Goal: Task Accomplishment & Management: Manage account settings

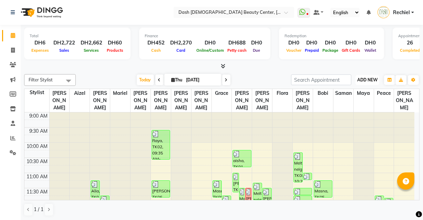
click at [367, 80] on span "ADD NEW" at bounding box center [367, 79] width 20 height 5
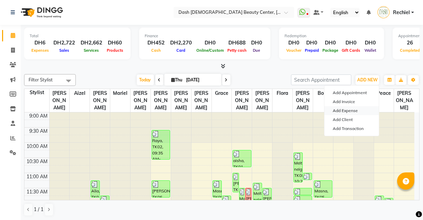
click at [361, 109] on link "Add Expense" at bounding box center [351, 110] width 54 height 9
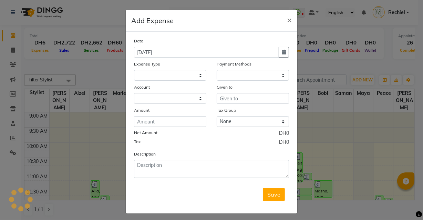
select select
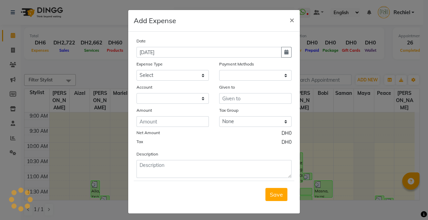
select select "1"
select select "7494"
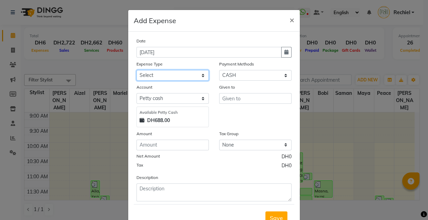
click at [196, 77] on select "Select Advance Salary Bank charges Car maintenance Cash transfer to bank Cash t…" at bounding box center [172, 75] width 72 height 11
click at [68, 179] on ngb-modal-window "Add Expense × Date 04-09-2025 Expense Type Select Advance Salary Bank charges C…" at bounding box center [214, 110] width 428 height 220
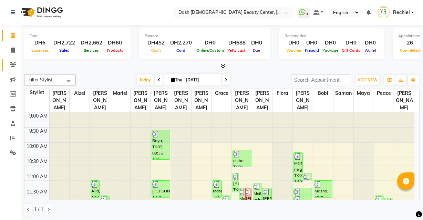
click at [13, 64] on icon at bounding box center [13, 64] width 7 height 5
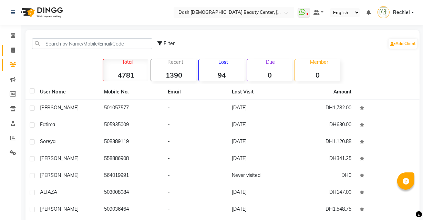
click at [11, 51] on icon at bounding box center [13, 50] width 4 height 5
select select "8372"
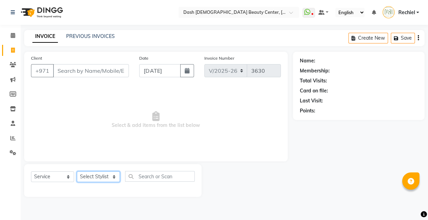
click at [99, 177] on select "Select Stylist" at bounding box center [98, 176] width 43 height 11
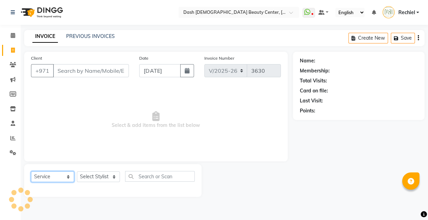
click at [55, 178] on select "Select Service Product Membership Package Voucher Prepaid Gift Card" at bounding box center [52, 176] width 43 height 11
select select "product"
click at [31, 171] on select "Select Service Product Membership Package Voucher Prepaid Gift Card" at bounding box center [52, 176] width 43 height 11
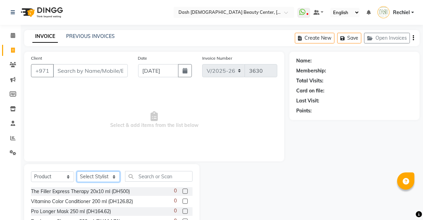
click at [103, 177] on select "Select Stylist Aizel Angelina Anna Bobi Edlyn Fevie Flora Grace Hamda Janine Je…" at bounding box center [98, 176] width 43 height 11
select select "81113"
click at [77, 171] on select "Select Stylist Aizel Angelina Anna Bobi Edlyn Fevie Flora Grace Hamda Janine Je…" at bounding box center [98, 176] width 43 height 11
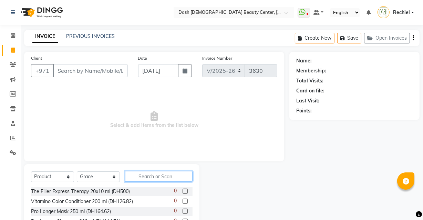
click at [158, 175] on input "text" at bounding box center [158, 176] width 67 height 11
type input "A"
click at [10, 157] on link "Settings" at bounding box center [10, 152] width 17 height 11
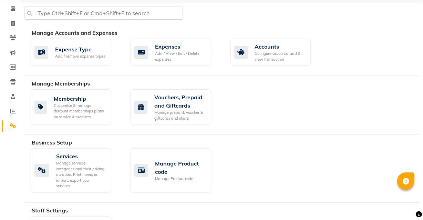
scroll to position [29, 0]
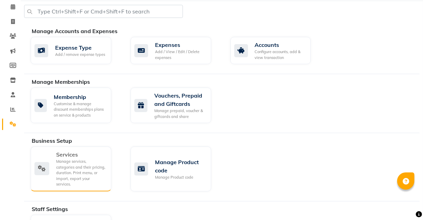
click at [86, 162] on div "Manage services, categories and their pricing, duration. Print menu, or import,…" at bounding box center [81, 172] width 50 height 29
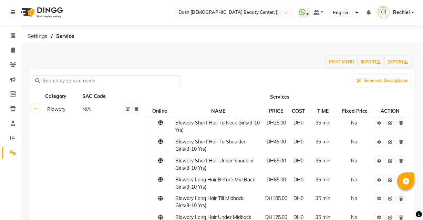
click at [7, 149] on span at bounding box center [13, 153] width 12 height 8
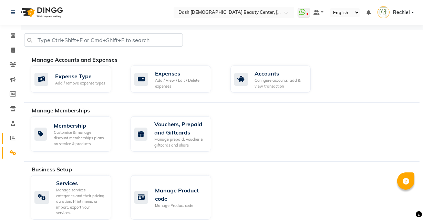
click at [12, 137] on icon at bounding box center [12, 137] width 5 height 5
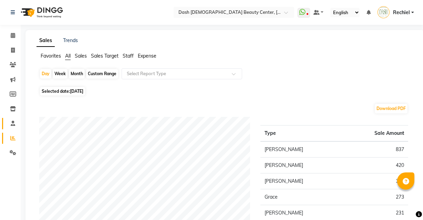
click at [14, 121] on icon at bounding box center [13, 123] width 4 height 5
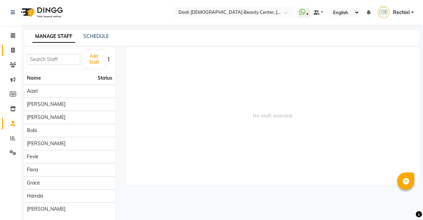
click at [8, 50] on span at bounding box center [13, 50] width 12 height 8
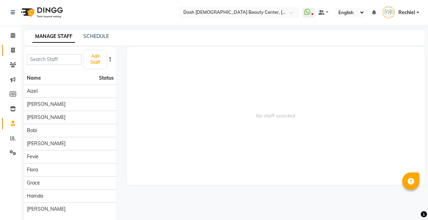
select select "service"
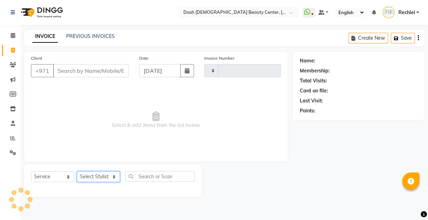
click at [82, 173] on select "Select Stylist" at bounding box center [98, 176] width 43 height 11
type input "3630"
select select "8372"
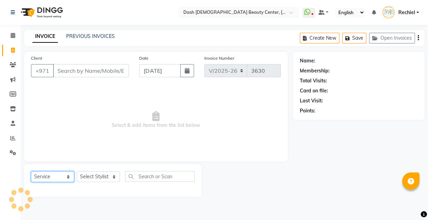
click at [58, 177] on select "Select Service Product Membership Package Voucher Prepaid Gift Card" at bounding box center [52, 176] width 43 height 11
click at [49, 175] on select "Select Service Product Membership Package Voucher Prepaid Gift Card" at bounding box center [52, 176] width 43 height 11
click at [53, 176] on select "Select Service Product Membership Package Voucher Prepaid Gift Card" at bounding box center [52, 176] width 43 height 11
click at [31, 171] on select "Select Service Product Membership Package Voucher Prepaid Gift Card" at bounding box center [52, 176] width 43 height 11
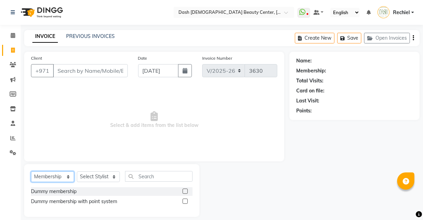
click at [48, 181] on select "Select Service Product Membership Package Voucher Prepaid Gift Card" at bounding box center [52, 176] width 43 height 11
select select "product"
click at [31, 171] on select "Select Service Product Membership Package Voucher Prepaid Gift Card" at bounding box center [52, 176] width 43 height 11
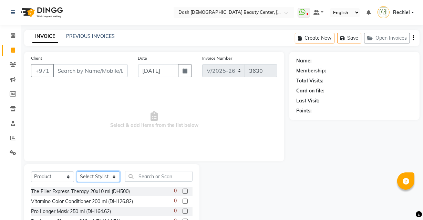
click at [113, 177] on select "Select Stylist Aizel Angelina Anna Bobi Edlyn Fevie Flora Grace Hamda Janine Je…" at bounding box center [98, 176] width 43 height 11
select select "82782"
click at [77, 171] on select "Select Stylist Aizel Angelina Anna Bobi Edlyn Fevie Flora Grace Hamda Janine Je…" at bounding box center [98, 176] width 43 height 11
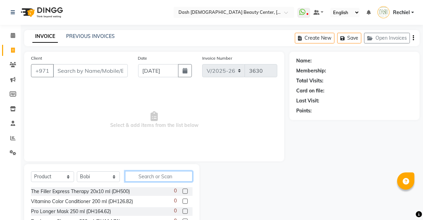
click at [166, 175] on input "text" at bounding box center [158, 176] width 67 height 11
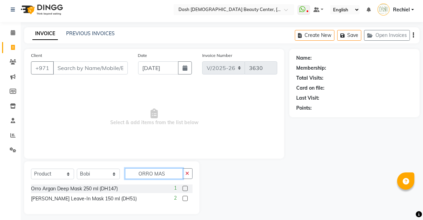
scroll to position [7, 0]
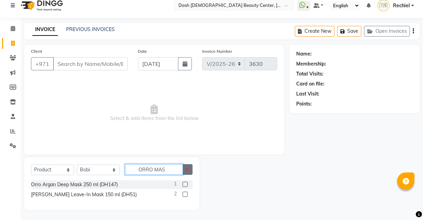
type input "ORRO MAS"
click at [189, 165] on button "button" at bounding box center [188, 169] width 10 height 11
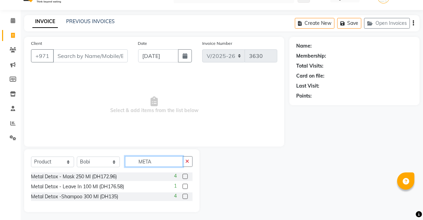
scroll to position [15, 0]
type input "META"
click at [183, 186] on label at bounding box center [185, 185] width 5 height 5
click at [183, 186] on input "checkbox" at bounding box center [185, 186] width 4 height 4
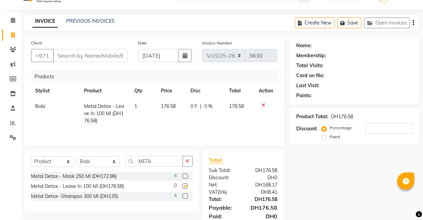
checkbox input "false"
click at [13, 94] on icon at bounding box center [13, 93] width 6 height 5
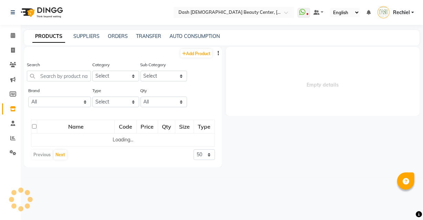
select select
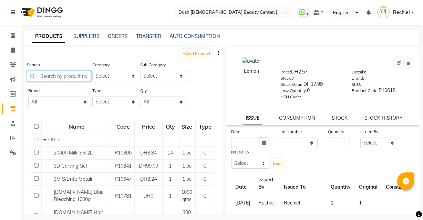
click at [62, 76] on input "text" at bounding box center [59, 76] width 64 height 11
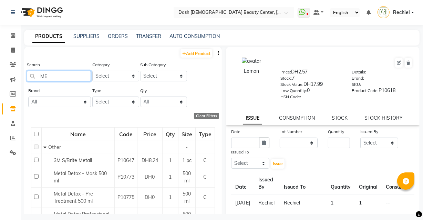
type input "M"
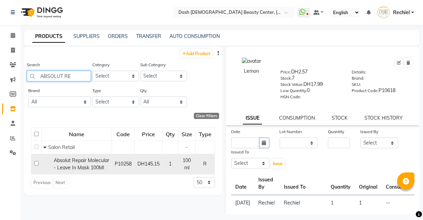
type input "ABSOLUT RE"
click at [79, 170] on span "Absolut Repair Molecular - Leave In Mask 100Ml" at bounding box center [81, 163] width 55 height 13
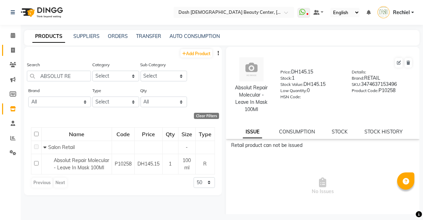
click at [13, 49] on icon at bounding box center [13, 50] width 4 height 5
select select "service"
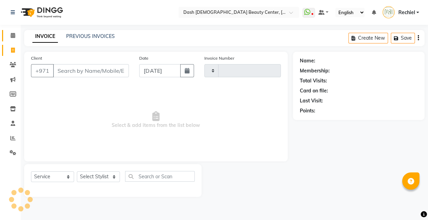
click at [12, 34] on icon at bounding box center [13, 35] width 4 height 5
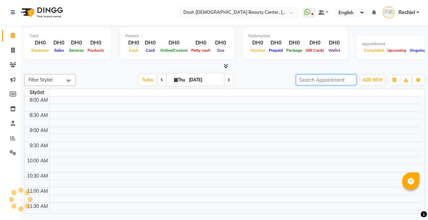
click at [318, 81] on input "search" at bounding box center [326, 79] width 60 height 11
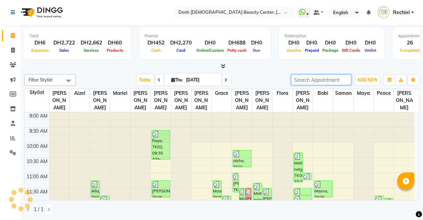
click at [304, 80] on input "search" at bounding box center [321, 79] width 60 height 11
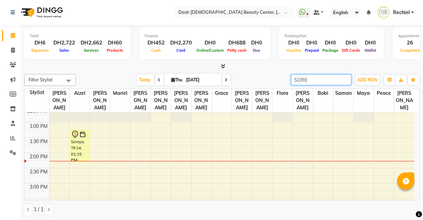
scroll to position [110, 0]
type input "SORE"
click at [77, 142] on div "Soreya, TK14, 01:15 PM-02:20 PM, Additional Hairwash,Blowdry Long Hair Under Mi…" at bounding box center [80, 147] width 18 height 32
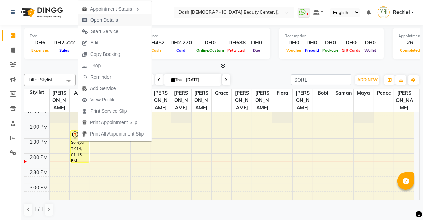
click at [117, 20] on span "Open Details" at bounding box center [104, 20] width 28 height 7
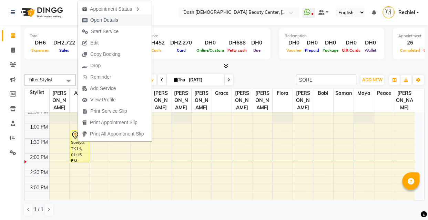
select select "7"
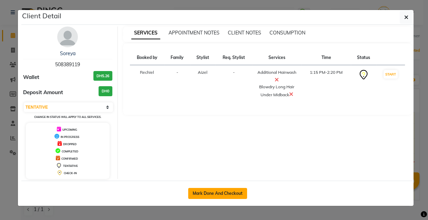
click at [217, 193] on button "Mark Done And Checkout" at bounding box center [217, 193] width 59 height 11
select select "service"
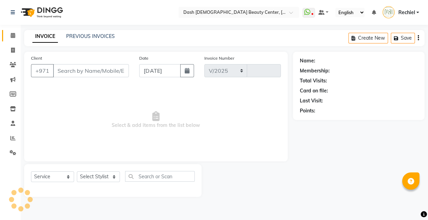
select select "8372"
type input "3630"
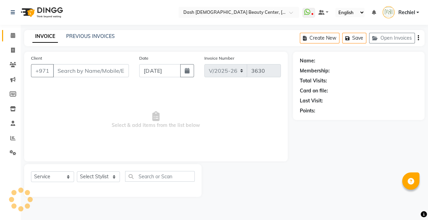
type input "508389119"
select select "81106"
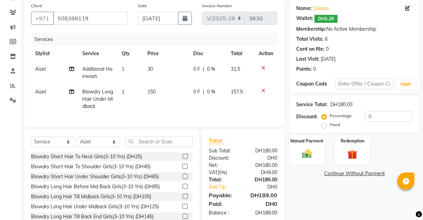
scroll to position [53, 0]
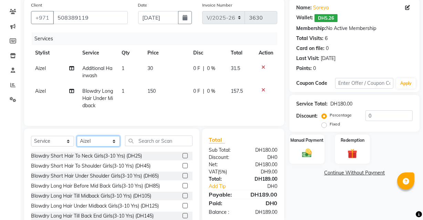
click at [94, 146] on select "Select Stylist Aizel Angelina Anna Bobi Edlyn Fevie Flora Grace Hamda Janine Je…" at bounding box center [98, 141] width 43 height 11
click at [48, 146] on select "Select Service Product Membership Package Voucher Prepaid Gift Card" at bounding box center [52, 141] width 43 height 11
select select "product"
click at [31, 141] on select "Select Service Product Membership Package Voucher Prepaid Gift Card" at bounding box center [52, 141] width 43 height 11
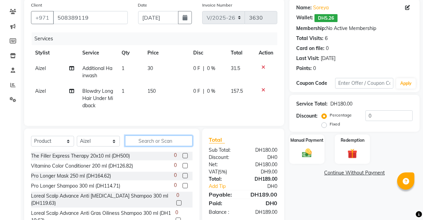
click at [160, 145] on input "text" at bounding box center [158, 140] width 67 height 11
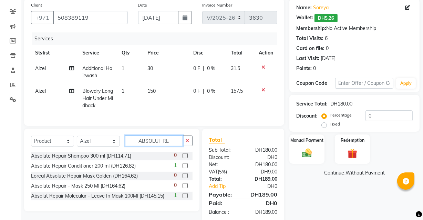
type input "ABSOLUT RE"
click at [184, 198] on label at bounding box center [185, 195] width 5 height 5
click at [184, 198] on input "checkbox" at bounding box center [185, 196] width 4 height 4
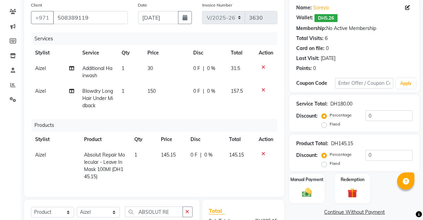
checkbox input "false"
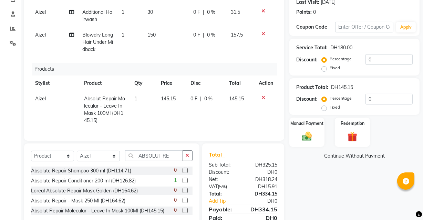
scroll to position [112, 0]
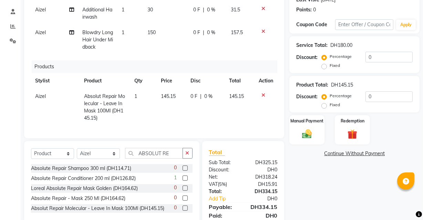
click at [311, 133] on img at bounding box center [307, 133] width 16 height 11
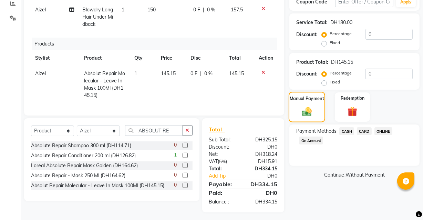
scroll to position [142, 0]
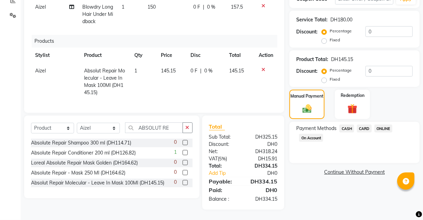
click at [360, 125] on span "CARD" at bounding box center [364, 128] width 15 height 8
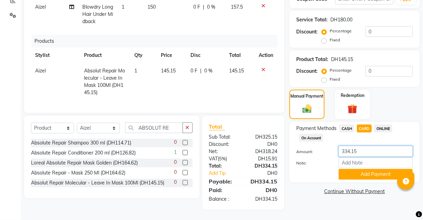
click at [369, 146] on input "334.15" at bounding box center [376, 151] width 74 height 11
type input "365.58"
click at [364, 173] on button "Add Payment" at bounding box center [376, 174] width 74 height 11
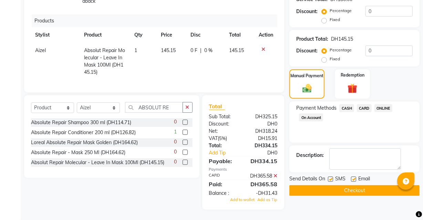
scroll to position [169, 0]
click at [240, 199] on span "Add to wallet" at bounding box center [242, 199] width 24 height 5
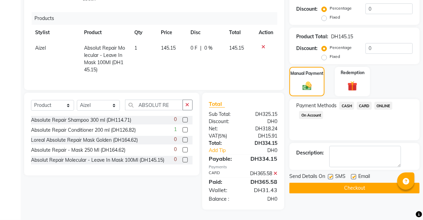
click at [331, 174] on label at bounding box center [330, 176] width 5 height 5
click at [331, 175] on input "checkbox" at bounding box center [330, 177] width 4 height 4
checkbox input "false"
click at [354, 174] on label at bounding box center [353, 176] width 5 height 5
click at [354, 175] on input "checkbox" at bounding box center [353, 177] width 4 height 4
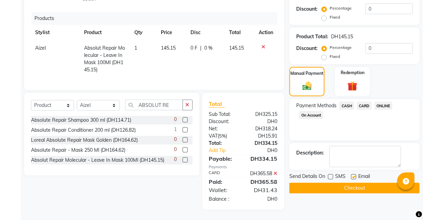
checkbox input "false"
click at [355, 183] on button "Checkout" at bounding box center [354, 188] width 130 height 11
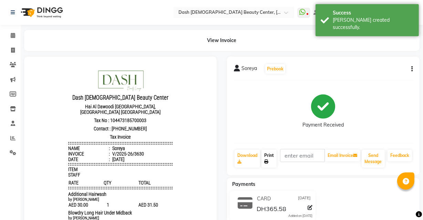
click at [266, 161] on icon at bounding box center [266, 161] width 4 height 4
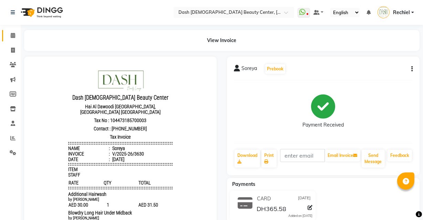
click at [9, 31] on link "Calendar" at bounding box center [10, 35] width 17 height 11
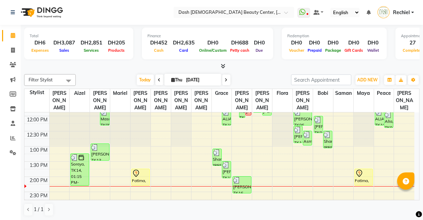
scroll to position [91, 0]
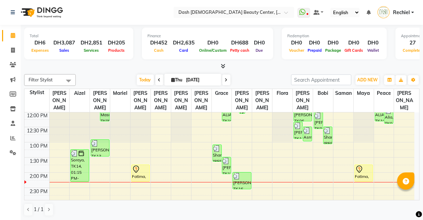
click at [140, 165] on div at bounding box center [140, 169] width 17 height 8
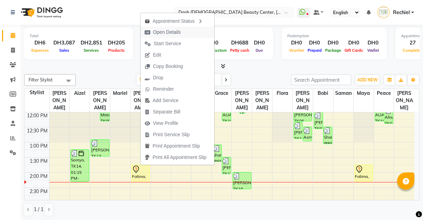
click at [195, 33] on button "Open Details" at bounding box center [178, 32] width 74 height 11
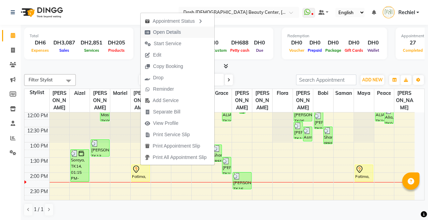
select select "7"
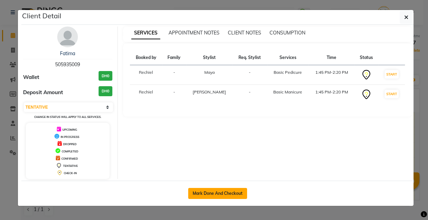
click at [230, 193] on button "Mark Done And Checkout" at bounding box center [217, 193] width 59 height 11
select select "service"
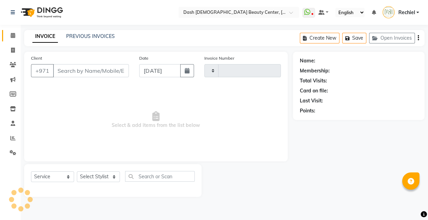
type input "3631"
select select "8372"
type input "505935009"
select select "82785"
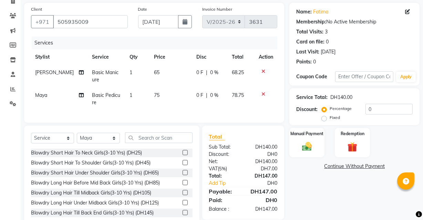
scroll to position [71, 0]
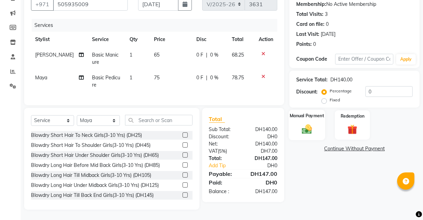
click at [308, 123] on img at bounding box center [307, 129] width 17 height 12
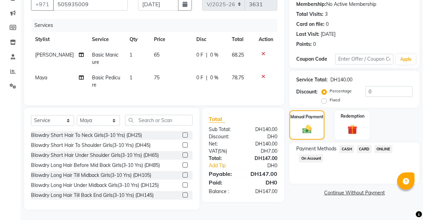
click at [370, 145] on span "CARD" at bounding box center [364, 149] width 15 height 8
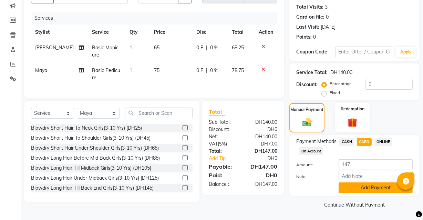
click at [370, 190] on button "Add Payment" at bounding box center [376, 187] width 74 height 11
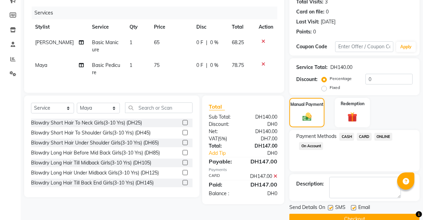
scroll to position [93, 0]
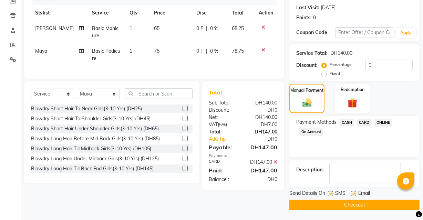
click at [354, 193] on label at bounding box center [353, 193] width 5 height 5
click at [354, 193] on input "checkbox" at bounding box center [353, 193] width 4 height 4
checkbox input "false"
click at [357, 205] on button "Checkout" at bounding box center [354, 204] width 130 height 11
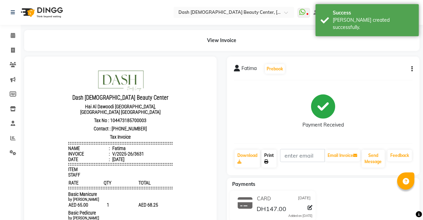
click at [265, 155] on link "Print" at bounding box center [268, 158] width 15 height 18
click at [9, 30] on link "Calendar" at bounding box center [10, 35] width 17 height 11
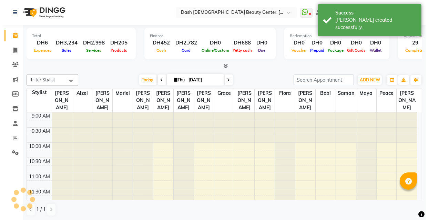
scroll to position [151, 0]
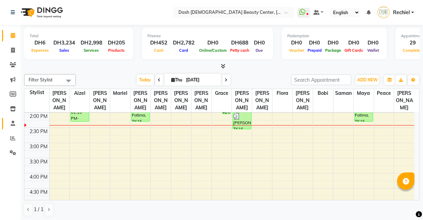
click at [11, 122] on icon at bounding box center [13, 123] width 4 height 5
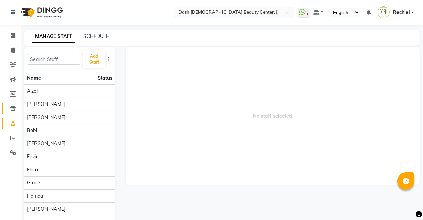
click at [10, 112] on span at bounding box center [13, 109] width 12 height 8
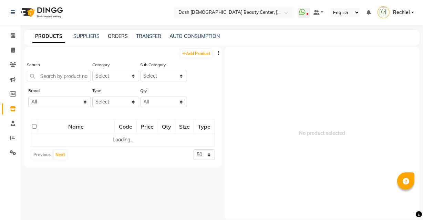
click at [114, 34] on link "ORDERS" at bounding box center [118, 36] width 20 height 6
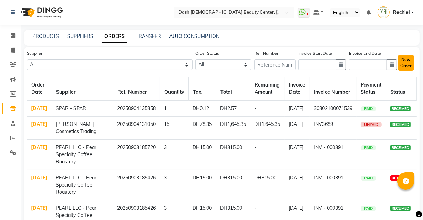
click at [410, 62] on button "New Order" at bounding box center [406, 63] width 16 height 16
select select "true"
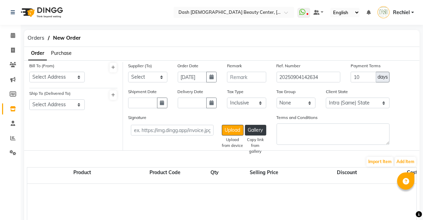
select select "3972"
click at [40, 35] on span "Orders" at bounding box center [36, 38] width 24 height 12
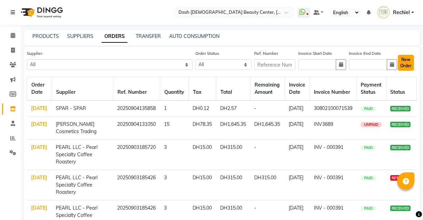
click at [409, 60] on button "New Order" at bounding box center [406, 63] width 16 height 16
select select "true"
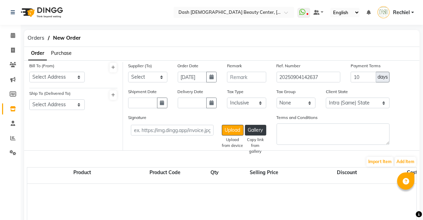
select select "3972"
click at [67, 73] on select "Select Address Shahbat Plaza" at bounding box center [56, 77] width 55 height 11
select select "1470"
click at [29, 72] on select "Select Address Shahbat Plaza" at bounding box center [56, 77] width 55 height 11
click at [73, 105] on select "Select Address Shahbat Plaza" at bounding box center [56, 104] width 55 height 11
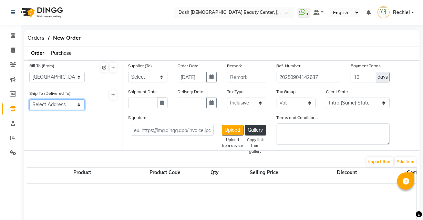
select select "1471"
click at [29, 100] on select "Select Address Shahbat Plaza" at bounding box center [56, 104] width 55 height 11
click at [165, 77] on select "Select SPAR - SPAR ADNOC DISTRIBUTION - ADNOC McDonald's - McDonald's Millia Co…" at bounding box center [147, 77] width 39 height 11
select select "4804"
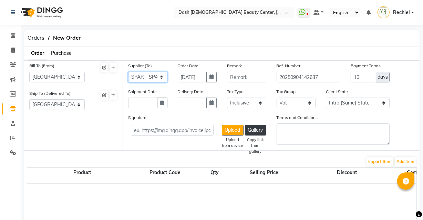
click at [128, 72] on select "Select SPAR - SPAR ADNOC DISTRIBUTION - ADNOC McDonald's - McDonald's Millia Co…" at bounding box center [147, 77] width 39 height 11
click at [162, 102] on icon "button" at bounding box center [162, 102] width 4 height 5
select select "9"
select select "2025"
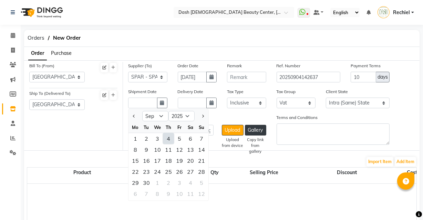
click at [170, 139] on div "4" at bounding box center [168, 138] width 11 height 11
type input "[DATE]"
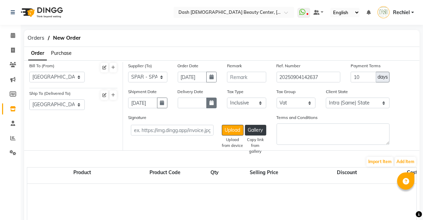
click at [210, 101] on icon "button" at bounding box center [211, 102] width 4 height 5
select select "9"
select select "2025"
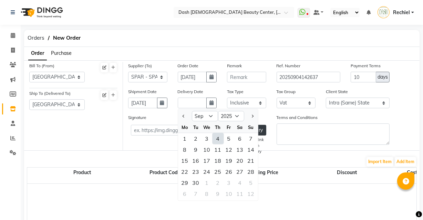
click at [217, 134] on div "4" at bounding box center [217, 138] width 11 height 11
type input "[DATE]"
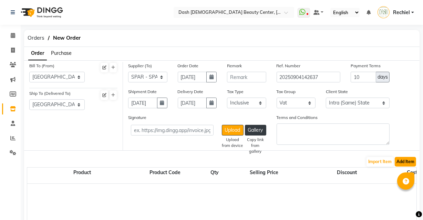
click at [414, 158] on button "Add Item" at bounding box center [405, 162] width 21 height 10
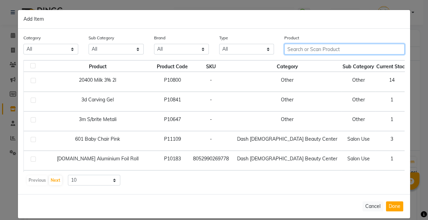
click at [313, 47] on input "text" at bounding box center [344, 49] width 120 height 11
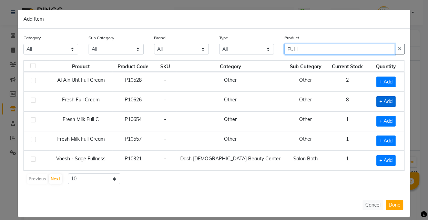
type input "FULL"
click at [387, 102] on span "+ Add" at bounding box center [385, 101] width 19 height 11
checkbox input "true"
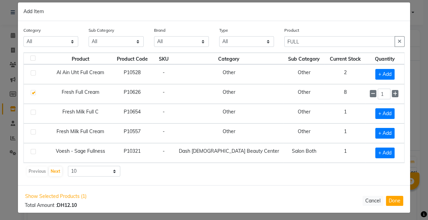
scroll to position [7, 0]
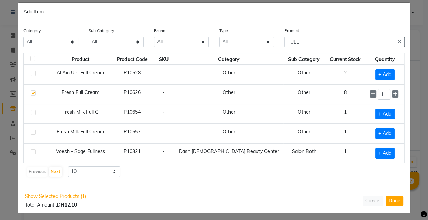
click at [301, 187] on div "Show Selected Products (1) Total Amount : DH12.10 Cancel Done" at bounding box center [214, 200] width 392 height 30
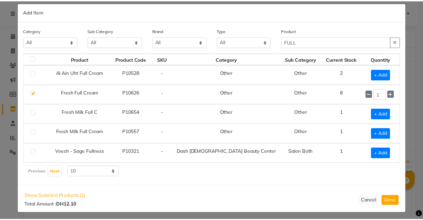
scroll to position [0, 0]
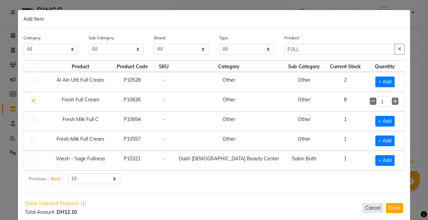
click at [371, 209] on button "Cancel" at bounding box center [372, 208] width 21 height 10
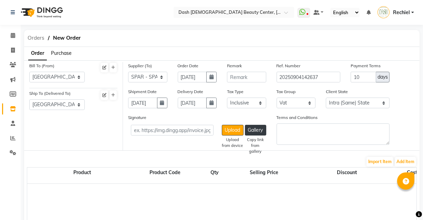
click at [39, 33] on span "Orders" at bounding box center [36, 38] width 24 height 12
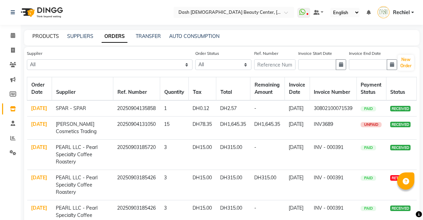
click at [45, 38] on link "PRODUCTS" at bounding box center [45, 36] width 27 height 6
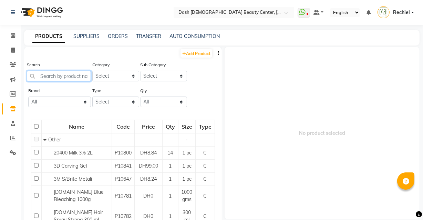
click at [72, 79] on input "text" at bounding box center [59, 76] width 64 height 11
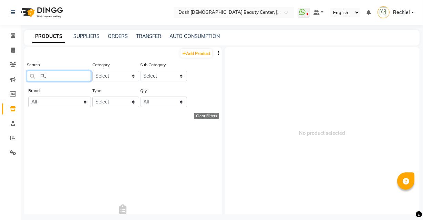
type input "F"
type input "f"
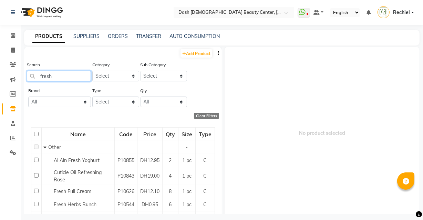
type input "fresh"
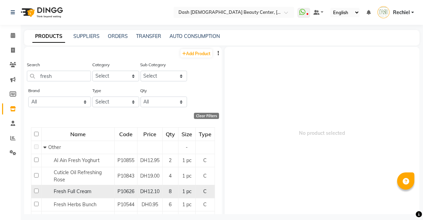
click at [127, 192] on span "P10626" at bounding box center [125, 191] width 17 height 6
select select
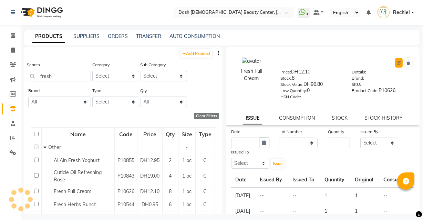
click at [397, 63] on icon at bounding box center [399, 63] width 4 height 4
select select "C"
select select "true"
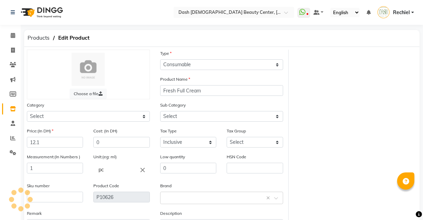
select select "1619101000"
select select "1619101002"
click at [66, 145] on input "12.1" at bounding box center [55, 142] width 56 height 11
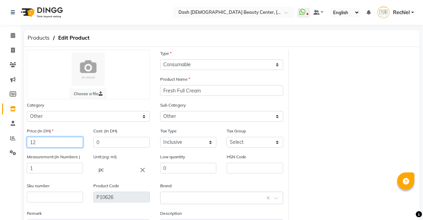
type input "1"
type input "15.60"
click at [328, 174] on div "Choose a file Type Select Type Both Retail Consumable Product Name Fresh Full C…" at bounding box center [222, 146] width 400 height 193
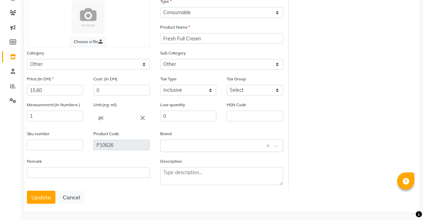
scroll to position [57, 0]
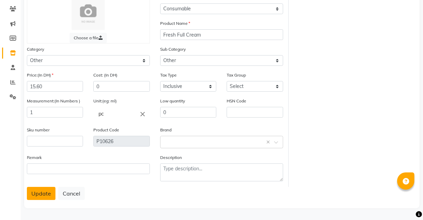
click at [38, 195] on button "Update" at bounding box center [41, 193] width 29 height 13
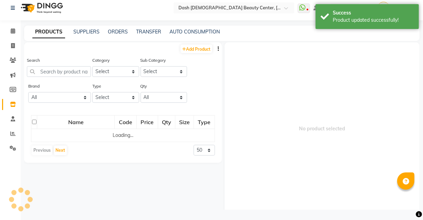
scroll to position [4, 0]
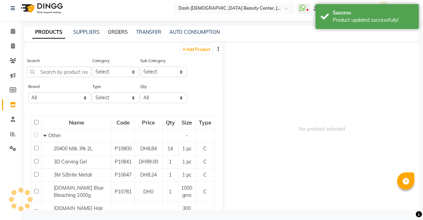
click at [119, 29] on link "ORDERS" at bounding box center [118, 32] width 20 height 6
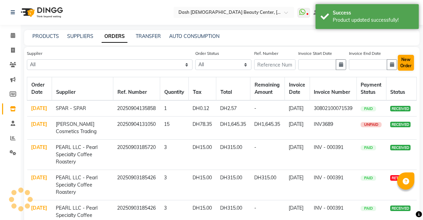
click at [408, 64] on button "New Order" at bounding box center [406, 63] width 16 height 16
select select "true"
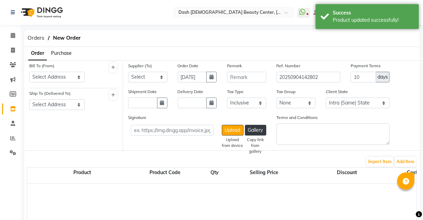
select select "3972"
click at [66, 76] on select "Select Address Shahbat Plaza" at bounding box center [56, 77] width 55 height 11
select select "1470"
click at [29, 72] on select "Select Address Shahbat Plaza" at bounding box center [56, 77] width 55 height 11
click at [77, 101] on select "Select Address Shahbat Plaza" at bounding box center [56, 104] width 55 height 11
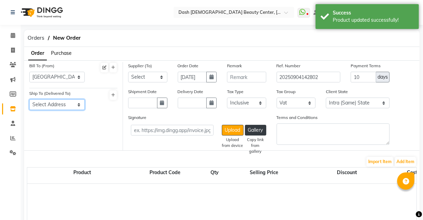
select select "1471"
click at [29, 100] on select "Select Address Shahbat Plaza" at bounding box center [56, 104] width 55 height 11
click at [167, 78] on select "Select SPAR - SPAR ADNOC DISTRIBUTION - ADNOC McDonald's - McDonald's Millia Co…" at bounding box center [147, 77] width 39 height 11
select select "4804"
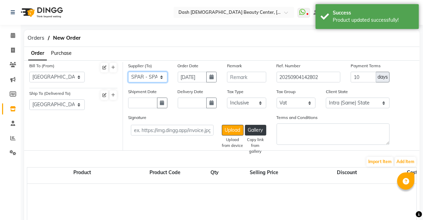
click at [128, 72] on select "Select SPAR - SPAR ADNOC DISTRIBUTION - ADNOC McDonald's - McDonald's Millia Co…" at bounding box center [147, 77] width 39 height 11
click at [162, 102] on icon "button" at bounding box center [162, 102] width 4 height 5
select select "9"
select select "2025"
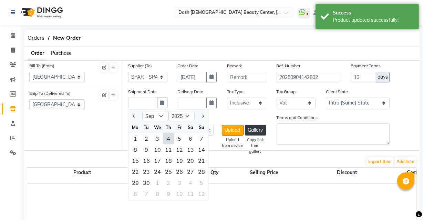
click at [168, 139] on div "4" at bounding box center [168, 138] width 11 height 11
type input "[DATE]"
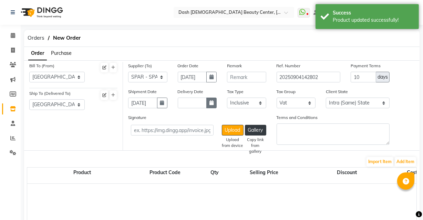
click at [211, 103] on icon "button" at bounding box center [211, 102] width 4 height 5
select select "9"
select select "2025"
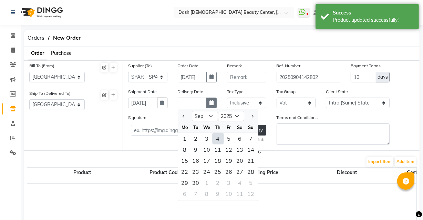
click at [217, 139] on div "4" at bounding box center [217, 138] width 11 height 11
type input "[DATE]"
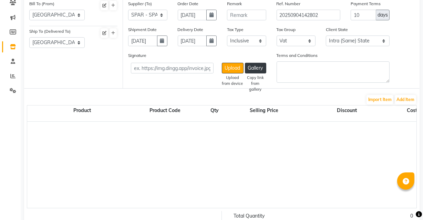
scroll to position [63, 0]
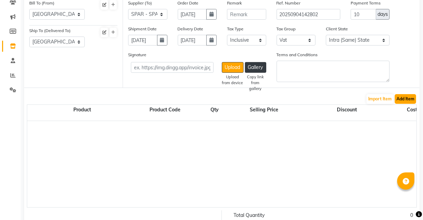
click at [404, 98] on button "Add Item" at bounding box center [405, 99] width 21 height 10
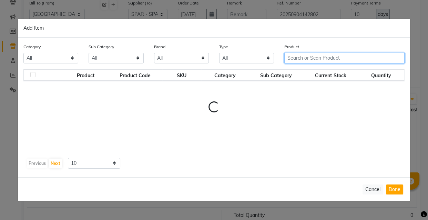
click at [321, 60] on input "text" at bounding box center [344, 58] width 120 height 11
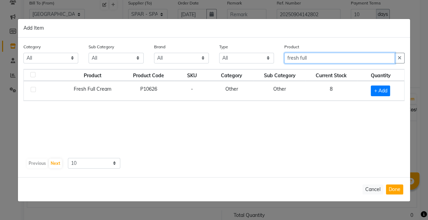
type input "fresh full"
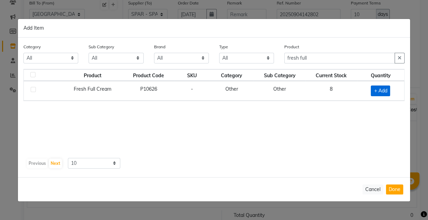
click at [383, 88] on span "+ Add" at bounding box center [380, 90] width 19 height 11
checkbox input "true"
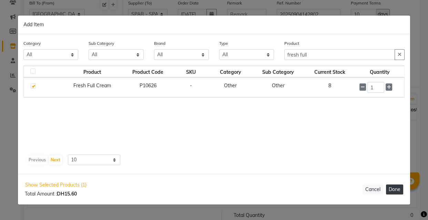
click at [393, 191] on button "Done" at bounding box center [394, 189] width 17 height 10
select select "3972"
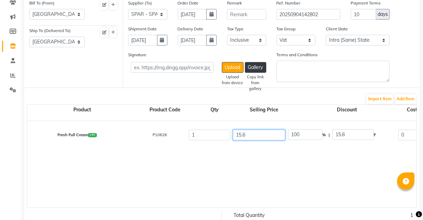
click at [263, 135] on input "15.6" at bounding box center [259, 134] width 52 height 11
type input "15"
type input "104"
type input "1"
type input "1560"
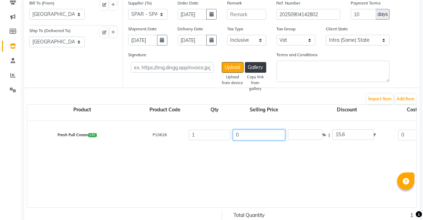
type input "0"
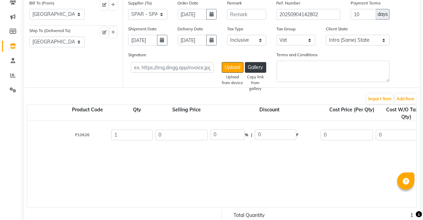
scroll to position [0, 72]
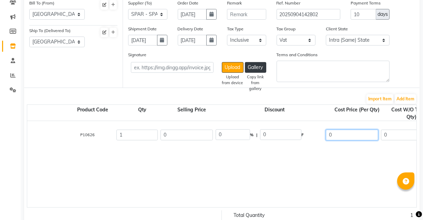
click at [352, 133] on input "0" at bounding box center [352, 134] width 52 height 11
type input "15.60"
click at [360, 183] on div "Fresh Full Cream 1 PC P10626 1 0 0 % | 0 F 15.60 0 0 None Vat (5%) 0 0" at bounding box center [387, 164] width 864 height 86
type input "14.86"
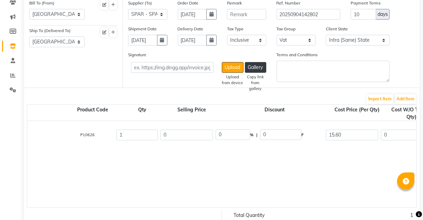
type input "0.74"
type input "15.6"
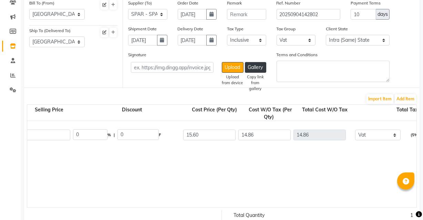
click at [323, 177] on div "Fresh Full Cream 1 PC P10626 1 0 0 % | 0 F 15.60 14.86 14.86 None Vat (5%) 0.74…" at bounding box center [244, 164] width 864 height 86
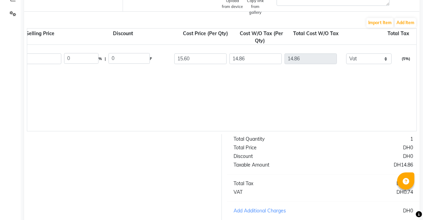
scroll to position [216, 0]
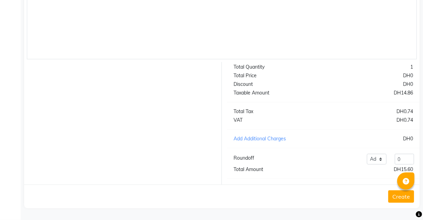
click at [400, 199] on button "Create" at bounding box center [401, 196] width 26 height 12
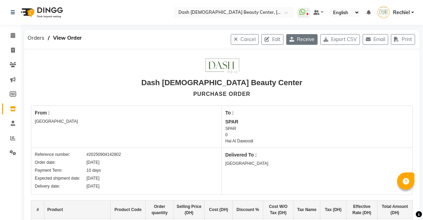
click at [308, 39] on button "Receive" at bounding box center [301, 39] width 31 height 11
select select "1470"
select select "1471"
select select "4804"
select select "true"
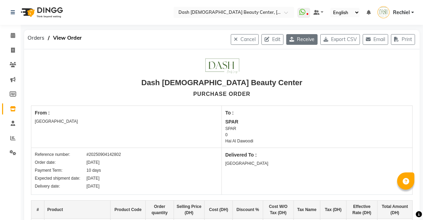
select select "3972"
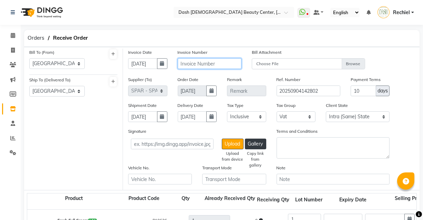
click at [234, 66] on input "text" at bounding box center [210, 63] width 64 height 11
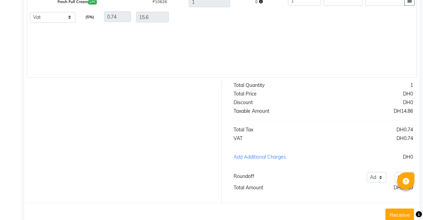
scroll to position [242, 0]
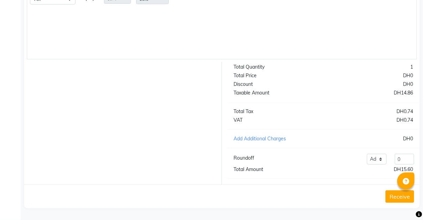
type input "30802100071589"
click at [398, 200] on button "Receive" at bounding box center [399, 196] width 29 height 12
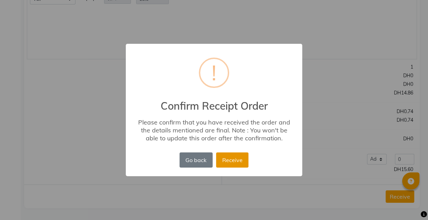
click at [231, 156] on button "Receive" at bounding box center [232, 159] width 32 height 15
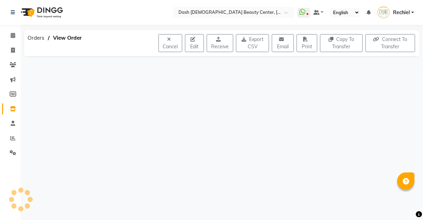
scroll to position [0, 0]
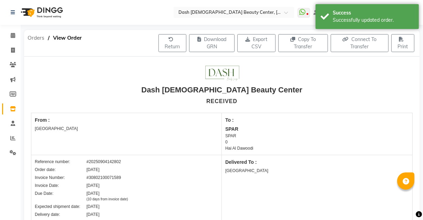
click at [37, 34] on span "Orders" at bounding box center [36, 38] width 24 height 12
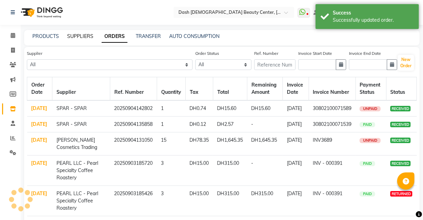
click at [70, 34] on link "SUPPLIERS" at bounding box center [80, 36] width 26 height 6
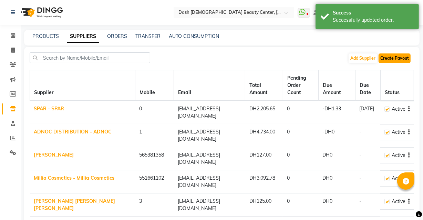
click at [393, 58] on button "Create Payout" at bounding box center [394, 58] width 32 height 10
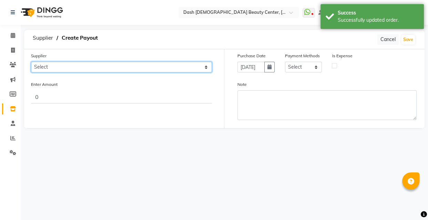
click at [166, 71] on select "Select SPAR - SPAR ADNOC DISTRIBUTION - ADNOC McDonald's - McDonald's Millia Co…" at bounding box center [121, 67] width 181 height 11
select select "4804"
click at [31, 62] on select "Select SPAR - SPAR ADNOC DISTRIBUTION - ADNOC McDonald's - McDonald's Millia Co…" at bounding box center [121, 67] width 181 height 11
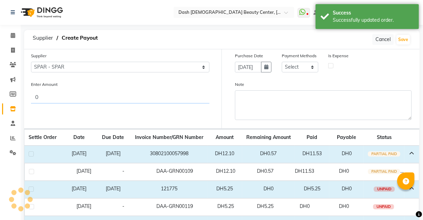
click at [139, 94] on input "0" at bounding box center [120, 96] width 178 height 13
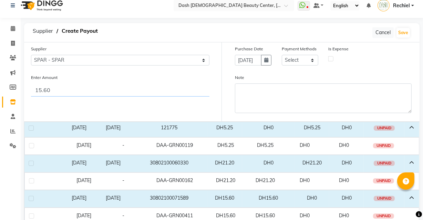
scroll to position [32, 0]
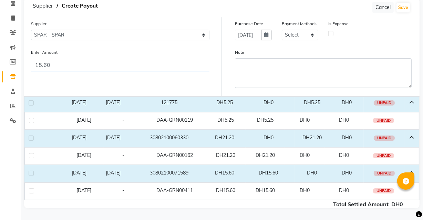
type input "15.60"
click at [31, 172] on label at bounding box center [31, 172] width 5 height 5
click at [31, 172] on input "checkbox" at bounding box center [31, 173] width 4 height 4
checkbox input "true"
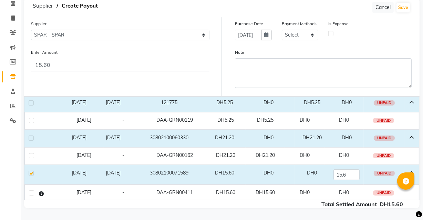
scroll to position [0, 0]
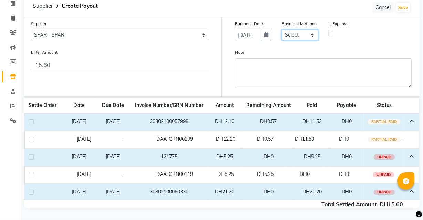
click at [310, 32] on select "Select CASH CARD ONLINE On Account Wallet Package Prepaid Gift Card" at bounding box center [300, 35] width 37 height 11
select select "1"
click at [282, 30] on select "Select CASH CARD ONLINE On Account Wallet Package Prepaid Gift Card" at bounding box center [300, 35] width 37 height 11
click at [330, 32] on label at bounding box center [330, 33] width 5 height 5
click at [330, 32] on input "checkbox" at bounding box center [331, 33] width 4 height 4
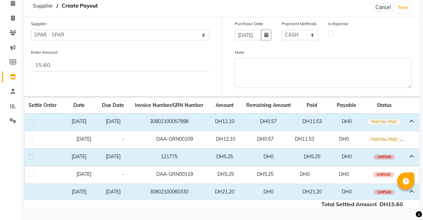
checkbox input "true"
select select "7494"
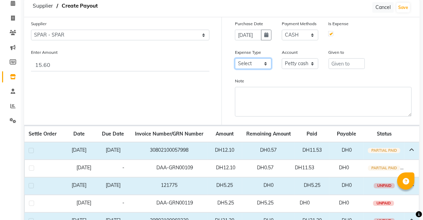
click at [266, 62] on select "Select Advance Salary Bank charges Car maintenance Cash transfer to bank Cash t…" at bounding box center [253, 63] width 37 height 11
click at [235, 58] on select "Select Advance Salary Bank charges Car maintenance Cash transfer to bank Cash t…" at bounding box center [253, 63] width 37 height 11
click at [349, 61] on input "text" at bounding box center [347, 63] width 37 height 11
click at [259, 65] on select "Select Advance Salary Bank charges Car maintenance Cash transfer to bank Cash t…" at bounding box center [253, 63] width 37 height 11
select select "10"
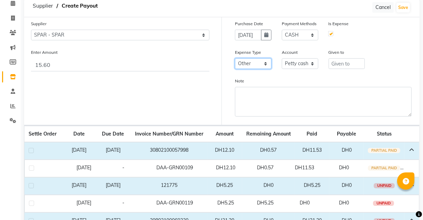
click at [235, 58] on select "Select Advance Salary Bank charges Car maintenance Cash transfer to bank Cash t…" at bounding box center [253, 63] width 37 height 11
click at [345, 64] on input "text" at bounding box center [347, 63] width 37 height 11
type input "SPAR"
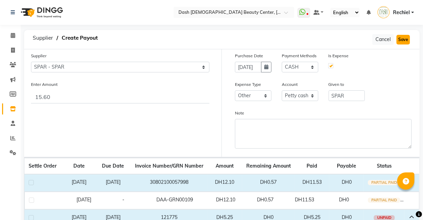
click at [402, 38] on button "Save" at bounding box center [402, 40] width 13 height 10
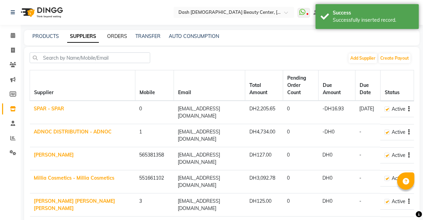
click at [124, 36] on link "ORDERS" at bounding box center [117, 36] width 20 height 6
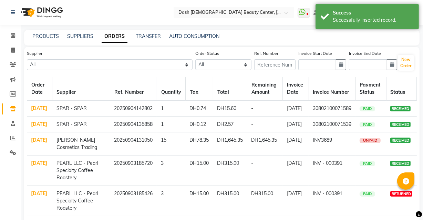
click at [15, 106] on icon at bounding box center [13, 108] width 6 height 5
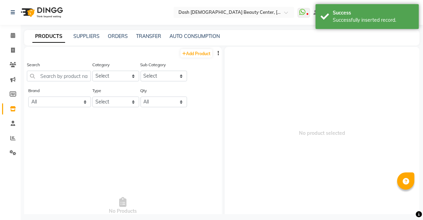
click at [218, 53] on icon "button" at bounding box center [218, 53] width 1 height 5
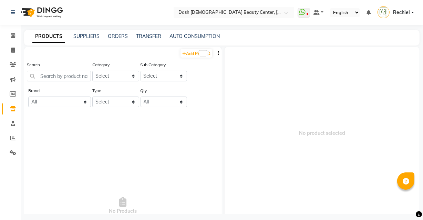
click at [199, 73] on div "Search Category Select Hair Skin Makeup Personal Care Appliances Beard Waxing D…" at bounding box center [123, 74] width 198 height 26
click at [194, 52] on link "Add Product" at bounding box center [196, 53] width 32 height 9
select select "true"
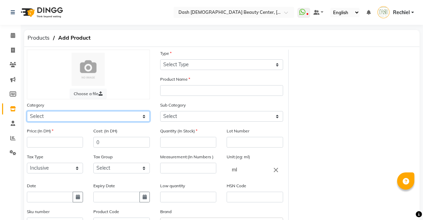
click at [121, 115] on select "Select Hair Skin Makeup Personal Care Appliances Beard Waxing Disposable Thread…" at bounding box center [88, 116] width 123 height 11
click at [10, 177] on div "Calendar Invoice Clients Marketing Members Inventory Staff Reports Settings Com…" at bounding box center [46, 155] width 93 height 271
click at [34, 34] on span "Products" at bounding box center [38, 38] width 29 height 12
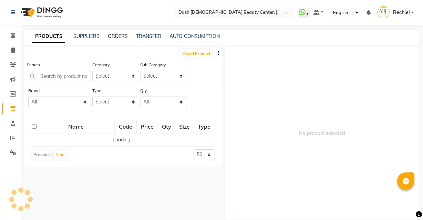
click at [124, 33] on link "ORDERS" at bounding box center [118, 36] width 20 height 6
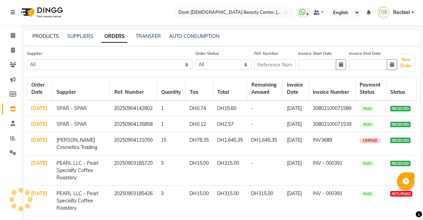
click at [45, 33] on link "PRODUCTS" at bounding box center [45, 36] width 27 height 6
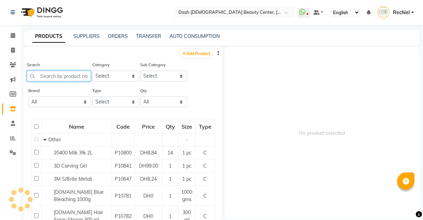
click at [73, 79] on input "text" at bounding box center [59, 76] width 64 height 11
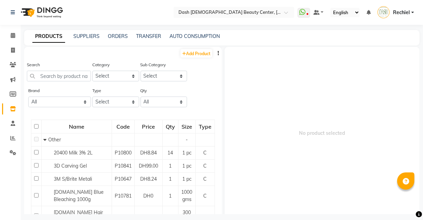
click at [215, 53] on button "button" at bounding box center [218, 53] width 7 height 7
click at [204, 50] on link "Add Product" at bounding box center [196, 53] width 32 height 9
select select "true"
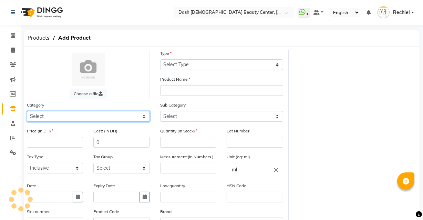
click at [93, 120] on select "Select" at bounding box center [88, 116] width 123 height 11
select select "1619101000"
click at [27, 112] on select "Select Hair Skin Makeup Personal Care Appliances Beard Waxing Disposable Thread…" at bounding box center [88, 116] width 123 height 11
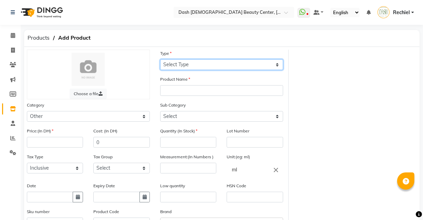
click at [214, 68] on select "Select Type Both Retail Consumable" at bounding box center [221, 64] width 123 height 11
select select "C"
click at [160, 59] on select "Select Type Both Retail Consumable" at bounding box center [221, 64] width 123 height 11
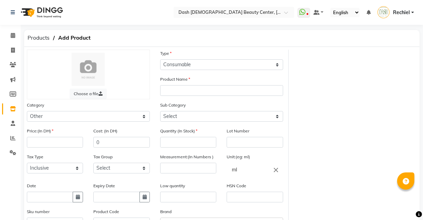
click at [201, 104] on div "Sub Category Select Houskeeping Other" at bounding box center [221, 111] width 123 height 20
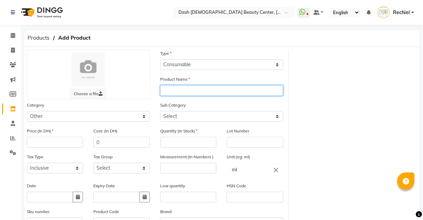
click at [216, 90] on input "text" at bounding box center [221, 90] width 123 height 11
type input "PMP Mine Line Pan"
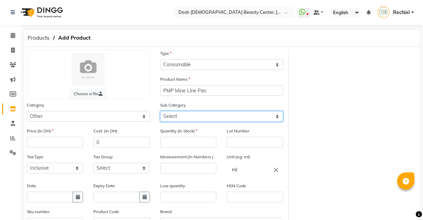
click at [224, 120] on select "Select Houskeeping Other" at bounding box center [221, 116] width 123 height 11
select select "1619101002"
click at [160, 112] on select "Select Houskeeping Other" at bounding box center [221, 116] width 123 height 11
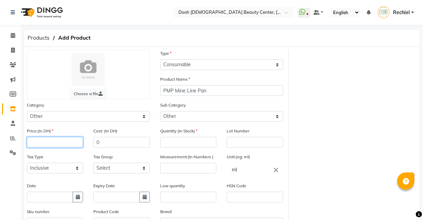
click at [75, 141] on input "number" at bounding box center [55, 142] width 56 height 11
type input "91.95"
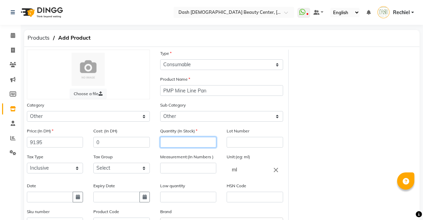
click at [210, 142] on input "number" at bounding box center [188, 142] width 56 height 11
type input "0"
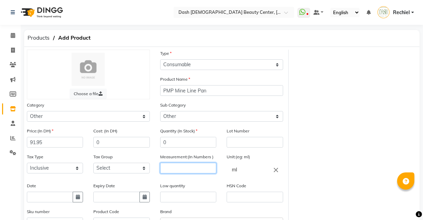
click at [212, 168] on input "number" at bounding box center [188, 168] width 56 height 11
type input "1"
click at [278, 172] on icon "close" at bounding box center [276, 170] width 8 height 8
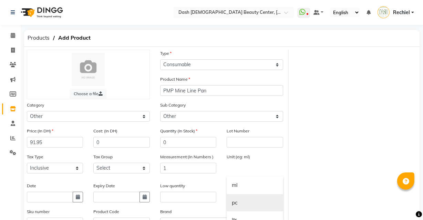
click at [251, 206] on link "pc" at bounding box center [255, 203] width 56 height 18
type input "pc"
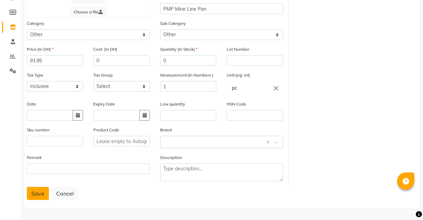
click at [35, 194] on button "Save" at bounding box center [38, 193] width 22 height 13
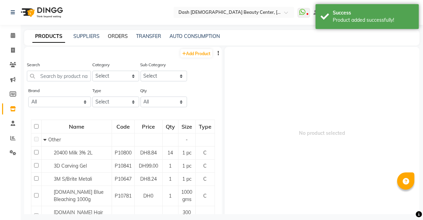
click at [120, 35] on link "ORDERS" at bounding box center [118, 36] width 20 height 6
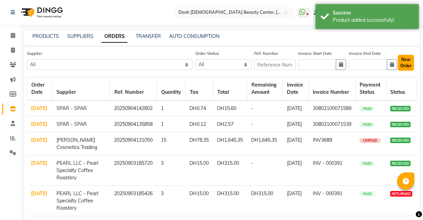
click at [411, 64] on button "New Order" at bounding box center [406, 63] width 16 height 16
select select "true"
select select "3972"
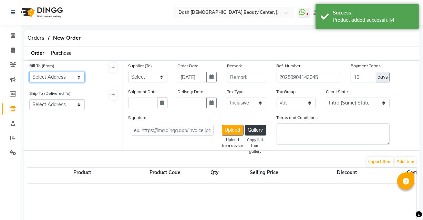
click at [76, 80] on select "Select Address Shahbat Plaza" at bounding box center [56, 77] width 55 height 11
click at [78, 107] on select "Select Address Shahbat Plaza" at bounding box center [56, 104] width 55 height 11
click at [79, 72] on select "Select Address Shahbat Plaza" at bounding box center [56, 77] width 55 height 11
select select "1470"
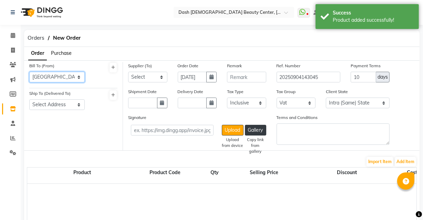
click at [29, 72] on select "Select Address Shahbat Plaza" at bounding box center [56, 77] width 55 height 11
click at [76, 106] on select "Select Address Shahbat Plaza" at bounding box center [56, 104] width 55 height 11
select select "1471"
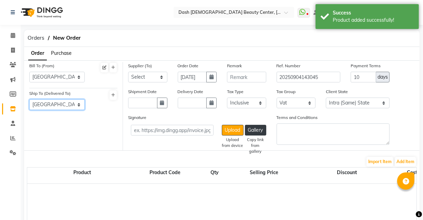
click at [29, 100] on select "Select Address Shahbat Plaza" at bounding box center [56, 104] width 55 height 11
click at [160, 78] on select "Select SPAR - SPAR ADNOC DISTRIBUTION - ADNOC McDonald's - McDonald's Millia Co…" at bounding box center [147, 77] width 39 height 11
select select "4804"
click at [128, 72] on select "Select SPAR - SPAR ADNOC DISTRIBUTION - ADNOC McDonald's - McDonald's Millia Co…" at bounding box center [147, 77] width 39 height 11
click at [163, 102] on icon "button" at bounding box center [162, 102] width 4 height 5
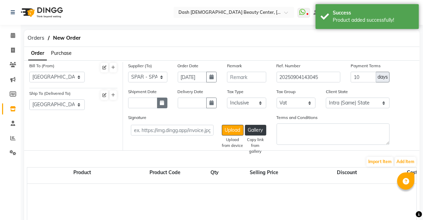
select select "9"
select select "2025"
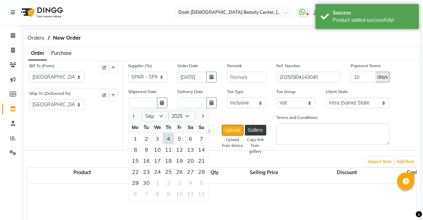
click at [169, 141] on div "4" at bounding box center [168, 138] width 11 height 11
type input "[DATE]"
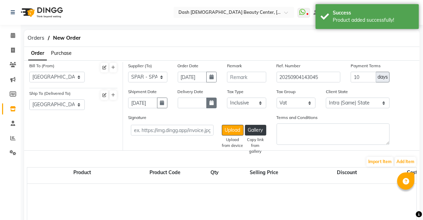
click at [214, 102] on button "button" at bounding box center [211, 102] width 10 height 11
select select "9"
select select "2025"
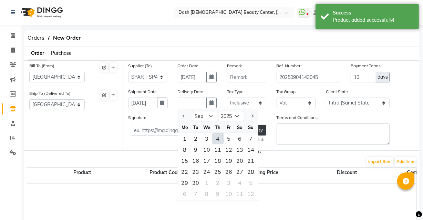
click at [217, 138] on div "4" at bounding box center [217, 138] width 11 height 11
type input "[DATE]"
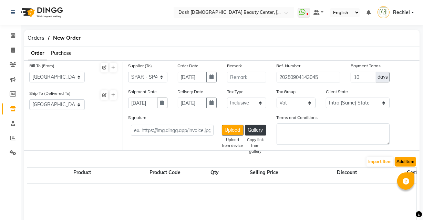
click at [404, 162] on button "Add Item" at bounding box center [405, 162] width 21 height 10
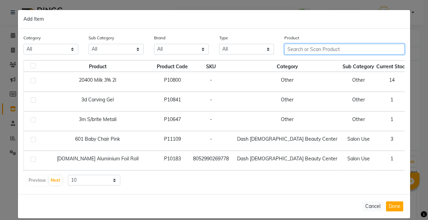
click at [338, 49] on input "text" at bounding box center [344, 49] width 120 height 11
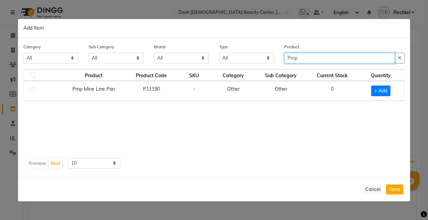
type input "Pmp"
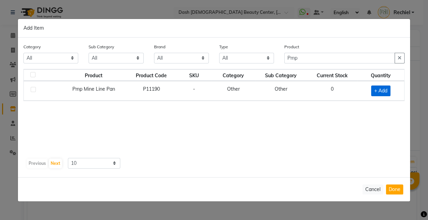
click at [373, 89] on span "+ Add" at bounding box center [380, 90] width 19 height 11
checkbox input "true"
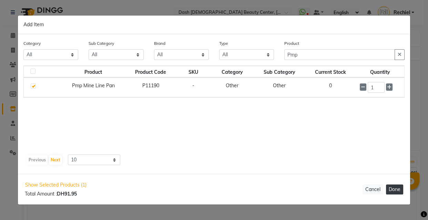
click at [401, 187] on button "Done" at bounding box center [394, 189] width 17 height 10
select select "3972"
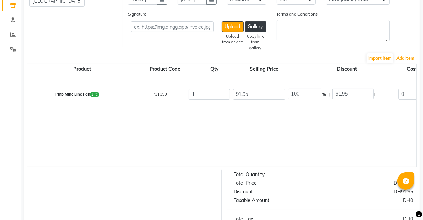
scroll to position [101, 0]
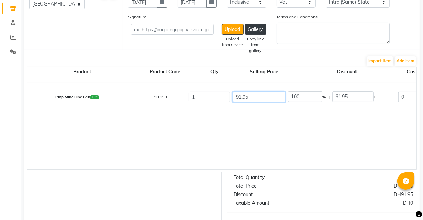
click at [268, 96] on input "91.95" at bounding box center [259, 97] width 52 height 11
type input "91.9"
type input "100.05"
type input "91"
type input "101.04"
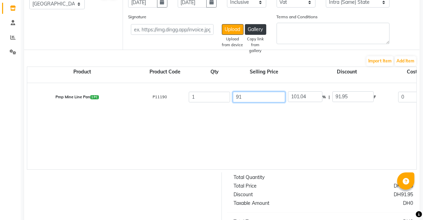
type input "9"
type input "1021.67"
type input "0"
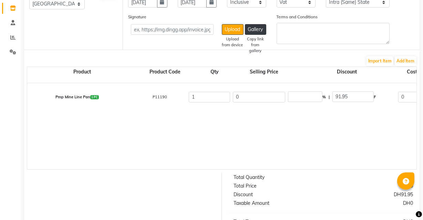
type input "0"
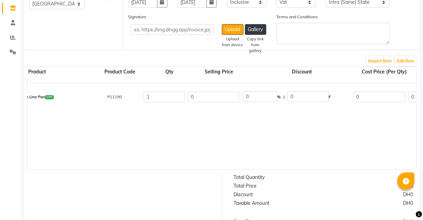
scroll to position [0, 58]
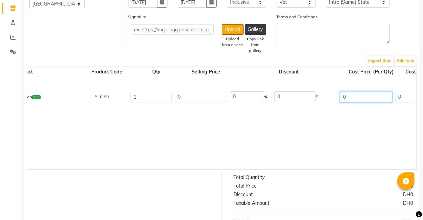
click at [358, 94] on input "0" at bounding box center [366, 97] width 52 height 11
type input "91.50"
click at [364, 141] on div "Pmp Mine Line Pan 1 PC P11190 1 0 0 % | 0 F 91.50 0 0 None Vat (5%) 0 0" at bounding box center [401, 126] width 864 height 86
type input "87.14"
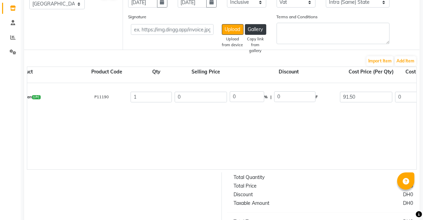
type input "4.36"
type input "91.5"
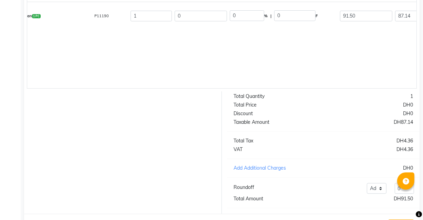
scroll to position [216, 0]
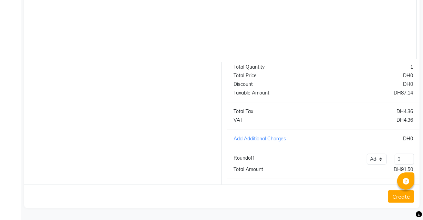
click at [393, 202] on button "Create" at bounding box center [401, 196] width 26 height 12
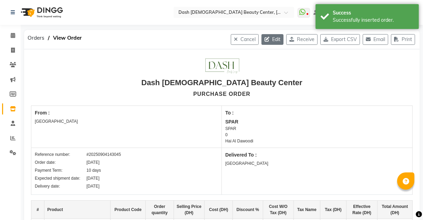
click at [266, 39] on button "Edit" at bounding box center [272, 39] width 22 height 11
select select "1470"
select select "1471"
select select "4804"
select select "true"
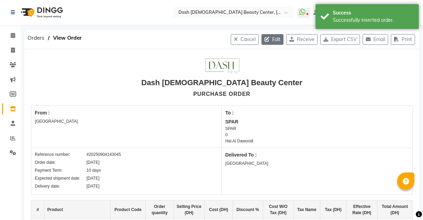
select select "3972"
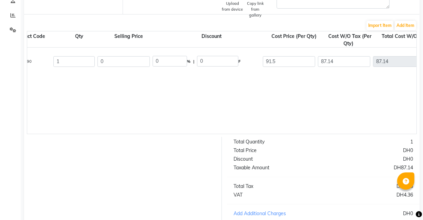
scroll to position [0, 136]
click at [306, 59] on input "91.5" at bounding box center [288, 61] width 52 height 11
type input "91.95"
click at [360, 110] on div "Pmp Mine Line Pan 1 PC P11190 1 0 0 % | 0 F 91.95 87.14 87.14 None Vat (5%) 4.3…" at bounding box center [323, 91] width 864 height 86
type input "87.57"
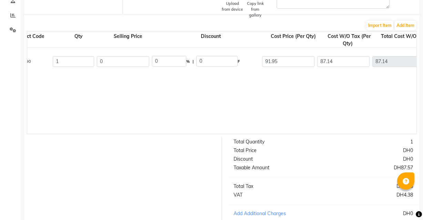
type input "87.57"
type input "4.38"
type input "91.95"
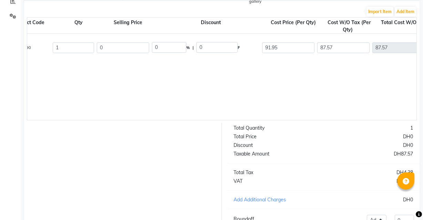
scroll to position [202, 0]
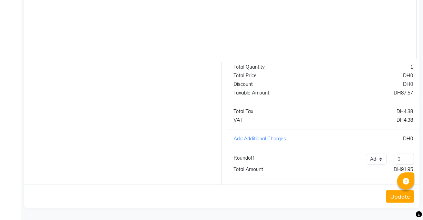
click at [392, 199] on button "Update" at bounding box center [400, 196] width 28 height 12
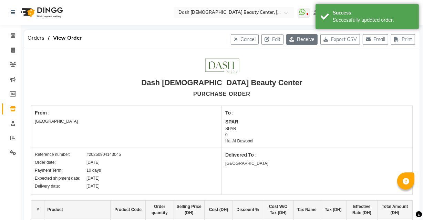
click at [304, 40] on button "Receive" at bounding box center [301, 39] width 31 height 11
select select "1470"
select select "1471"
select select "4804"
select select "true"
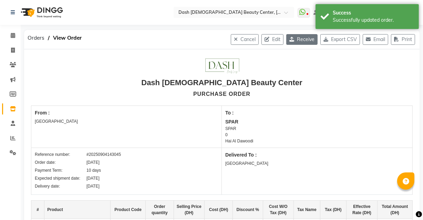
select select "3972"
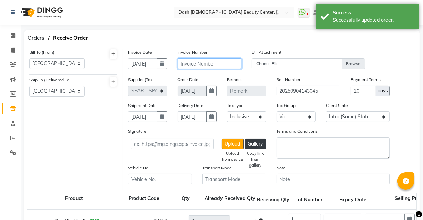
click at [207, 65] on input "text" at bounding box center [210, 63] width 64 height 11
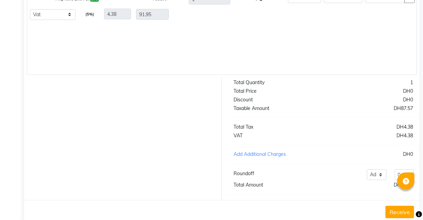
scroll to position [242, 0]
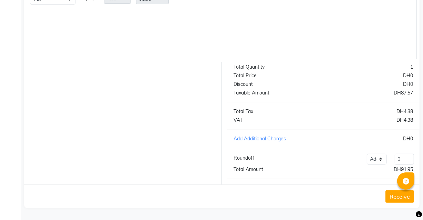
type input "30802100071539"
click at [393, 198] on button "Receive" at bounding box center [399, 196] width 29 height 12
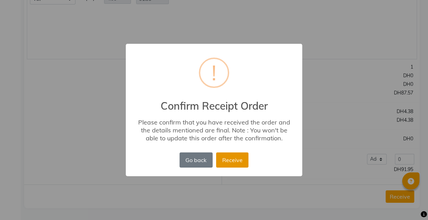
click at [236, 155] on button "Receive" at bounding box center [232, 159] width 32 height 15
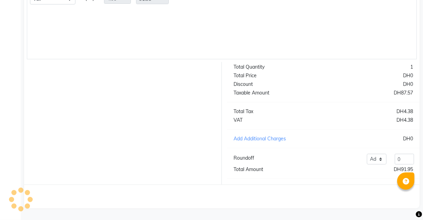
scroll to position [0, 0]
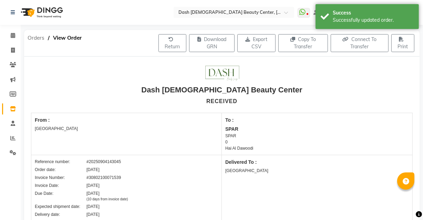
click at [44, 35] on span "Orders" at bounding box center [36, 38] width 24 height 12
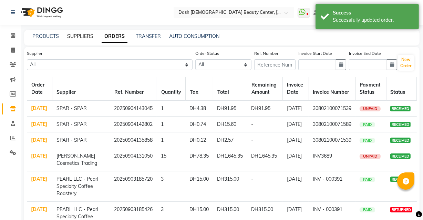
click at [88, 35] on link "SUPPLIERS" at bounding box center [80, 36] width 26 height 6
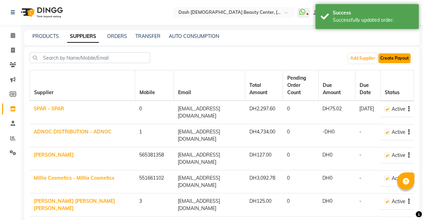
click at [397, 58] on button "Create Payout" at bounding box center [394, 58] width 32 height 10
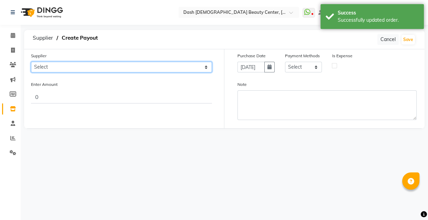
click at [181, 65] on select "Select SPAR - SPAR ADNOC DISTRIBUTION - ADNOC McDonald's - McDonald's Millia Co…" at bounding box center [121, 67] width 181 height 11
select select "4804"
click at [31, 62] on select "Select SPAR - SPAR ADNOC DISTRIBUTION - ADNOC McDonald's - McDonald's Millia Co…" at bounding box center [121, 67] width 181 height 11
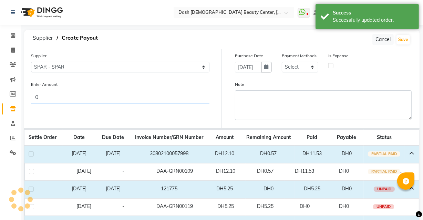
click at [161, 99] on input "0" at bounding box center [120, 96] width 178 height 13
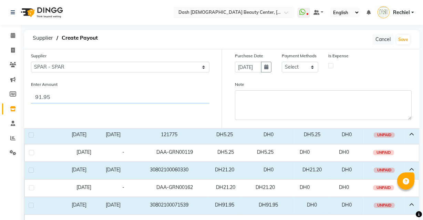
type input "91.95"
click at [31, 186] on label at bounding box center [31, 187] width 5 height 5
click at [31, 120] on input "checkbox" at bounding box center [31, 117] width 4 height 4
checkbox input "true"
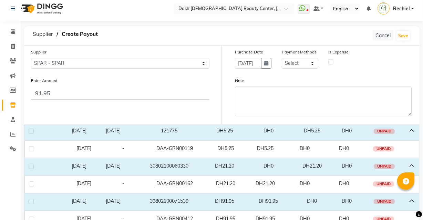
scroll to position [24, 0]
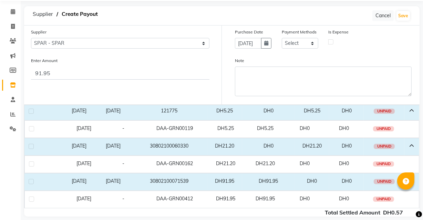
click at [31, 183] on label at bounding box center [31, 181] width 5 height 5
click at [31, 183] on input "checkbox" at bounding box center [31, 181] width 4 height 4
checkbox input "true"
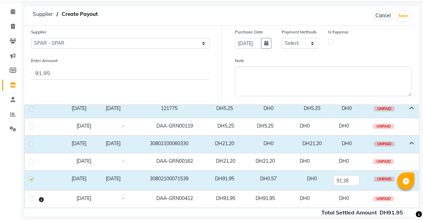
scroll to position [0, 0]
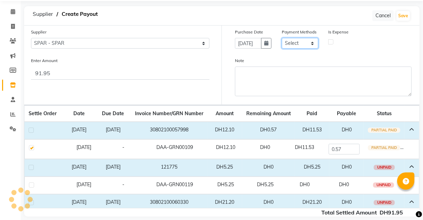
click at [315, 44] on select "Select CASH CARD ONLINE On Account Wallet Package Prepaid Gift Card" at bounding box center [300, 43] width 37 height 11
select select "1"
click at [282, 38] on select "Select CASH CARD ONLINE On Account Wallet Package Prepaid Gift Card" at bounding box center [300, 43] width 37 height 11
click at [331, 42] on label at bounding box center [330, 41] width 5 height 5
click at [331, 42] on input "checkbox" at bounding box center [331, 41] width 4 height 4
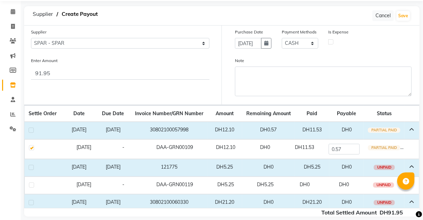
checkbox input "true"
select select "7494"
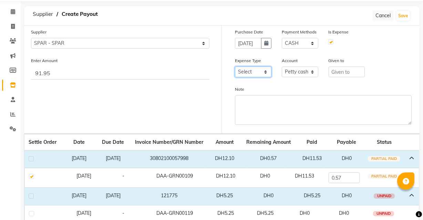
click at [260, 73] on select "Select Advance Salary Bank charges Car maintenance Cash transfer to bank Cash t…" at bounding box center [253, 71] width 37 height 11
select select "8"
click at [235, 67] on select "Select Advance Salary Bank charges Car maintenance Cash transfer to bank Cash t…" at bounding box center [253, 71] width 37 height 11
click at [350, 71] on input "text" at bounding box center [347, 71] width 37 height 11
type input "SPAR"
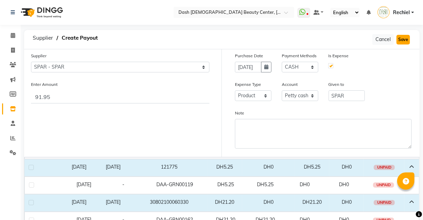
click at [408, 37] on button "Save" at bounding box center [402, 40] width 13 height 10
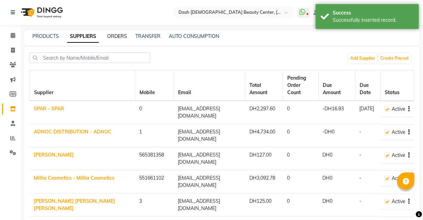
click at [125, 35] on link "ORDERS" at bounding box center [117, 36] width 20 height 6
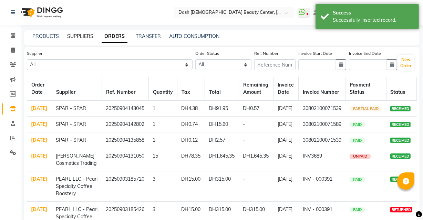
click at [92, 35] on link "SUPPLIERS" at bounding box center [80, 36] width 26 height 6
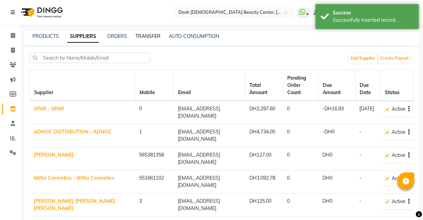
click at [137, 36] on link "TRANSFER" at bounding box center [147, 36] width 25 height 6
select select "sender"
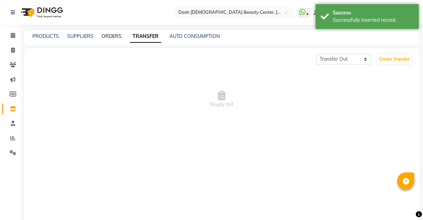
click at [118, 38] on link "ORDERS" at bounding box center [112, 36] width 20 height 6
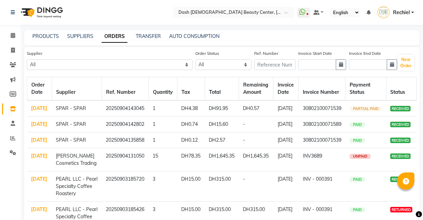
click at [37, 111] on link "[DATE]" at bounding box center [39, 108] width 16 height 6
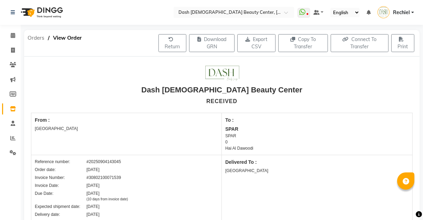
click at [41, 33] on span "Orders" at bounding box center [36, 38] width 24 height 12
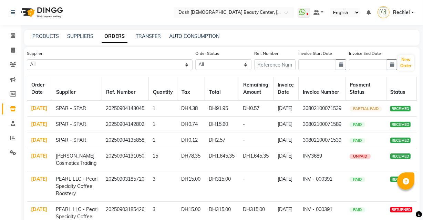
click at [35, 111] on link "[DATE]" at bounding box center [39, 108] width 16 height 6
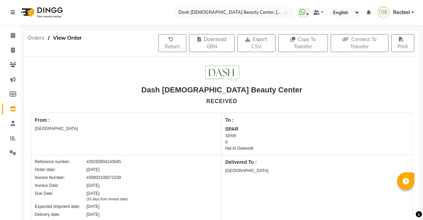
click at [34, 35] on span "Orders" at bounding box center [36, 38] width 24 height 12
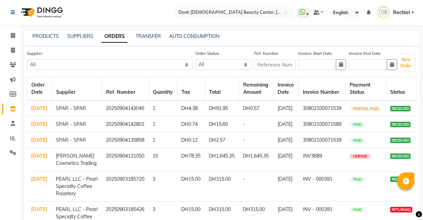
click at [37, 111] on link "[DATE]" at bounding box center [39, 108] width 16 height 6
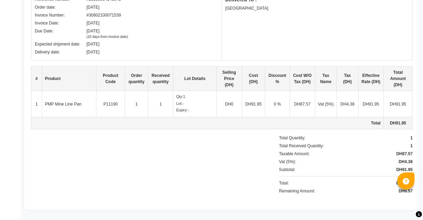
scroll to position [163, 0]
click at [361, 167] on div "Subtotal: DH91.95" at bounding box center [346, 169] width 134 height 6
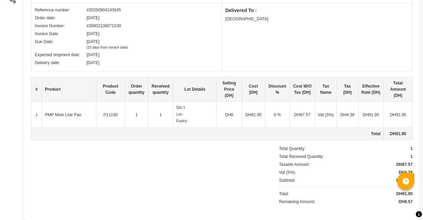
scroll to position [149, 0]
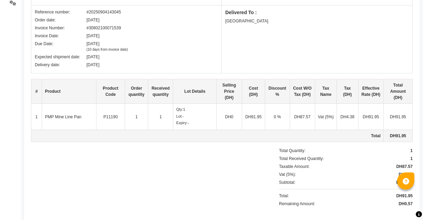
click at [381, 205] on div "Remaining Amount: DH0.57" at bounding box center [346, 203] width 134 height 6
click at [372, 210] on div "Dash Ladies Beauty Center RECEIVED From : Shahbat Plaza To : SPAR SPAR 0 Hai Al…" at bounding box center [221, 64] width 395 height 315
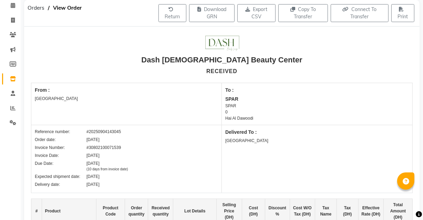
scroll to position [0, 0]
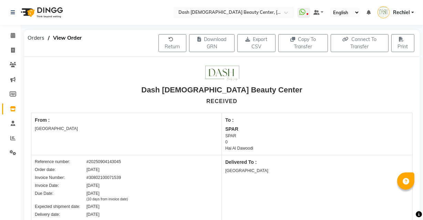
click at [13, 109] on icon at bounding box center [13, 108] width 6 height 5
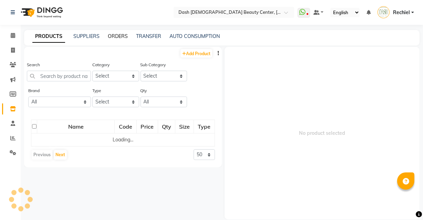
click at [111, 34] on link "ORDERS" at bounding box center [118, 36] width 20 height 6
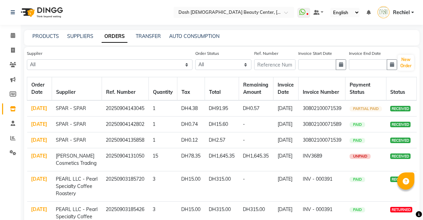
click at [269, 114] on td "DH0.57" at bounding box center [256, 108] width 34 height 16
click at [35, 111] on link "[DATE]" at bounding box center [39, 108] width 16 height 6
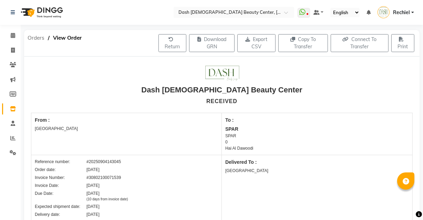
click at [44, 41] on span "Orders" at bounding box center [36, 38] width 24 height 12
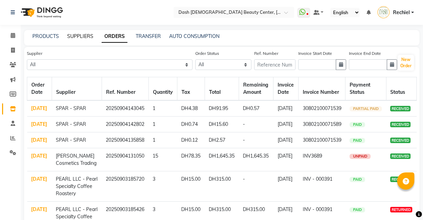
click at [75, 37] on link "SUPPLIERS" at bounding box center [80, 36] width 26 height 6
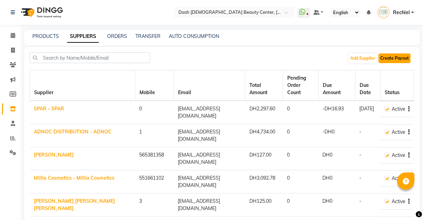
click at [396, 59] on button "Create Payout" at bounding box center [394, 58] width 32 height 10
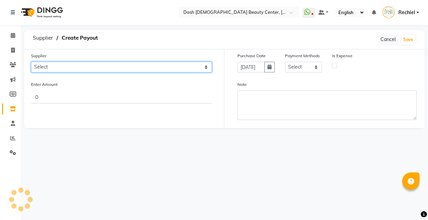
click at [135, 66] on select "Select SPAR - SPAR ADNOC DISTRIBUTION - ADNOC McDonald's - McDonald's Millia Co…" at bounding box center [121, 67] width 181 height 11
select select "4804"
click at [31, 62] on select "Select SPAR - SPAR ADNOC DISTRIBUTION - ADNOC McDonald's - McDonald's Millia Co…" at bounding box center [121, 67] width 181 height 11
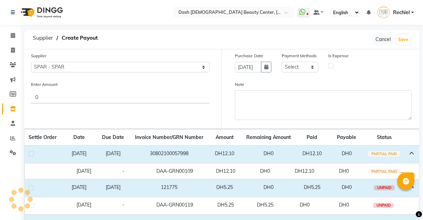
click at [113, 100] on input "0" at bounding box center [120, 96] width 178 height 13
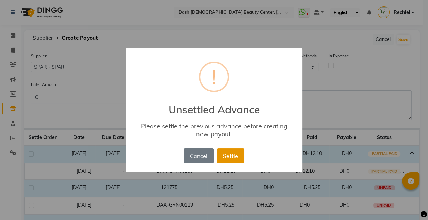
click at [235, 155] on button "Settle" at bounding box center [230, 155] width 27 height 15
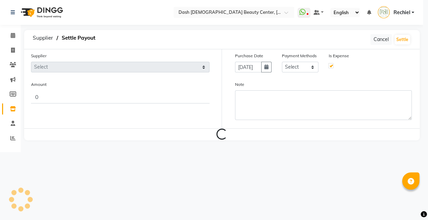
checkbox input "true"
select select "4804"
select select "1"
select select "8"
select select "7494"
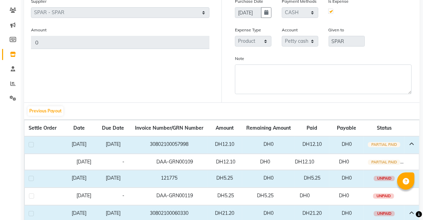
scroll to position [23, 0]
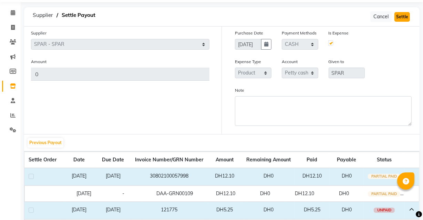
click at [407, 15] on button "Settle" at bounding box center [401, 17] width 15 height 10
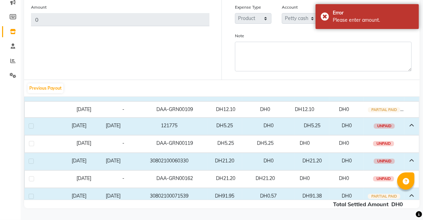
scroll to position [53, 0]
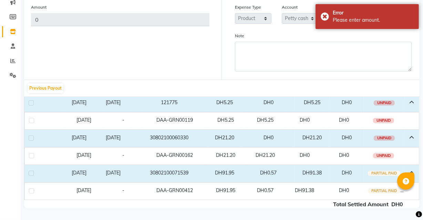
click at [31, 172] on label at bounding box center [31, 172] width 5 height 5
click at [31, 172] on input "checkbox" at bounding box center [31, 173] width 4 height 4
checkbox input "true"
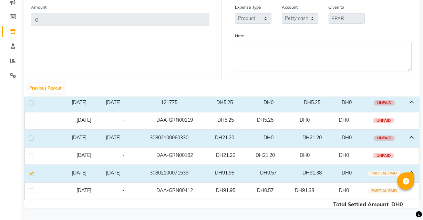
scroll to position [0, 0]
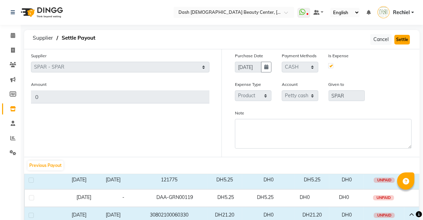
click at [403, 40] on button "Settle" at bounding box center [401, 40] width 15 height 10
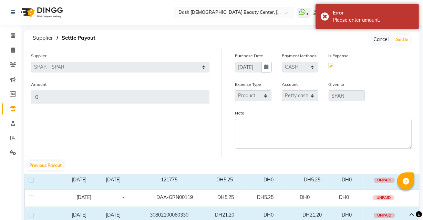
click at [144, 111] on div "Supplier Select SPAR - SPAR ADNOC DISTRIBUTION - ADNOC McDonald's - McDonald's …" at bounding box center [120, 102] width 203 height 107
click at [111, 85] on div "Amount 0" at bounding box center [120, 92] width 187 height 23
click at [393, 11] on div "Error" at bounding box center [373, 12] width 81 height 7
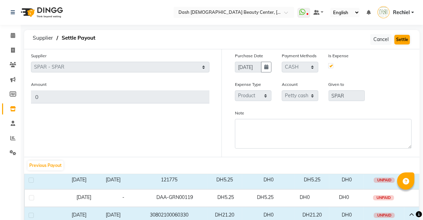
click at [403, 40] on button "Settle" at bounding box center [401, 40] width 15 height 10
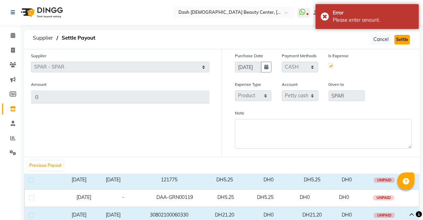
click at [405, 41] on button "Settle" at bounding box center [401, 40] width 15 height 10
click at [405, 38] on button "Settle" at bounding box center [401, 40] width 15 height 10
click at [404, 38] on button "Settle" at bounding box center [401, 40] width 15 height 10
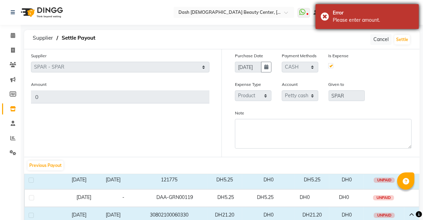
click at [380, 16] on div "Error" at bounding box center [373, 12] width 81 height 7
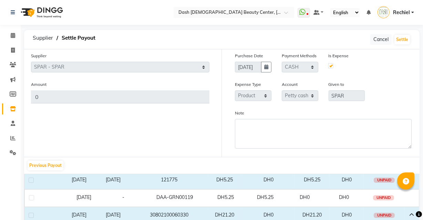
click at [369, 18] on div "Please enter amount." at bounding box center [373, 20] width 81 height 7
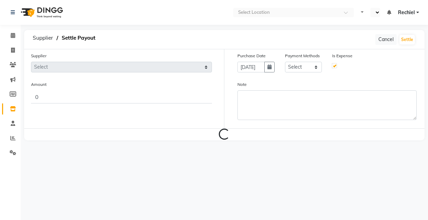
checkbox input "true"
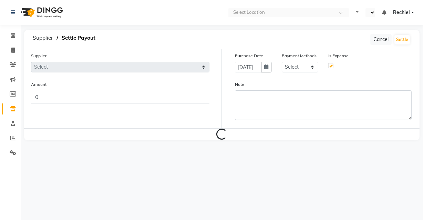
select select "en"
select select "4804"
select select "1"
select select "8"
select select "7495"
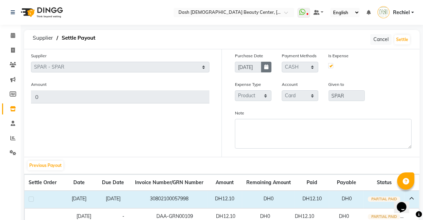
click at [264, 65] on icon "button" at bounding box center [266, 66] width 4 height 5
select select "9"
select select "2025"
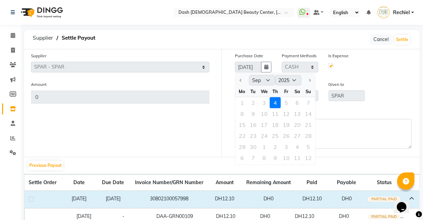
click at [273, 101] on div "1 2 3 4 5 6 7" at bounding box center [275, 102] width 80 height 11
click at [163, 113] on div "Supplier Select SPAR - SPAR ADNOC DISTRIBUTION - ADNOC McDonald's - McDonald's …" at bounding box center [120, 102] width 203 height 107
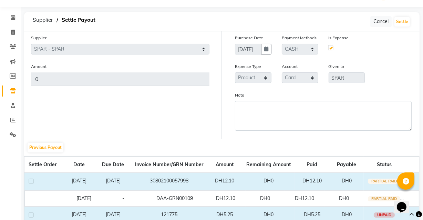
scroll to position [18, 0]
click at [49, 149] on link "Previous Payout" at bounding box center [46, 147] width 36 height 10
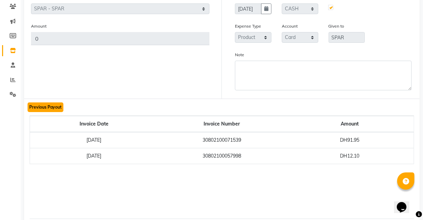
scroll to position [59, 0]
click at [268, 139] on td "30802100071539" at bounding box center [222, 140] width 128 height 16
click at [330, 141] on td "DH91.95" at bounding box center [350, 140] width 128 height 16
click at [349, 153] on td "DH12.10" at bounding box center [350, 156] width 128 height 16
click at [39, 143] on td "[DATE]" at bounding box center [94, 140] width 128 height 16
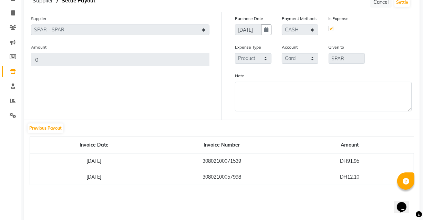
scroll to position [0, 0]
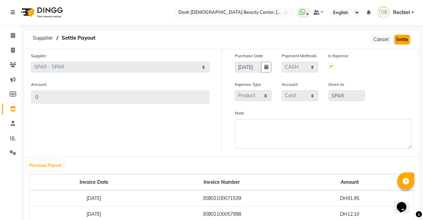
click at [404, 37] on button "Settle" at bounding box center [401, 40] width 15 height 10
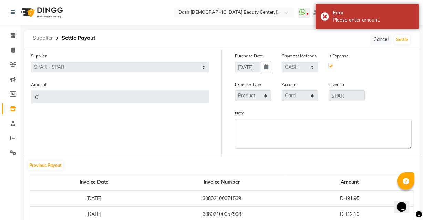
click at [41, 41] on span "Supplier" at bounding box center [42, 38] width 27 height 12
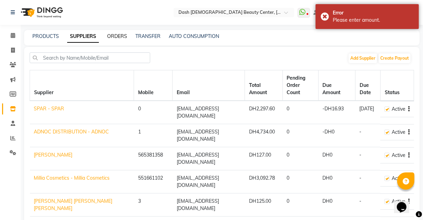
click at [120, 38] on link "ORDERS" at bounding box center [117, 36] width 20 height 6
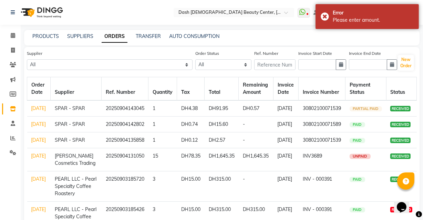
click at [31, 111] on link "[DATE]" at bounding box center [38, 108] width 15 height 6
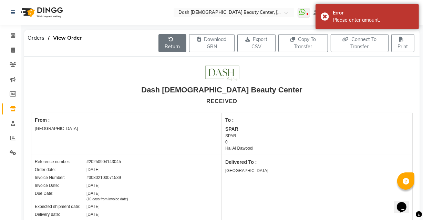
click at [172, 49] on button "Return" at bounding box center [172, 43] width 28 height 18
select select "1471"
select select "1470"
select select "4804"
select select "true"
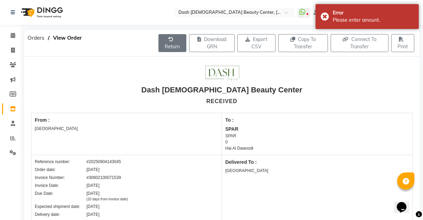
select select "3972"
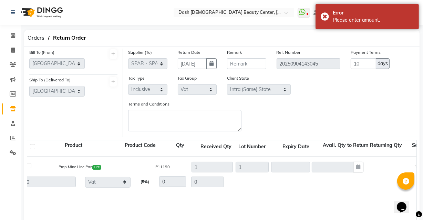
scroll to position [99, 0]
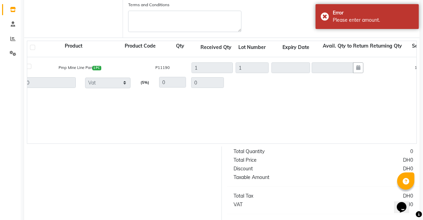
click at [33, 48] on label at bounding box center [32, 47] width 5 height 5
click at [33, 48] on input "checkbox" at bounding box center [33, 48] width 4 height 4
checkbox input "true"
type input "1"
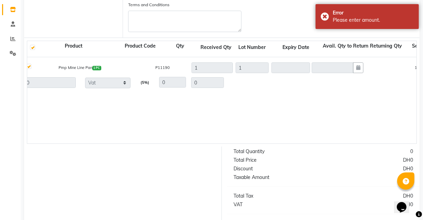
type input "87.57"
type input "4.38"
type input "91.95"
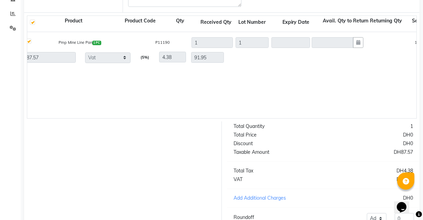
scroll to position [188, 0]
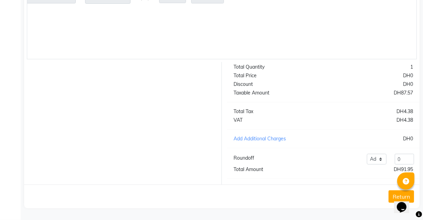
click at [388, 198] on button "Return" at bounding box center [400, 196] width 25 height 12
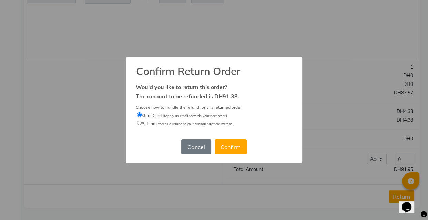
click at [218, 124] on small "(Process a refund to your original payment method.)" at bounding box center [194, 124] width 79 height 4
click at [142, 124] on input "Refund (Process a refund to your original payment method.)" at bounding box center [139, 123] width 4 height 4
radio input "true"
click at [237, 150] on button "Confirm" at bounding box center [231, 146] width 32 height 15
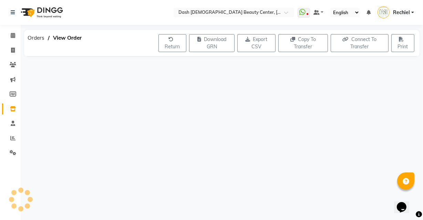
scroll to position [0, 0]
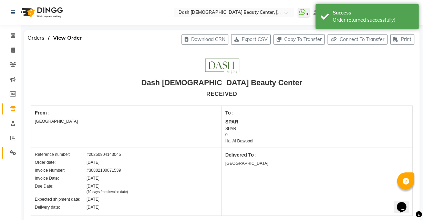
click at [10, 149] on span at bounding box center [13, 153] width 12 height 8
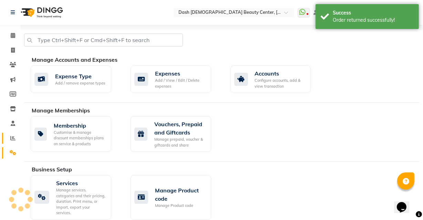
click at [13, 138] on icon at bounding box center [12, 137] width 5 height 5
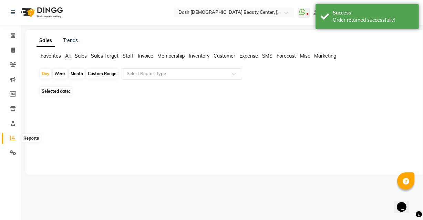
click at [175, 75] on input "text" at bounding box center [174, 73] width 99 height 7
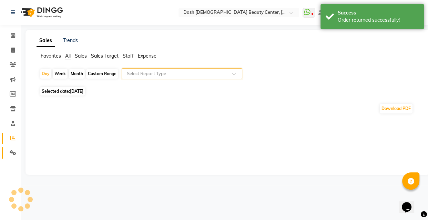
click at [13, 149] on span at bounding box center [13, 153] width 12 height 8
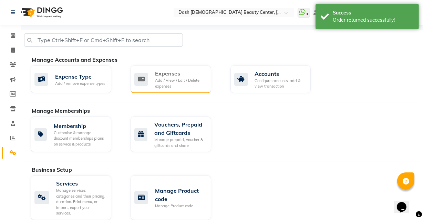
click at [183, 81] on div "Add / View / Edit / Delete expenses" at bounding box center [180, 82] width 51 height 11
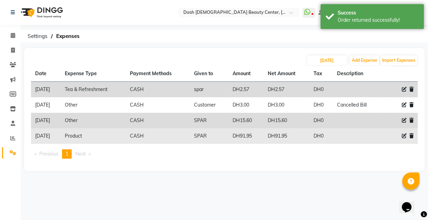
click at [411, 135] on icon at bounding box center [411, 135] width 4 height 5
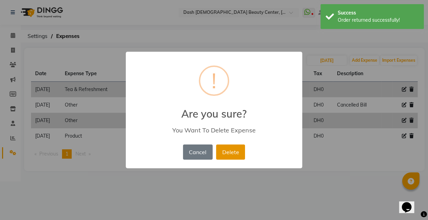
click at [235, 156] on button "Delete" at bounding box center [230, 151] width 29 height 15
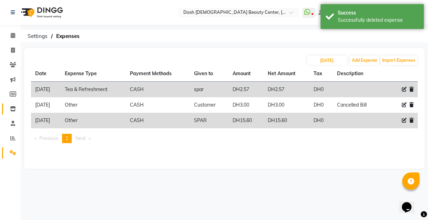
click at [12, 107] on icon at bounding box center [13, 108] width 6 height 5
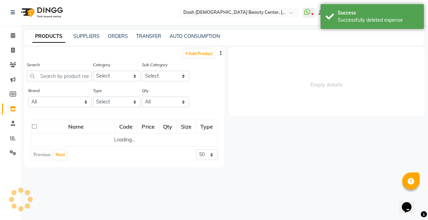
select select
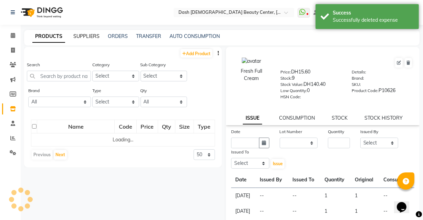
click at [91, 35] on link "SUPPLIERS" at bounding box center [86, 36] width 26 height 6
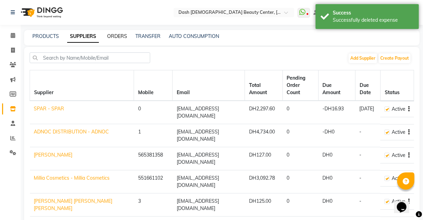
click at [121, 34] on link "ORDERS" at bounding box center [117, 36] width 20 height 6
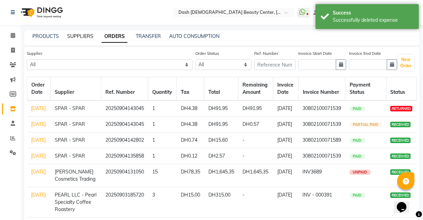
click at [89, 37] on link "SUPPLIERS" at bounding box center [80, 36] width 26 height 6
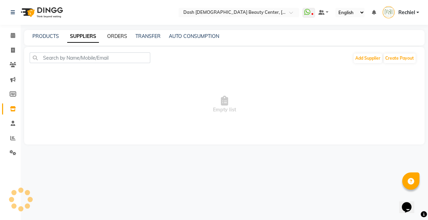
click at [118, 38] on link "ORDERS" at bounding box center [117, 36] width 20 height 6
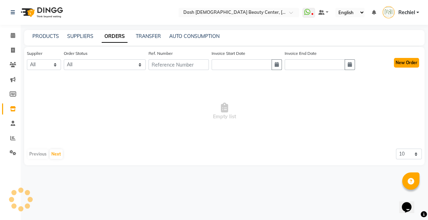
click at [413, 61] on button "New Order" at bounding box center [406, 63] width 25 height 10
select select "true"
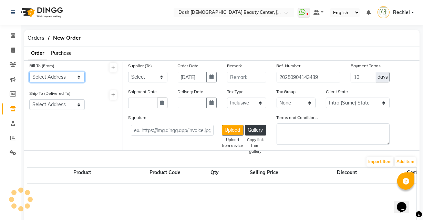
click at [63, 73] on select "Select Address" at bounding box center [56, 77] width 55 height 11
click at [29, 72] on select "Select Address" at bounding box center [56, 77] width 55 height 11
select select "1470"
click at [66, 105] on select "Select Address Shahbat Plaza" at bounding box center [56, 104] width 55 height 11
select select "3972"
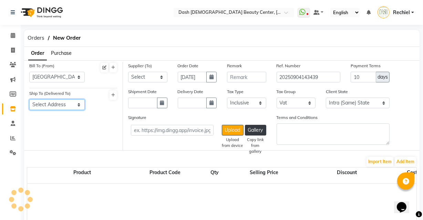
select select "1471"
click at [29, 100] on select "Select Address Shahbat Plaza" at bounding box center [56, 104] width 55 height 11
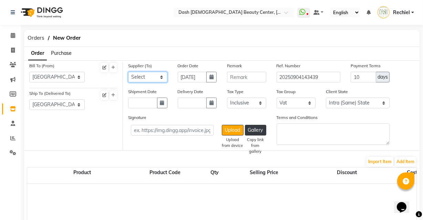
click at [154, 75] on select "Select SPAR - SPAR ADNOC DISTRIBUTION - ADNOC McDonald's - McDonald's Millia Co…" at bounding box center [147, 77] width 39 height 11
select select "4804"
click at [128, 72] on select "Select SPAR - SPAR ADNOC DISTRIBUTION - ADNOC McDonald's - McDonald's Millia Co…" at bounding box center [147, 77] width 39 height 11
click at [163, 103] on icon "button" at bounding box center [162, 102] width 4 height 5
select select "9"
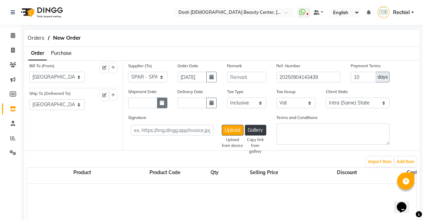
select select "2025"
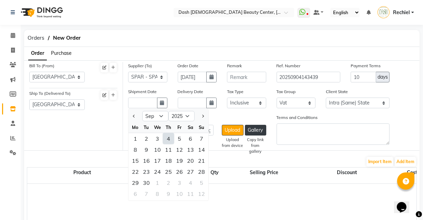
click at [168, 142] on div "4" at bounding box center [168, 138] width 11 height 11
type input "04-09-2025"
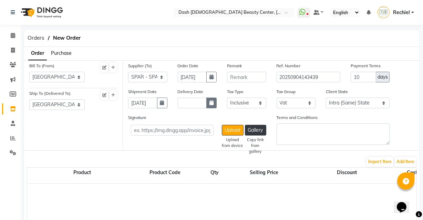
click at [210, 104] on icon "button" at bounding box center [211, 102] width 4 height 5
select select "9"
select select "2025"
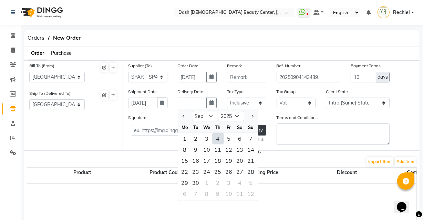
click at [216, 137] on div "4" at bounding box center [217, 138] width 11 height 11
type input "04-09-2025"
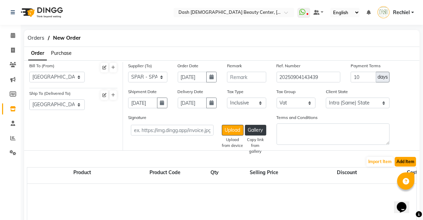
click at [405, 160] on button "Add Item" at bounding box center [405, 162] width 21 height 10
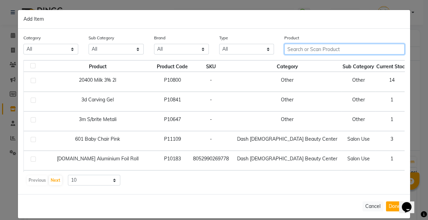
click at [324, 50] on input "text" at bounding box center [344, 49] width 120 height 11
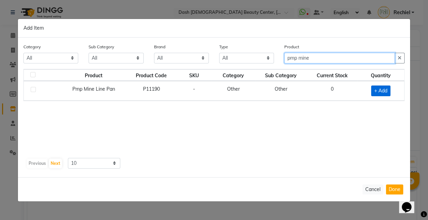
type input "pmp mine"
click at [388, 90] on span "+ Add" at bounding box center [380, 90] width 19 height 11
checkbox input "true"
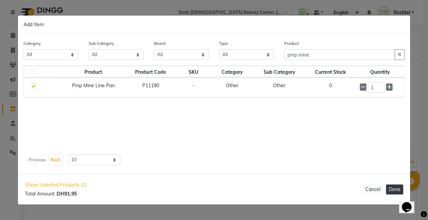
click at [393, 188] on button "Done" at bounding box center [394, 189] width 17 height 10
select select "3972"
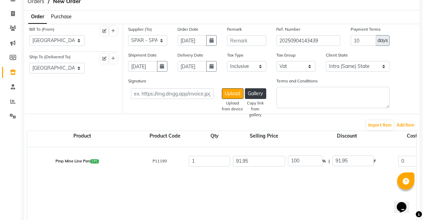
scroll to position [37, 0]
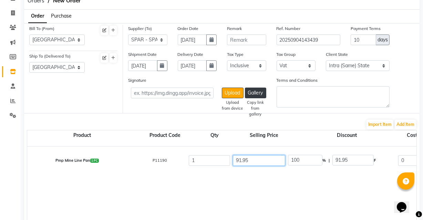
click at [272, 160] on input "91.95" at bounding box center [259, 160] width 52 height 11
type input "91.9"
type input "100.05"
type input "91"
type input "101.04"
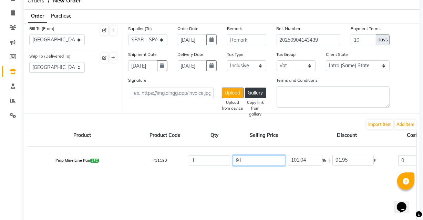
type input "9"
type input "1021.67"
type input "0"
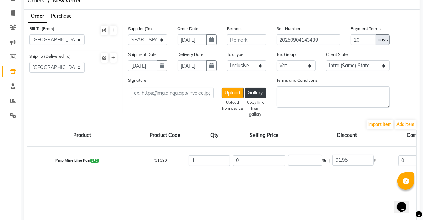
type input "0"
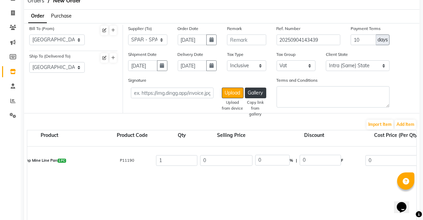
scroll to position [0, 39]
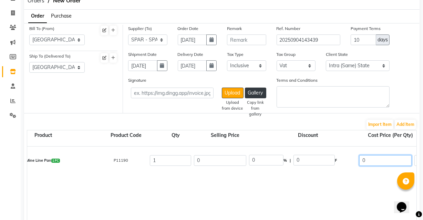
click at [378, 161] on input "0" at bounding box center [385, 160] width 52 height 11
type input "91.95"
click at [346, 189] on div "Pmp Mine Line Pan 1 PC P11190 1 0 0 % | 0 F 91.95 0 0 None Vat (5%) 0 0" at bounding box center [420, 189] width 864 height 86
type input "87.57"
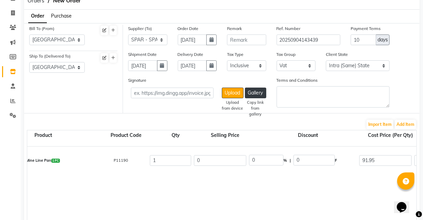
type input "4.38"
type input "91.95"
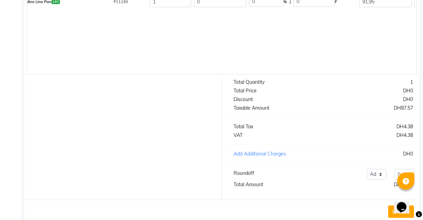
scroll to position [216, 0]
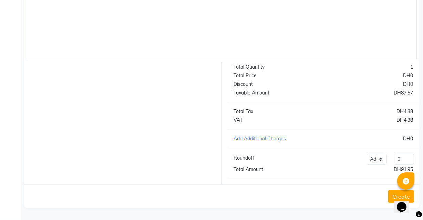
click at [391, 197] on button "Create" at bounding box center [401, 196] width 26 height 12
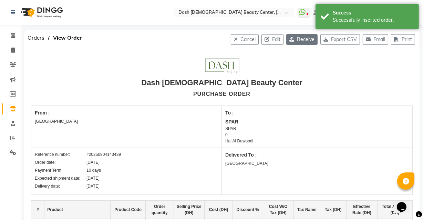
click at [303, 36] on button "Receive" at bounding box center [301, 39] width 31 height 11
select select "1470"
select select "1471"
select select "4804"
select select "true"
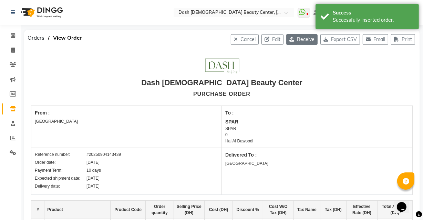
select select "3972"
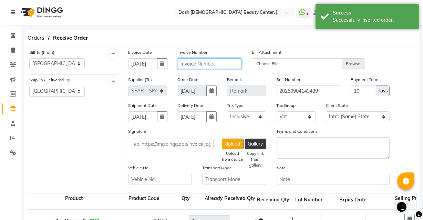
click at [211, 64] on input "text" at bounding box center [210, 63] width 64 height 11
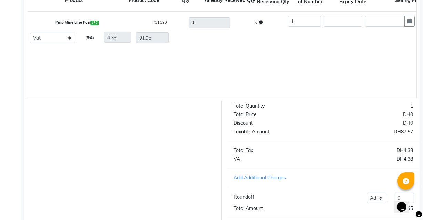
scroll to position [242, 0]
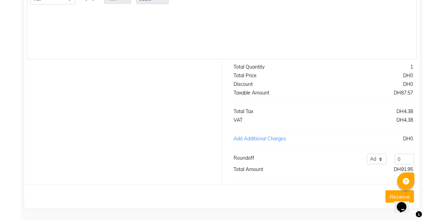
type input "30802100071539"
click at [391, 197] on button "Receive" at bounding box center [399, 196] width 29 height 12
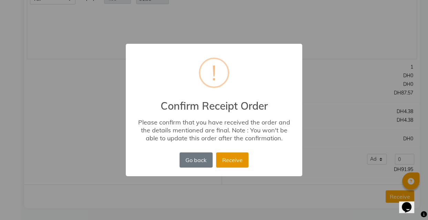
click at [241, 161] on button "Receive" at bounding box center [232, 159] width 32 height 15
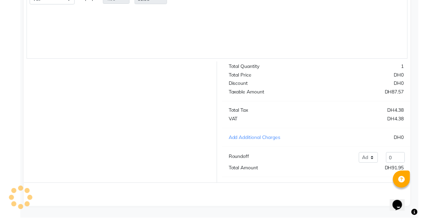
scroll to position [0, 0]
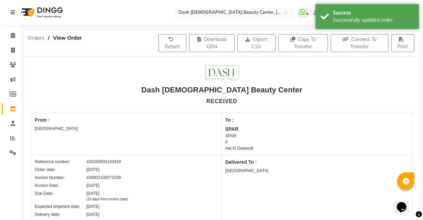
click at [34, 37] on span "Orders" at bounding box center [36, 38] width 24 height 12
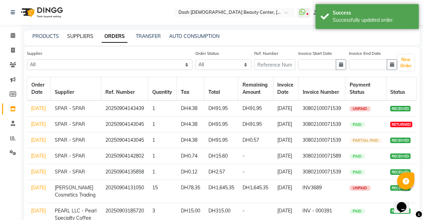
click at [77, 36] on link "SUPPLIERS" at bounding box center [80, 36] width 26 height 6
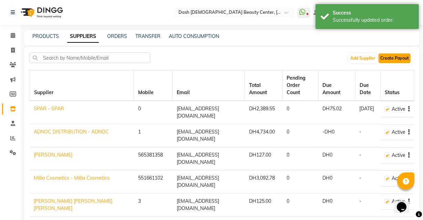
click at [399, 56] on button "Create Payout" at bounding box center [394, 58] width 32 height 10
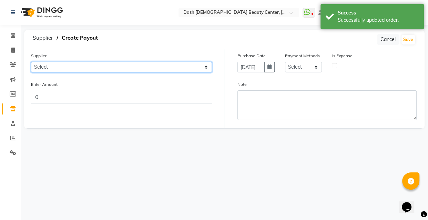
click at [183, 68] on select "Select SPAR - SPAR ADNOC DISTRIBUTION - ADNOC McDonald's - McDonald's Millia Co…" at bounding box center [121, 67] width 181 height 11
select select "4804"
click at [31, 62] on select "Select SPAR - SPAR ADNOC DISTRIBUTION - ADNOC McDonald's - McDonald's Millia Co…" at bounding box center [121, 67] width 181 height 11
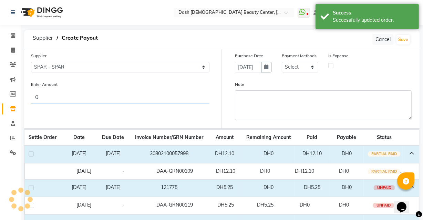
click at [162, 95] on input "0" at bounding box center [120, 96] width 178 height 13
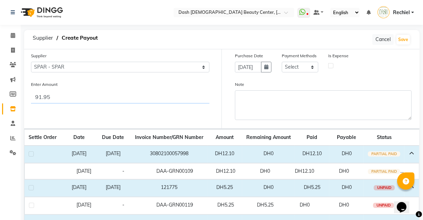
type input "91.95"
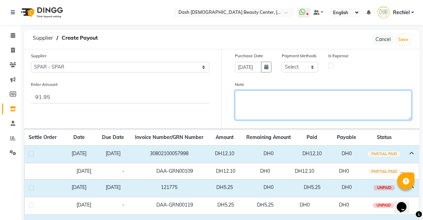
click at [294, 109] on textarea "Note" at bounding box center [323, 105] width 177 height 30
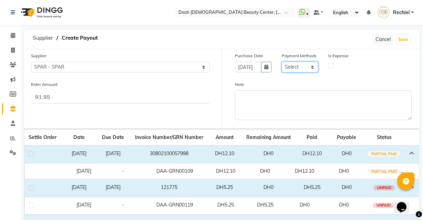
click at [310, 63] on select "Select CASH CARD ONLINE On Account Wallet Package Prepaid Gift Card" at bounding box center [300, 67] width 37 height 11
select select "1"
click at [282, 62] on select "Select CASH CARD ONLINE On Account Wallet Package Prepaid Gift Card" at bounding box center [300, 67] width 37 height 11
click at [332, 66] on label at bounding box center [330, 65] width 5 height 5
click at [332, 66] on input "checkbox" at bounding box center [331, 65] width 4 height 4
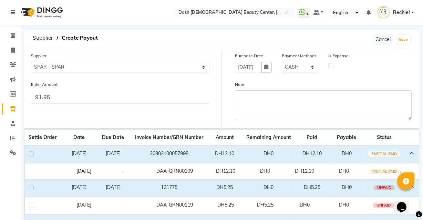
checkbox input "true"
select select "7494"
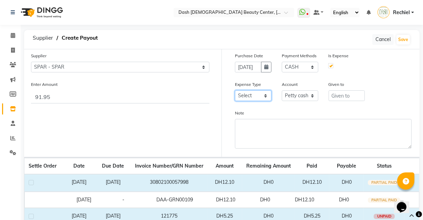
click at [260, 98] on select "Select Advance Salary Bank charges Car maintenance Cash transfer to bank Cash t…" at bounding box center [253, 95] width 37 height 11
select select "10"
click at [235, 91] on select "Select Advance Salary Bank charges Car maintenance Cash transfer to bank Cash t…" at bounding box center [253, 95] width 37 height 11
click at [310, 97] on select "Select Petty cash Card Tax Cash In Hand" at bounding box center [300, 95] width 37 height 11
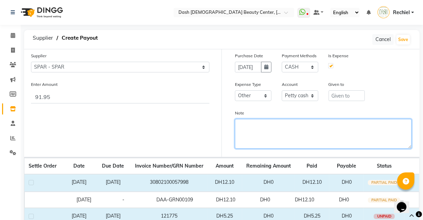
click at [358, 123] on textarea "Note" at bounding box center [323, 134] width 177 height 30
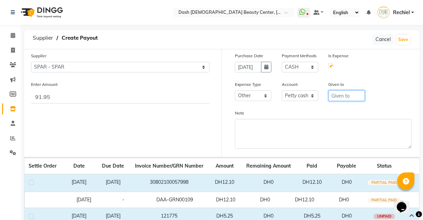
click at [351, 98] on input "text" at bounding box center [347, 95] width 37 height 11
type input "SPAR"
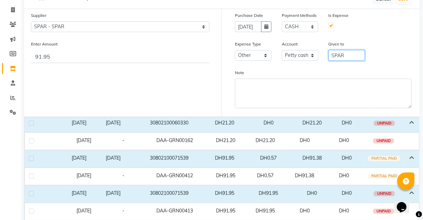
scroll to position [61, 0]
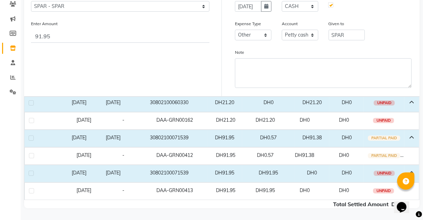
click at [31, 172] on label at bounding box center [31, 172] width 5 height 5
click at [31, 172] on input "checkbox" at bounding box center [31, 173] width 4 height 4
checkbox input "true"
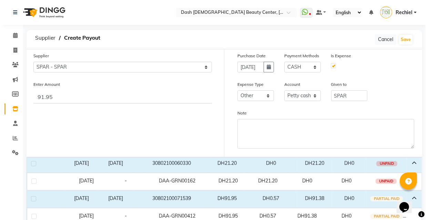
scroll to position [90, 0]
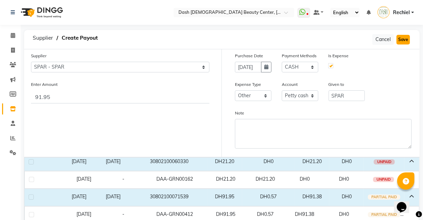
click at [402, 39] on button "Save" at bounding box center [402, 40] width 13 height 10
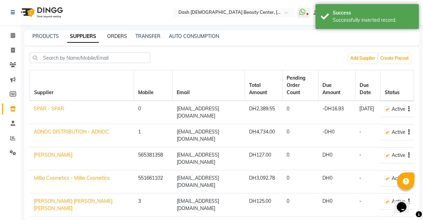
click at [124, 36] on link "ORDERS" at bounding box center [117, 36] width 20 height 6
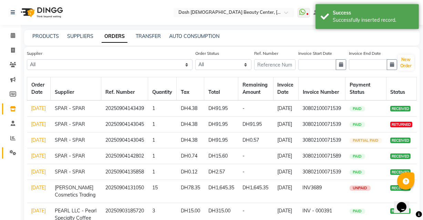
click at [14, 152] on icon at bounding box center [13, 152] width 7 height 5
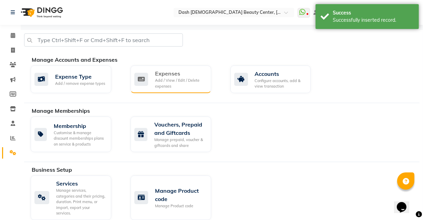
click at [182, 82] on div "Add / View / Edit / Delete expenses" at bounding box center [180, 82] width 51 height 11
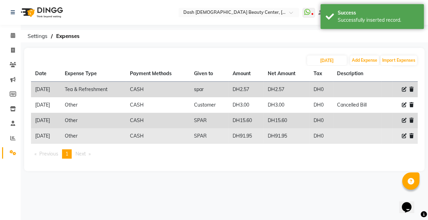
click at [402, 136] on icon at bounding box center [404, 135] width 5 height 5
select select "10"
select select "1"
select select "7494"
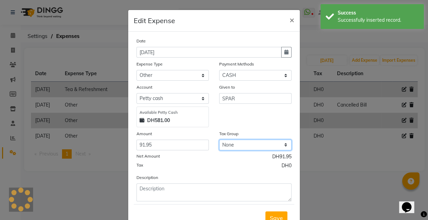
click at [246, 146] on select "None Vat" at bounding box center [255, 144] width 72 height 11
select select "3972"
click at [219, 140] on select "None Vat" at bounding box center [255, 144] width 72 height 11
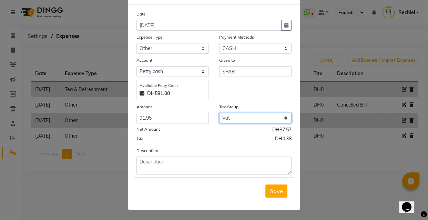
scroll to position [28, 0]
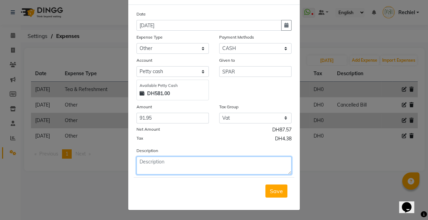
click at [267, 165] on textarea at bounding box center [213, 165] width 155 height 18
type textarea "Mine Line"
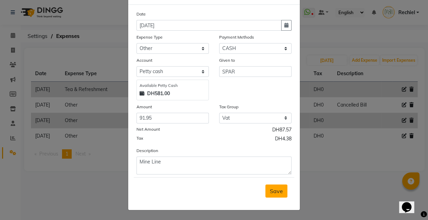
click at [277, 189] on span "Save" at bounding box center [276, 190] width 13 height 7
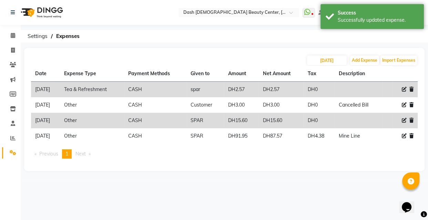
click at [402, 121] on icon at bounding box center [404, 120] width 5 height 5
select select "10"
select select "1"
select select "7494"
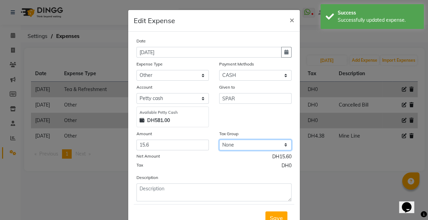
click at [266, 144] on select "None Vat" at bounding box center [255, 144] width 72 height 11
select select "3972"
click at [219, 140] on select "None Vat" at bounding box center [255, 144] width 72 height 11
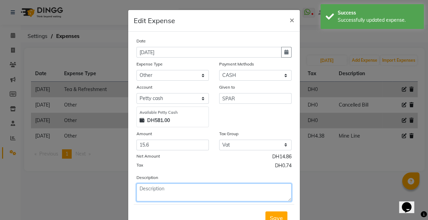
click at [234, 188] on textarea at bounding box center [213, 192] width 155 height 18
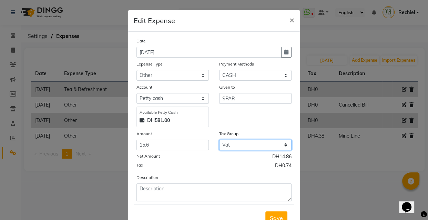
click at [263, 145] on select "None Vat" at bounding box center [255, 144] width 72 height 11
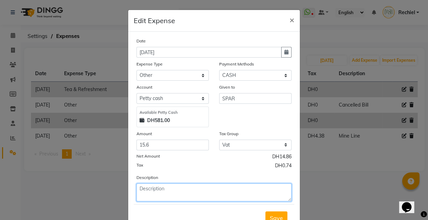
click at [214, 193] on textarea at bounding box center [213, 192] width 155 height 18
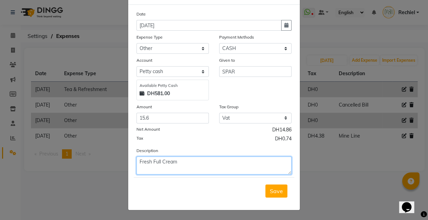
type textarea "Fresh Full Cream"
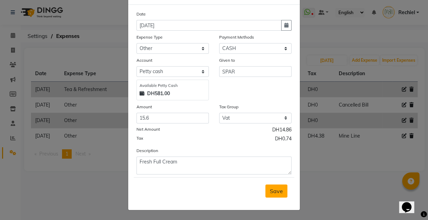
click at [279, 186] on button "Save" at bounding box center [276, 190] width 22 height 13
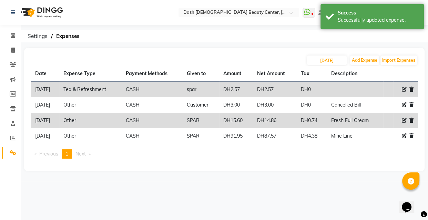
click at [402, 89] on icon at bounding box center [404, 89] width 5 height 5
select select "17"
select select "1"
select select "7494"
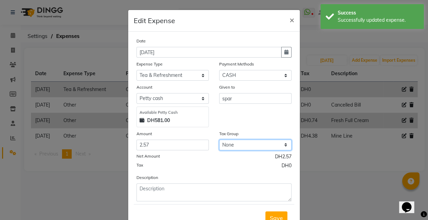
click at [267, 145] on select "None Vat" at bounding box center [255, 144] width 72 height 11
select select "3972"
click at [219, 140] on select "None Vat" at bounding box center [255, 144] width 72 height 11
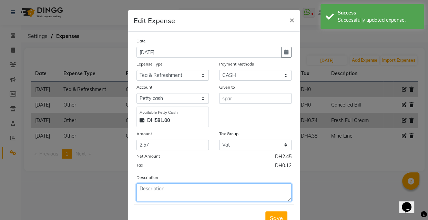
click at [256, 187] on textarea at bounding box center [213, 192] width 155 height 18
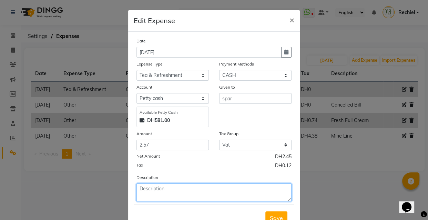
click at [220, 198] on textarea at bounding box center [213, 192] width 155 height 18
click at [203, 193] on textarea at bounding box center [213, 192] width 155 height 18
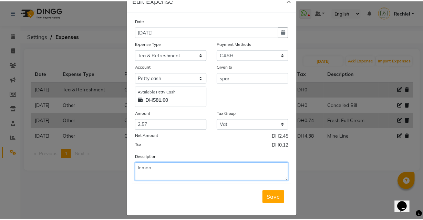
scroll to position [23, 0]
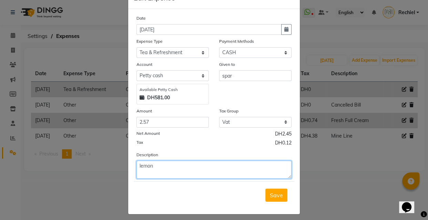
type textarea "lemon"
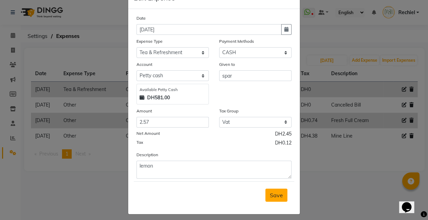
click at [278, 193] on span "Save" at bounding box center [276, 194] width 13 height 7
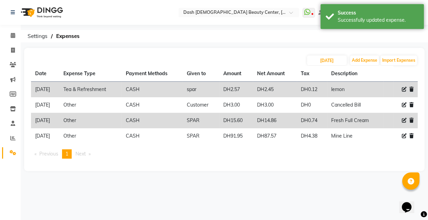
click at [349, 200] on div "Select Location × Dash Ladies Beauty Center, Al Shabhat Plaza WhatsApp Status ✕…" at bounding box center [214, 110] width 428 height 220
click at [352, 196] on div "Select Location × Dash Ladies Beauty Center, Al Shabhat Plaza WhatsApp Status ✕…" at bounding box center [214, 110] width 428 height 220
click at [355, 197] on div "Select Location × Dash Ladies Beauty Center, Al Shabhat Plaza WhatsApp Status ✕…" at bounding box center [214, 110] width 428 height 220
click at [357, 197] on div "Select Location × Dash Ladies Beauty Center, Al Shabhat Plaza WhatsApp Status ✕…" at bounding box center [214, 110] width 428 height 220
click at [403, 104] on icon at bounding box center [404, 104] width 5 height 5
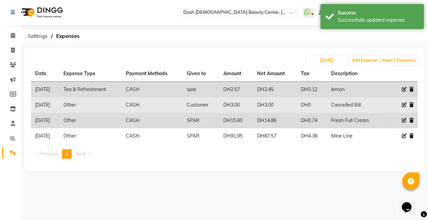
select select "10"
select select "1"
select select "7494"
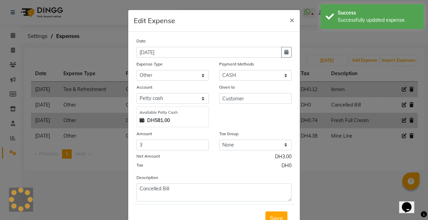
click at [361, 185] on ngb-modal-window "Edit Expense × Date 04-09-2025 Expense Type Select Advance Salary Bank charges …" at bounding box center [214, 110] width 428 height 220
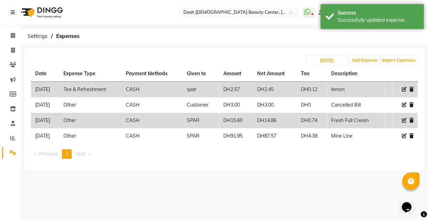
click at [184, 165] on div "04-09-2025 Add Expense Import Expenses Date Expense Type Payment Methods Given …" at bounding box center [224, 109] width 400 height 123
click at [14, 33] on icon at bounding box center [13, 35] width 4 height 5
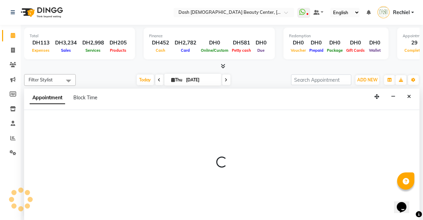
select select "81115"
select select "tentative"
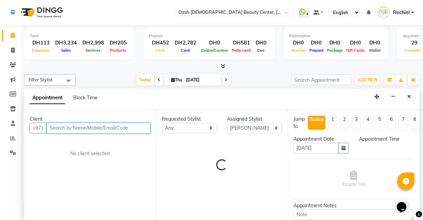
select select "885"
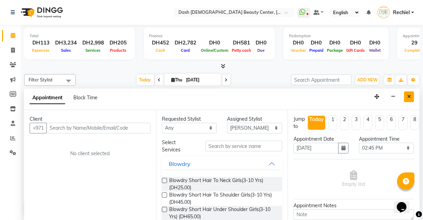
click at [409, 95] on icon "Close" at bounding box center [409, 96] width 4 height 5
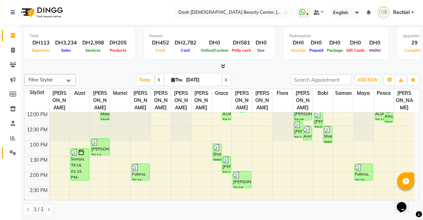
click at [11, 151] on icon at bounding box center [13, 152] width 7 height 5
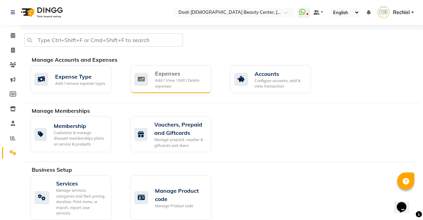
click at [166, 75] on div "Expenses" at bounding box center [180, 73] width 51 height 8
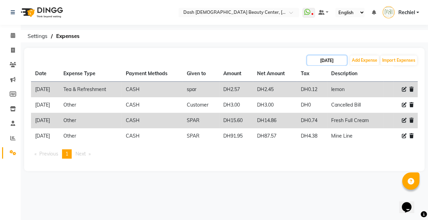
click at [319, 59] on input "[DATE]" at bounding box center [327, 60] width 40 height 10
select select "9"
select select "2025"
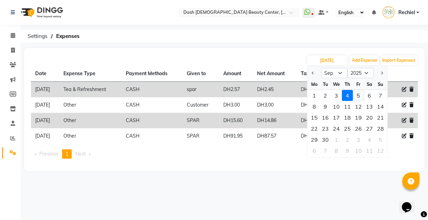
click at [358, 93] on div "5" at bounding box center [358, 95] width 11 height 11
type input "05-09-2025"
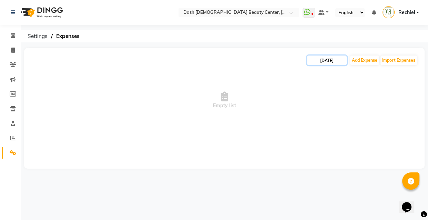
click at [317, 58] on input "05-09-2025" at bounding box center [327, 60] width 40 height 10
select select "9"
select select "2025"
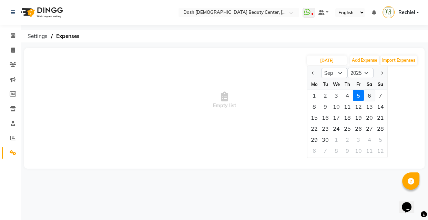
click at [369, 93] on div "6" at bounding box center [369, 95] width 11 height 11
type input "06-09-2025"
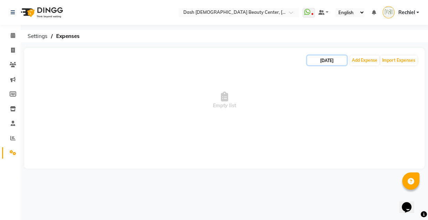
click at [311, 59] on input "06-09-2025" at bounding box center [327, 60] width 40 height 10
select select "9"
select select "2025"
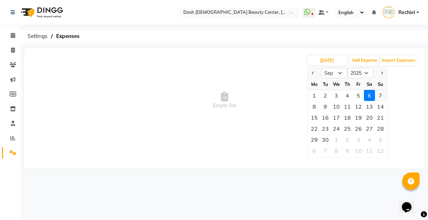
click at [381, 100] on div "7" at bounding box center [380, 95] width 11 height 11
type input "07-09-2025"
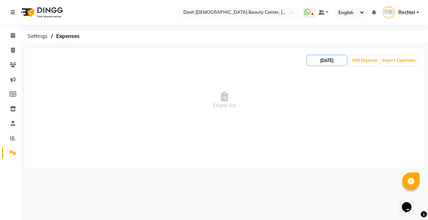
click at [318, 60] on input "07-09-2025" at bounding box center [327, 60] width 40 height 10
select select "9"
select select "2025"
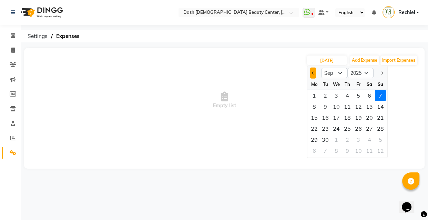
click at [313, 76] on button "Previous month" at bounding box center [313, 72] width 6 height 11
select select "8"
click at [358, 150] on div "5" at bounding box center [358, 150] width 11 height 11
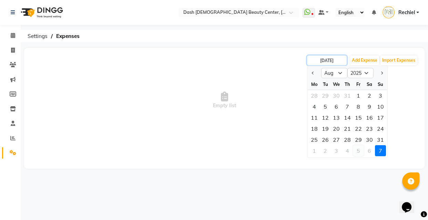
type input "05-09-2025"
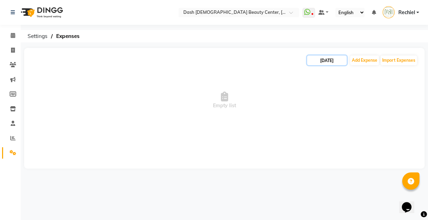
click at [319, 61] on input "05-09-2025" at bounding box center [327, 60] width 40 height 10
select select "9"
select select "2025"
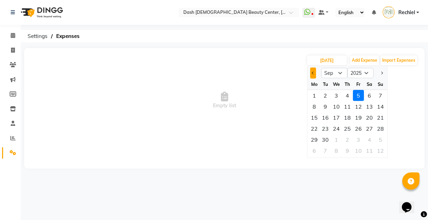
click at [311, 73] on button "Previous month" at bounding box center [313, 72] width 6 height 11
select select "8"
click at [370, 139] on div "30" at bounding box center [369, 139] width 11 height 11
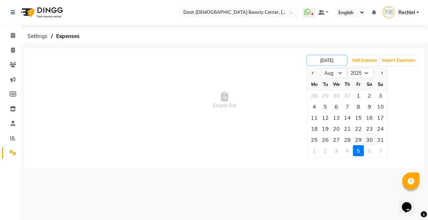
type input "30-08-2025"
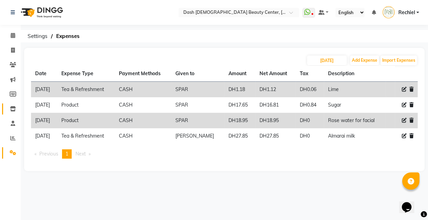
click at [13, 111] on icon at bounding box center [13, 108] width 6 height 5
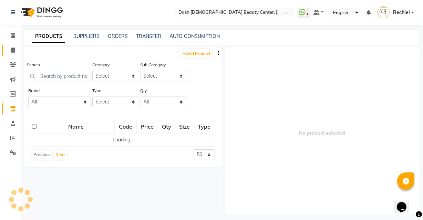
click at [10, 46] on span at bounding box center [13, 50] width 12 height 8
select select "service"
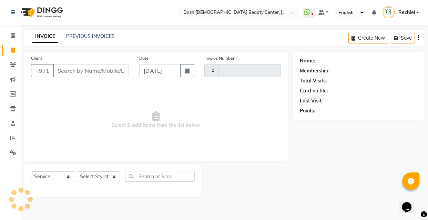
type input "3632"
select select "8372"
click at [77, 38] on link "PREVIOUS INVOICES" at bounding box center [90, 36] width 49 height 6
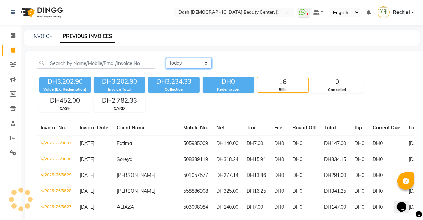
click at [190, 64] on select "Today Yesterday Custom Range" at bounding box center [189, 63] width 46 height 11
select select "range"
click at [166, 58] on select "Today Yesterday Custom Range" at bounding box center [189, 63] width 46 height 11
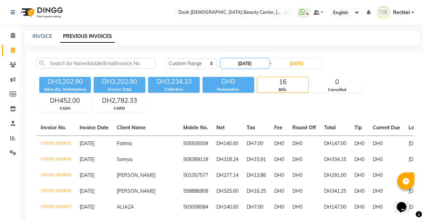
click at [246, 62] on input "[DATE]" at bounding box center [245, 64] width 48 height 10
select select "9"
select select "2025"
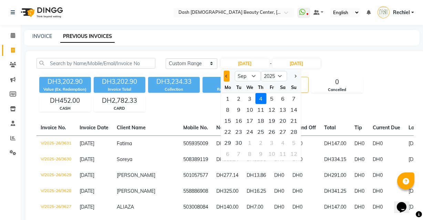
click at [225, 76] on span "Previous month" at bounding box center [226, 76] width 3 height 3
select select "8"
click at [272, 99] on div "1" at bounding box center [272, 98] width 11 height 11
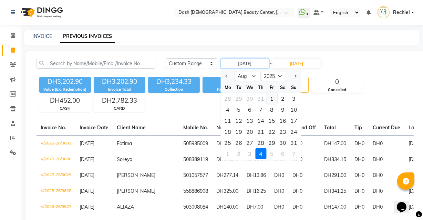
type input "01-08-2025"
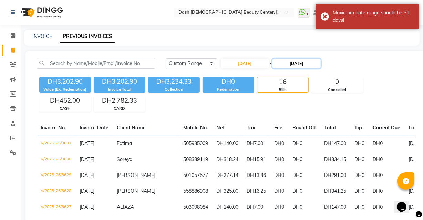
click at [299, 61] on input "[DATE]" at bounding box center [296, 64] width 48 height 10
select select "9"
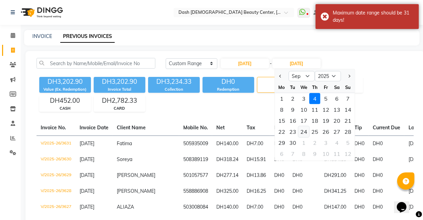
click at [298, 128] on div "24" at bounding box center [303, 131] width 11 height 11
type input "24-09-2025"
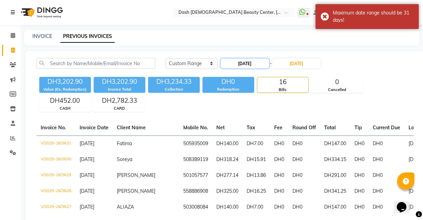
click at [245, 63] on input "01-08-2025" at bounding box center [245, 64] width 48 height 10
select select "8"
select select "2025"
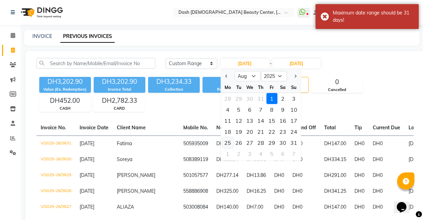
click at [225, 143] on div "25" at bounding box center [227, 142] width 11 height 11
type input "25-08-2025"
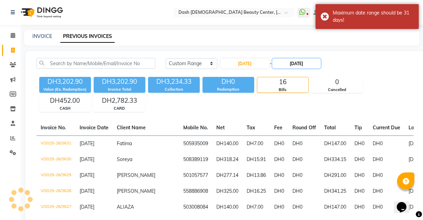
click at [304, 62] on input "24-09-2025" at bounding box center [296, 64] width 48 height 10
select select "9"
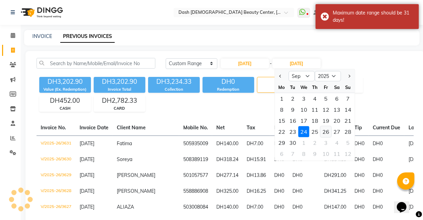
click at [327, 132] on div "26" at bounding box center [325, 131] width 11 height 11
type input "26-09-2025"
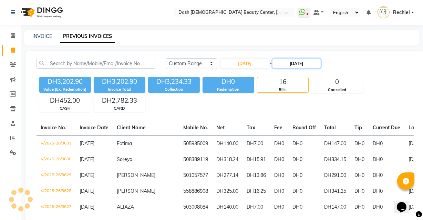
click at [290, 63] on input "26-09-2025" at bounding box center [296, 64] width 48 height 10
select select "9"
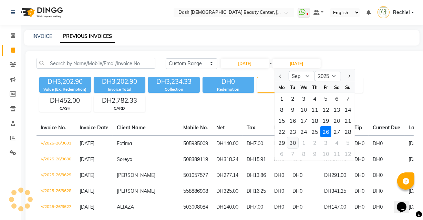
click at [290, 143] on div "30" at bounding box center [292, 142] width 11 height 11
type input "30-09-2025"
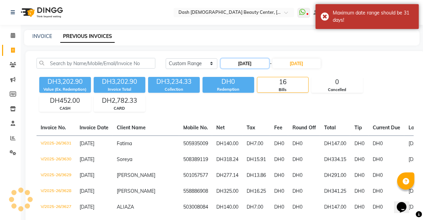
click at [246, 62] on input "25-08-2025" at bounding box center [245, 64] width 48 height 10
select select "8"
select select "2025"
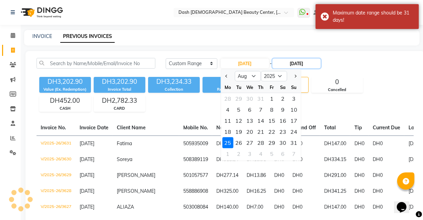
click at [296, 63] on input "30-09-2025" at bounding box center [296, 64] width 48 height 10
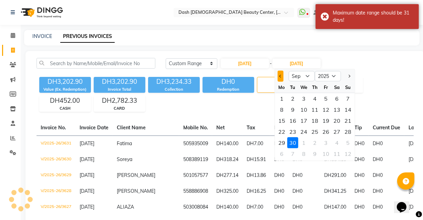
click at [280, 76] on span "Previous month" at bounding box center [280, 76] width 3 height 3
select select "8"
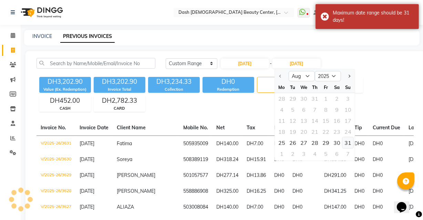
click at [351, 142] on div "31" at bounding box center [347, 142] width 11 height 11
type input "[DATE]"
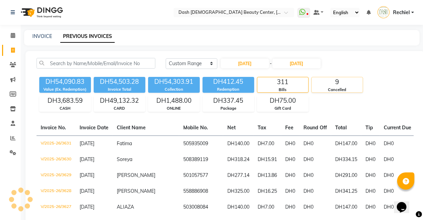
click at [319, 89] on div "Cancelled" at bounding box center [337, 90] width 51 height 6
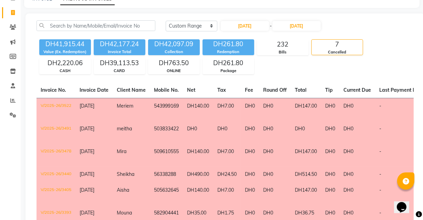
scroll to position [24, 0]
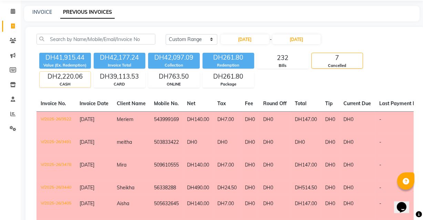
click at [57, 81] on div "CASH" at bounding box center [65, 84] width 51 height 6
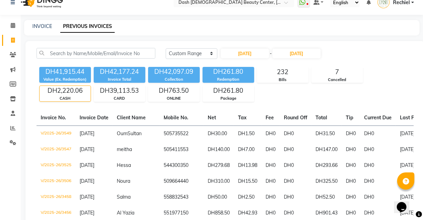
scroll to position [12, 0]
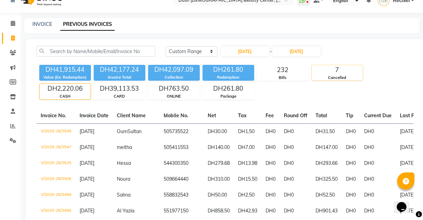
click at [338, 69] on div "7" at bounding box center [337, 70] width 51 height 10
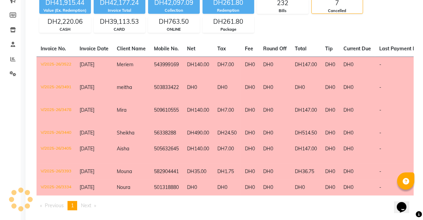
scroll to position [79, 0]
click at [139, 112] on td "Mira" at bounding box center [131, 114] width 37 height 23
click at [184, 65] on td "DH140.00" at bounding box center [198, 68] width 30 height 23
click at [190, 141] on td "DH490.00" at bounding box center [198, 133] width 30 height 16
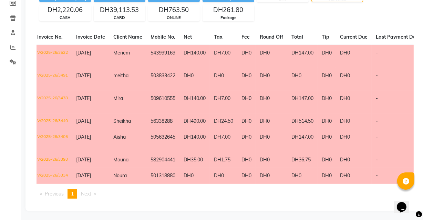
scroll to position [91, 0]
click at [234, 151] on td "DH7.00" at bounding box center [224, 140] width 28 height 23
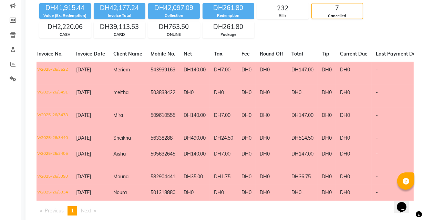
scroll to position [0, 0]
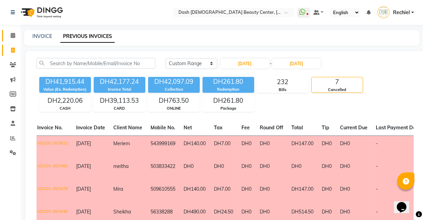
click at [13, 35] on icon at bounding box center [13, 35] width 4 height 5
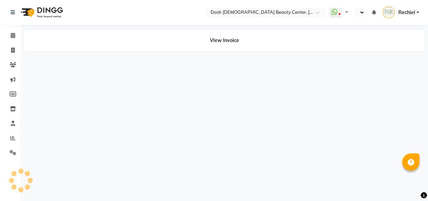
select select "en"
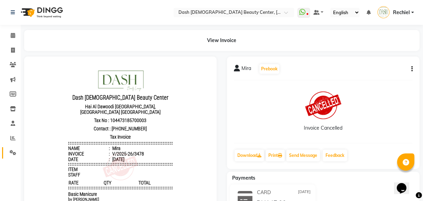
click at [7, 153] on span at bounding box center [13, 153] width 12 height 8
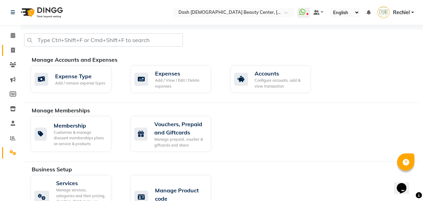
click at [10, 50] on span at bounding box center [13, 50] width 12 height 8
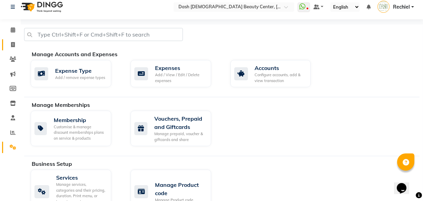
select select "service"
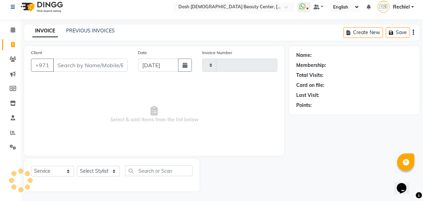
type input "3632"
select select "8372"
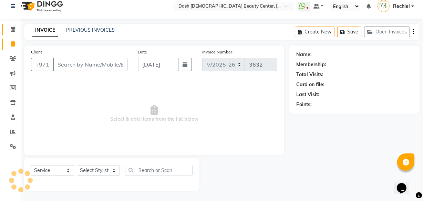
click at [13, 28] on icon at bounding box center [13, 29] width 4 height 5
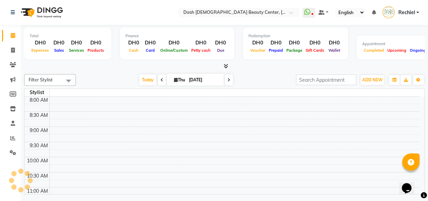
click at [194, 79] on input "[DATE]" at bounding box center [204, 80] width 34 height 10
select select "9"
select select "2025"
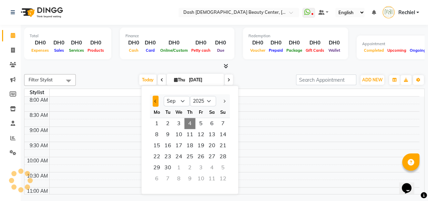
click at [155, 101] on span "Previous month" at bounding box center [155, 101] width 3 height 3
select select "8"
click at [191, 166] on span "28" at bounding box center [189, 167] width 11 height 11
type input "28-08-2025"
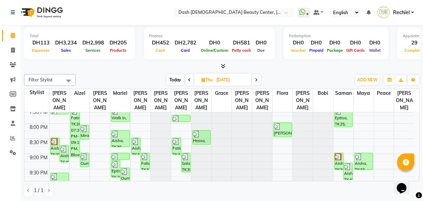
scroll to position [320, 0]
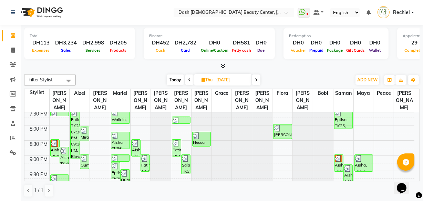
click at [55, 141] on div "Aisha, TK38, 08:30 PM-09:05 PM, Basic Manicure" at bounding box center [55, 147] width 9 height 17
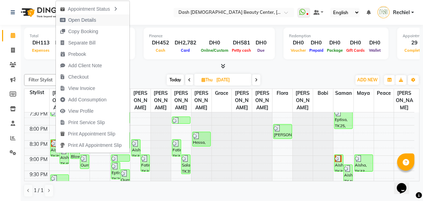
click at [96, 18] on span "Open Details" at bounding box center [78, 19] width 44 height 11
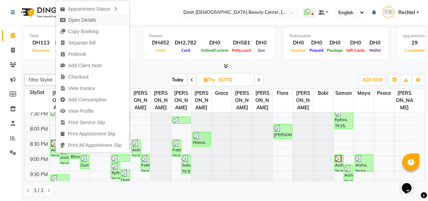
select select "3"
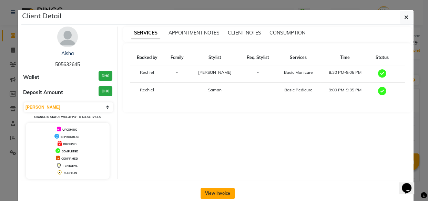
click at [215, 192] on button "View Invoice" at bounding box center [217, 193] width 34 height 11
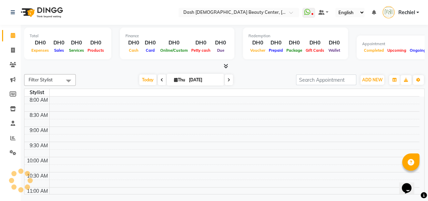
click at [202, 81] on input "[DATE]" at bounding box center [204, 80] width 34 height 10
select select "9"
select select "2025"
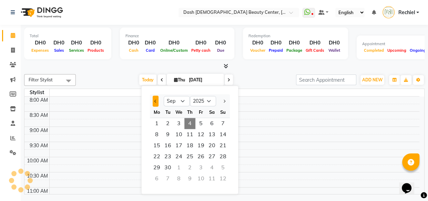
click at [155, 101] on span "Previous month" at bounding box center [155, 101] width 3 height 3
select select "8"
click at [191, 166] on span "28" at bounding box center [189, 167] width 11 height 11
type input "[DATE]"
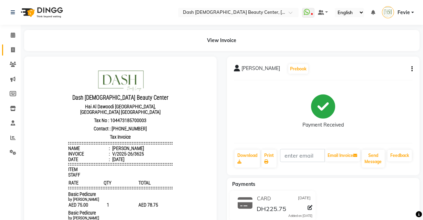
click at [14, 46] on span at bounding box center [13, 50] width 12 height 8
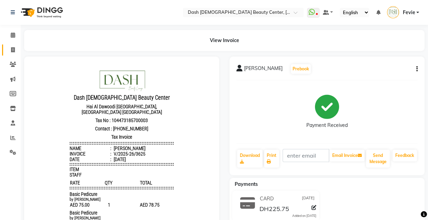
select select "service"
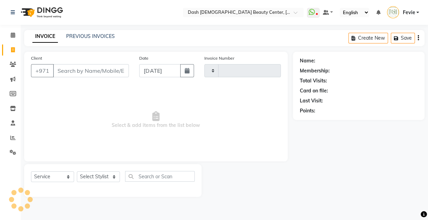
type input "3632"
select select "8372"
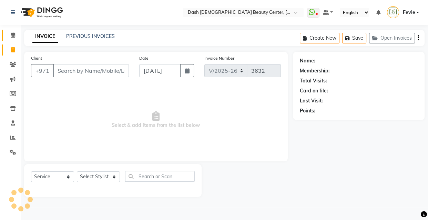
click at [13, 35] on icon at bounding box center [13, 34] width 4 height 5
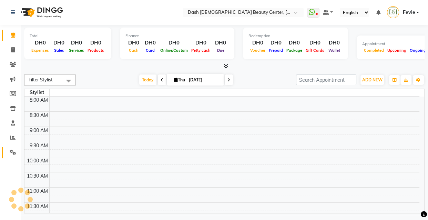
click at [11, 153] on icon at bounding box center [13, 151] width 7 height 5
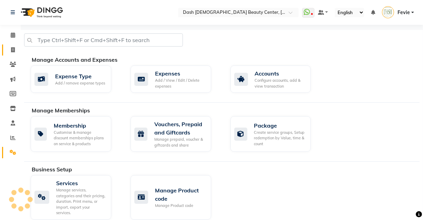
click at [13, 49] on icon at bounding box center [13, 49] width 4 height 5
select select "service"
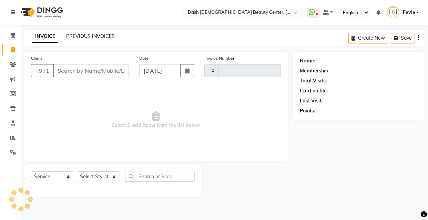
click at [77, 36] on link "PREVIOUS INVOICES" at bounding box center [90, 36] width 49 height 6
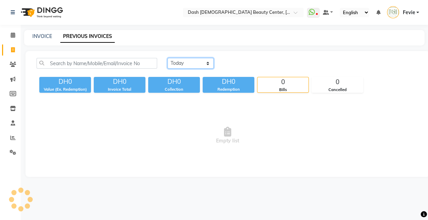
click at [193, 61] on select "Today Yesterday Custom Range" at bounding box center [190, 63] width 46 height 11
select select "range"
click at [167, 58] on select "Today Yesterday Custom Range" at bounding box center [190, 63] width 46 height 11
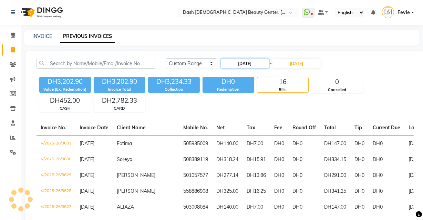
click at [245, 62] on input "[DATE]" at bounding box center [245, 64] width 48 height 10
select select "9"
select select "2025"
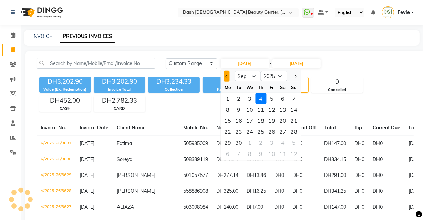
click at [227, 76] on span "Previous month" at bounding box center [226, 76] width 3 height 3
select select "8"
click at [231, 143] on div "25" at bounding box center [227, 142] width 11 height 11
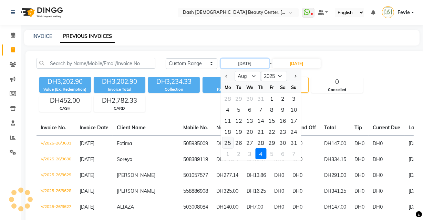
type input "25-08-2025"
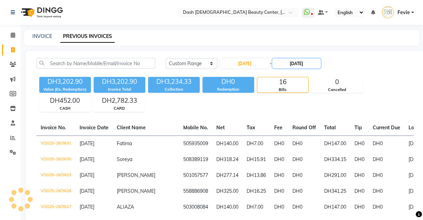
click at [298, 61] on input "[DATE]" at bounding box center [296, 64] width 48 height 10
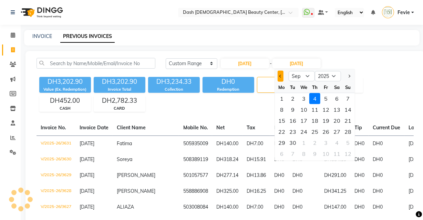
click at [279, 80] on button "Previous month" at bounding box center [281, 76] width 6 height 11
select select "8"
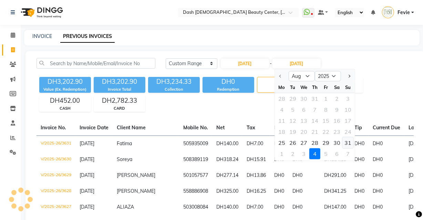
click at [348, 144] on div "31" at bounding box center [347, 142] width 11 height 11
type input "[DATE]"
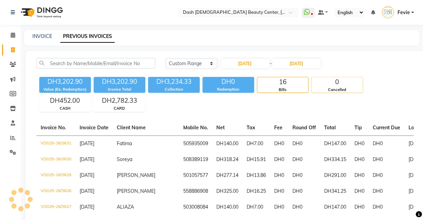
click at [341, 87] on div "Cancelled" at bounding box center [337, 90] width 51 height 6
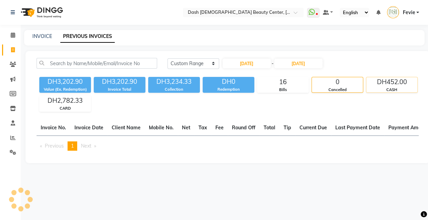
click at [402, 90] on div "CASH" at bounding box center [391, 90] width 51 height 6
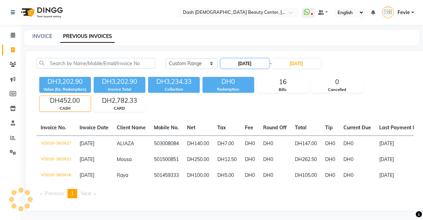
click at [255, 63] on input "25-08-2025" at bounding box center [245, 64] width 48 height 10
select select "8"
select select "2025"
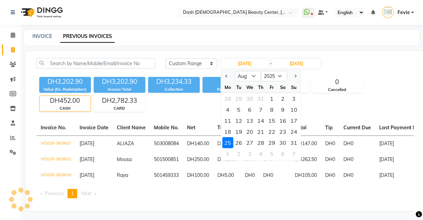
click at [227, 143] on div "25" at bounding box center [227, 142] width 11 height 11
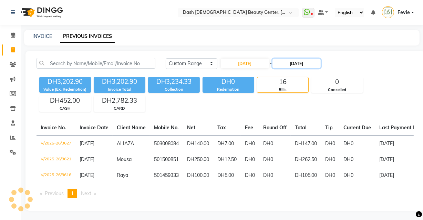
click at [307, 64] on input "[DATE]" at bounding box center [296, 64] width 48 height 10
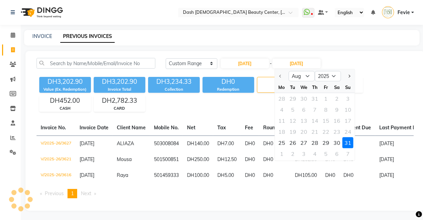
click at [350, 143] on div "31" at bounding box center [347, 142] width 11 height 11
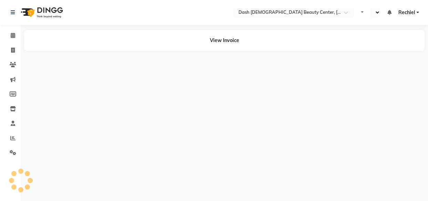
select select "en"
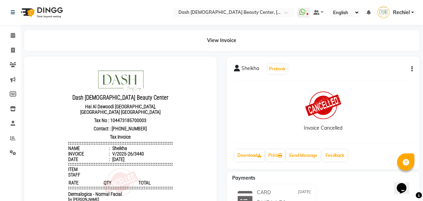
click at [257, 136] on div "Invoice Cancelled" at bounding box center [323, 112] width 179 height 52
click at [7, 153] on span at bounding box center [13, 153] width 12 height 8
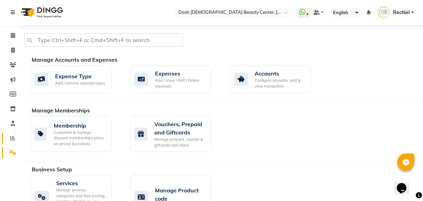
click at [15, 139] on icon at bounding box center [12, 137] width 5 height 5
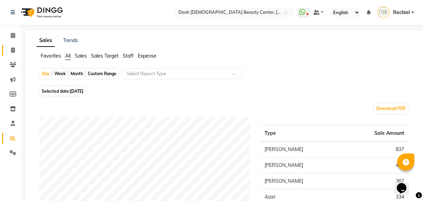
click at [13, 50] on icon at bounding box center [13, 50] width 4 height 5
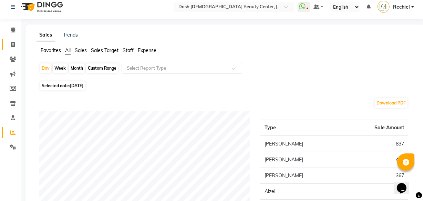
select select "service"
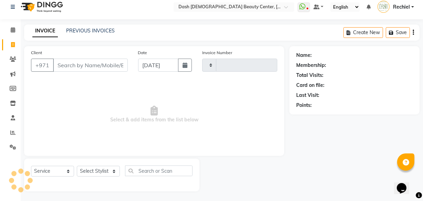
type input "3632"
select select "8372"
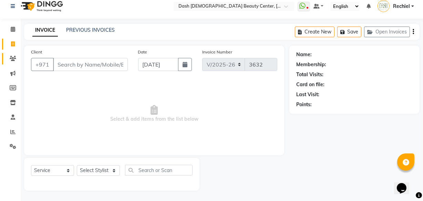
click at [7, 61] on span at bounding box center [13, 59] width 12 height 8
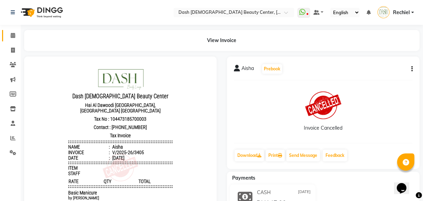
click at [13, 36] on icon at bounding box center [13, 35] width 4 height 5
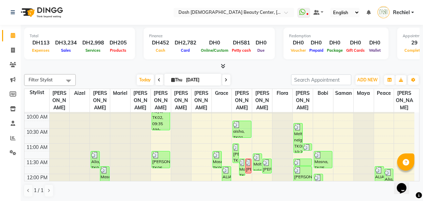
scroll to position [28, 0]
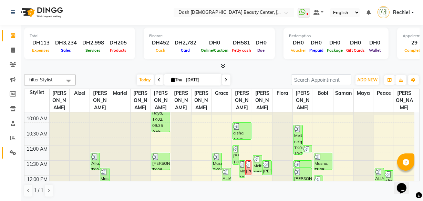
click at [10, 154] on icon at bounding box center [13, 152] width 7 height 5
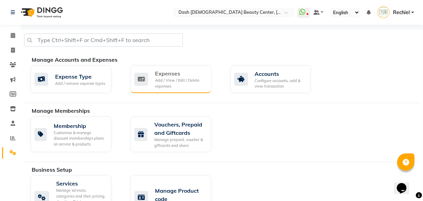
click at [173, 83] on div "Add / View / Edit / Delete expenses" at bounding box center [180, 82] width 51 height 11
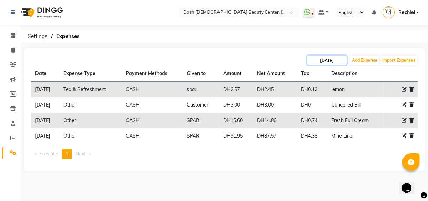
click at [326, 61] on input "[DATE]" at bounding box center [327, 60] width 40 height 10
select select "9"
select select "2025"
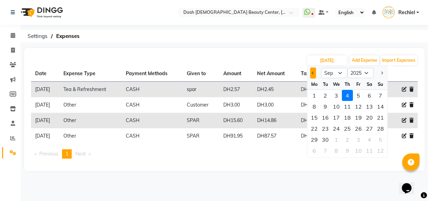
click at [312, 73] on span "Previous month" at bounding box center [313, 73] width 3 height 3
select select "8"
click at [347, 141] on div "28" at bounding box center [347, 139] width 11 height 11
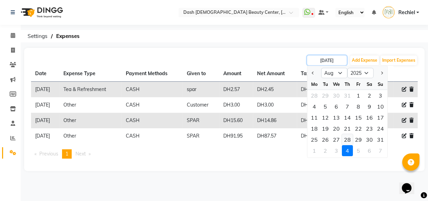
type input "[DATE]"
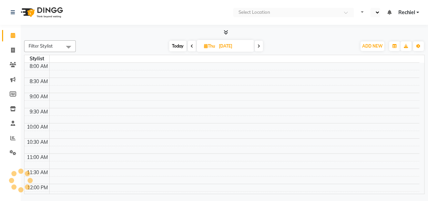
select select "en"
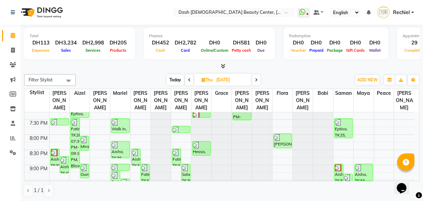
scroll to position [311, 0]
click at [55, 156] on div "Aisha, TK38, 08:30 PM-09:05 PM, Basic Manicure" at bounding box center [55, 157] width 9 height 17
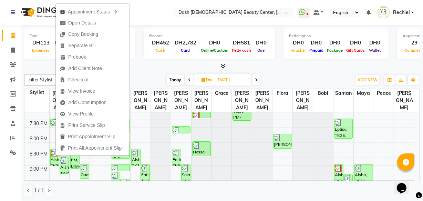
click at [7, 169] on div "Calendar Invoice Clients Marketing Members Inventory Staff Reports Settings Com…" at bounding box center [46, 106] width 93 height 172
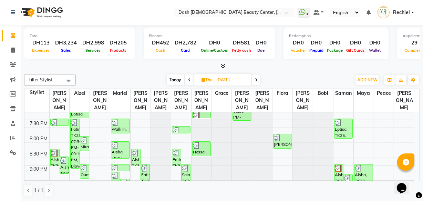
click at [64, 160] on div "Aisha, TK40, 08:45 PM-09:20 PM, Basic Manicure (DH65)" at bounding box center [64, 165] width 9 height 17
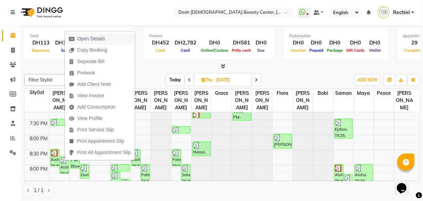
click at [79, 35] on span "Open Details" at bounding box center [91, 38] width 28 height 7
select select "3"
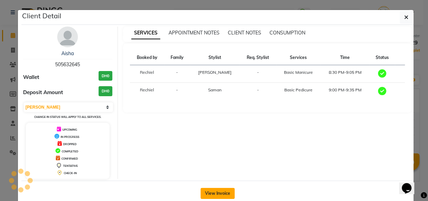
click at [209, 193] on button "View Invoice" at bounding box center [217, 193] width 34 height 11
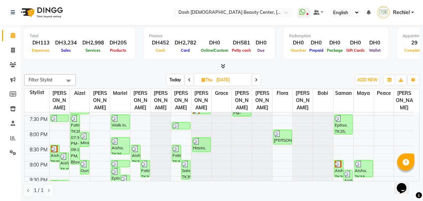
scroll to position [329, 0]
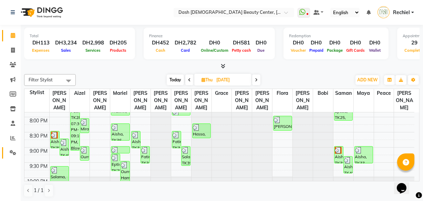
click at [13, 156] on link "Settings" at bounding box center [10, 152] width 17 height 11
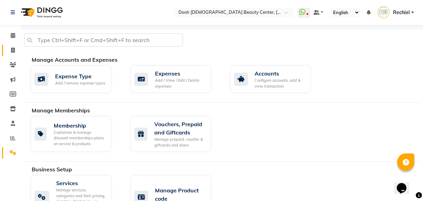
click at [13, 52] on icon at bounding box center [13, 50] width 4 height 5
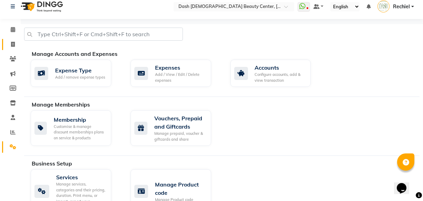
select select "service"
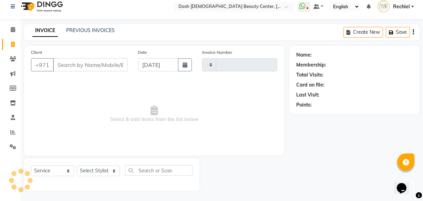
scroll to position [7, 0]
type input "3632"
select select "8372"
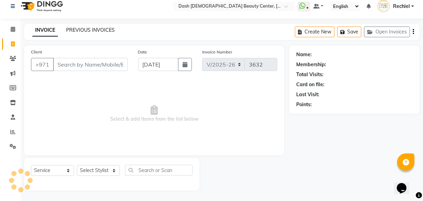
click at [86, 31] on link "PREVIOUS INVOICES" at bounding box center [90, 30] width 49 height 6
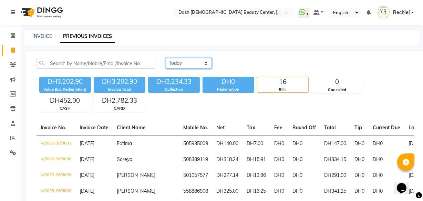
click at [181, 59] on select "Today Yesterday Custom Range" at bounding box center [189, 63] width 46 height 11
select select "range"
click at [166, 58] on select "Today Yesterday Custom Range" at bounding box center [189, 63] width 46 height 11
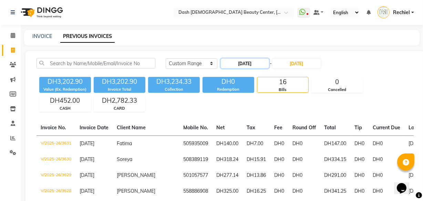
click at [241, 63] on input "[DATE]" at bounding box center [245, 64] width 48 height 10
select select "9"
select select "2025"
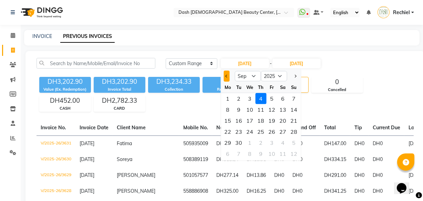
click at [227, 76] on span "Previous month" at bounding box center [226, 76] width 3 height 3
select select "8"
click at [256, 144] on div "28" at bounding box center [261, 142] width 11 height 11
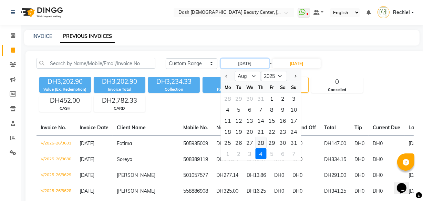
type input "28-08-2025"
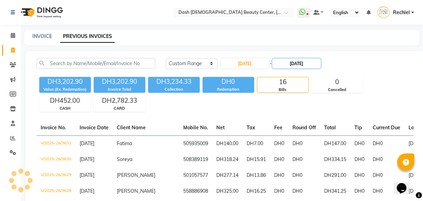
click at [278, 62] on input "[DATE]" at bounding box center [296, 64] width 48 height 10
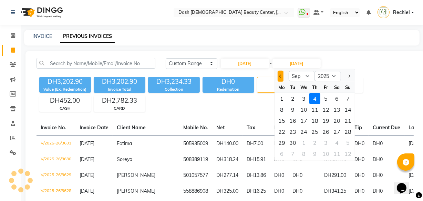
click at [280, 76] on span "Previous month" at bounding box center [280, 76] width 3 height 3
select select "8"
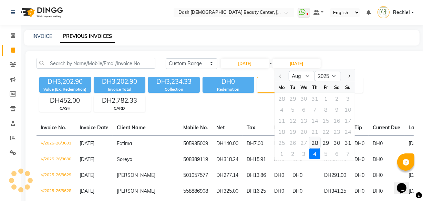
click at [315, 142] on div "28" at bounding box center [314, 142] width 11 height 11
type input "28-08-2025"
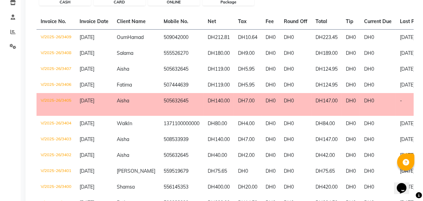
scroll to position [105, 0]
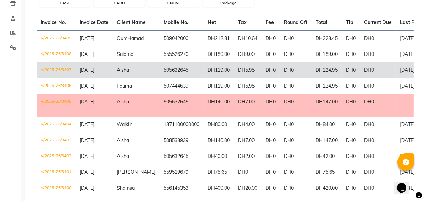
click at [127, 73] on span "Aisha" at bounding box center [123, 70] width 12 height 6
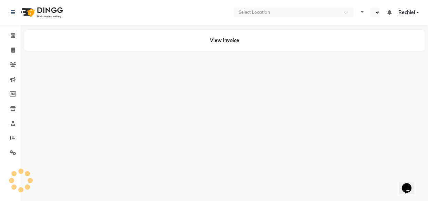
select select "en"
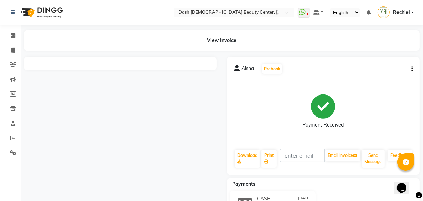
click at [20, 31] on div "View Invoice" at bounding box center [222, 40] width 406 height 21
click at [7, 40] on link "Calendar" at bounding box center [10, 35] width 17 height 11
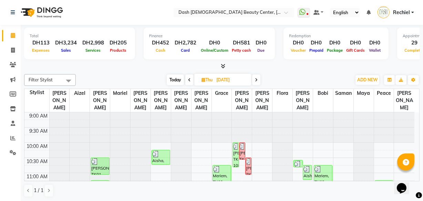
click at [172, 80] on span "Today" at bounding box center [175, 79] width 17 height 11
type input "[DATE]"
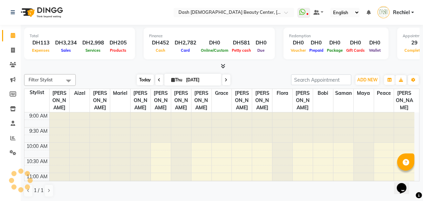
scroll to position [181, 0]
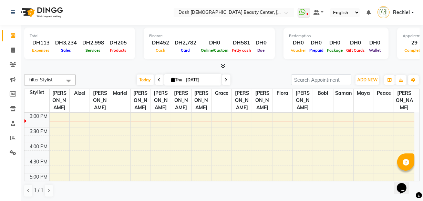
click at [85, 112] on td at bounding box center [231, 116] width 365 height 8
click at [101, 120] on td at bounding box center [231, 124] width 365 height 8
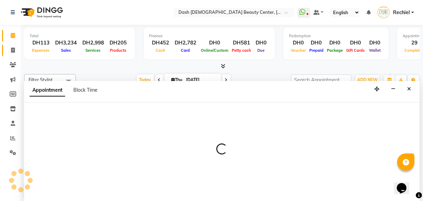
click at [13, 50] on icon at bounding box center [13, 50] width 4 height 5
select select "service"
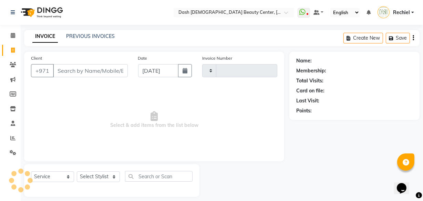
type input "3632"
select select "8372"
click at [114, 76] on input "Client" at bounding box center [90, 70] width 75 height 13
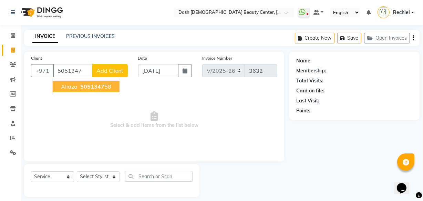
click at [97, 85] on span "5051347" at bounding box center [92, 86] width 24 height 7
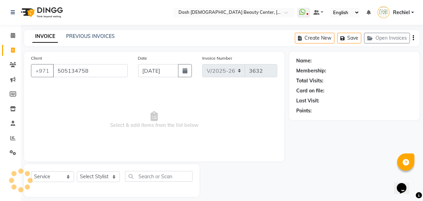
type input "505134758"
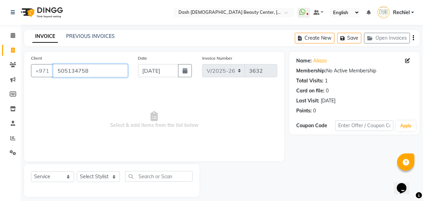
click at [70, 70] on input "505134758" at bounding box center [90, 70] width 75 height 13
click at [74, 70] on input "505134758" at bounding box center [90, 70] width 75 height 13
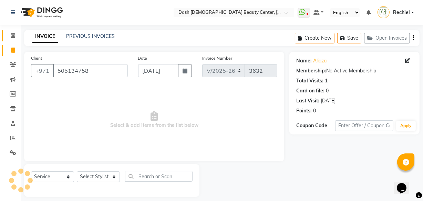
click at [13, 35] on icon at bounding box center [13, 35] width 4 height 5
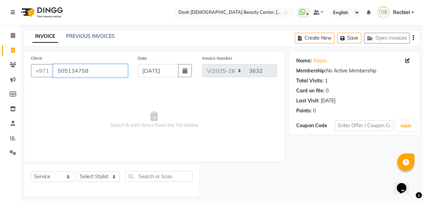
click at [103, 72] on input "505134758" at bounding box center [90, 70] width 75 height 13
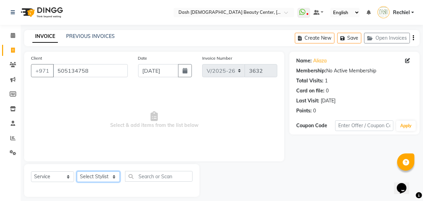
click at [108, 180] on select "Select Stylist [PERSON_NAME] [PERSON_NAME] [PERSON_NAME] [PERSON_NAME] [PERSON_…" at bounding box center [98, 176] width 43 height 11
select select "81105"
click at [77, 171] on select "Select Stylist [PERSON_NAME] [PERSON_NAME] [PERSON_NAME] [PERSON_NAME] [PERSON_…" at bounding box center [98, 176] width 43 height 11
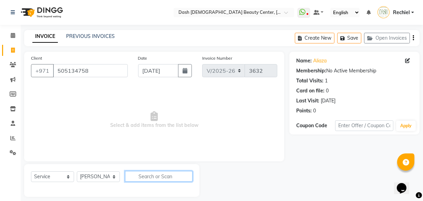
click at [172, 174] on input "text" at bounding box center [158, 176] width 67 height 11
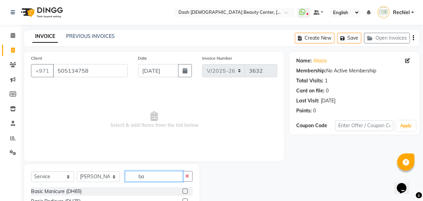
type input "b"
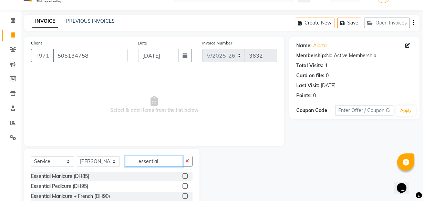
scroll to position [21, 0]
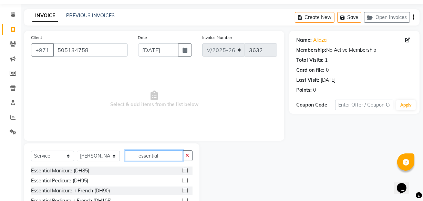
type input "essential"
click at [183, 170] on label at bounding box center [185, 170] width 5 height 5
click at [183, 170] on input "checkbox" at bounding box center [185, 170] width 4 height 4
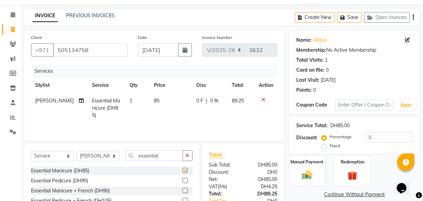
checkbox input "false"
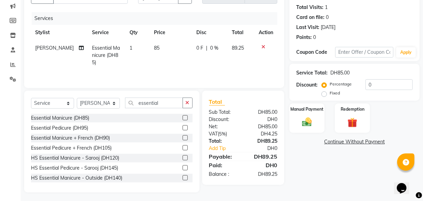
scroll to position [75, 0]
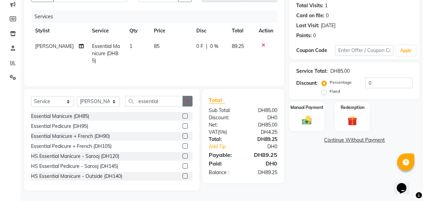
click at [187, 100] on icon "button" at bounding box center [188, 100] width 4 height 5
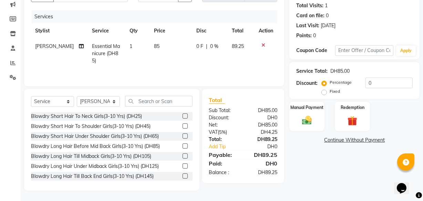
click at [214, 91] on div "Total Sub Total: DH85.00 Discount: DH0 Net: DH85.00 Vat ( 5% ) DH4.25 Total: DH…" at bounding box center [243, 136] width 82 height 94
click at [108, 101] on select "Select Stylist [PERSON_NAME] [PERSON_NAME] [PERSON_NAME] [PERSON_NAME] [PERSON_…" at bounding box center [98, 101] width 43 height 11
select select "81111"
click at [77, 96] on select "Select Stylist [PERSON_NAME] [PERSON_NAME] [PERSON_NAME] [PERSON_NAME] [PERSON_…" at bounding box center [98, 101] width 43 height 11
click at [169, 102] on input "text" at bounding box center [158, 101] width 67 height 11
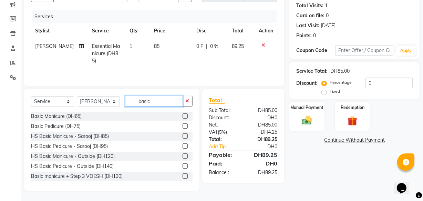
type input "basic"
click at [183, 126] on label at bounding box center [185, 125] width 5 height 5
click at [183, 126] on input "checkbox" at bounding box center [185, 126] width 4 height 4
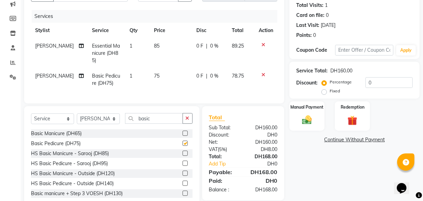
checkbox input "false"
click at [176, 120] on input "basic" at bounding box center [154, 118] width 58 height 11
click at [183, 122] on input "basic" at bounding box center [154, 118] width 58 height 11
click at [187, 121] on icon "button" at bounding box center [188, 118] width 4 height 5
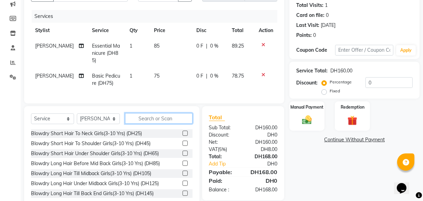
type input "v"
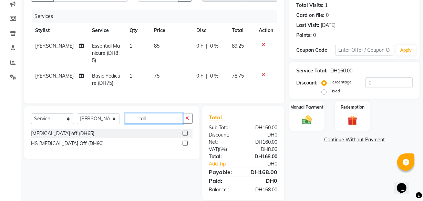
type input "call"
click at [185, 136] on label at bounding box center [185, 133] width 5 height 5
click at [185, 136] on input "checkbox" at bounding box center [185, 133] width 4 height 4
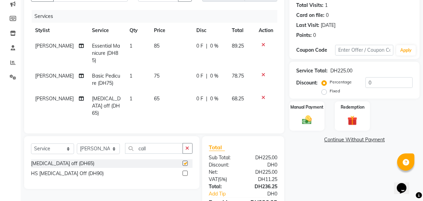
checkbox input "false"
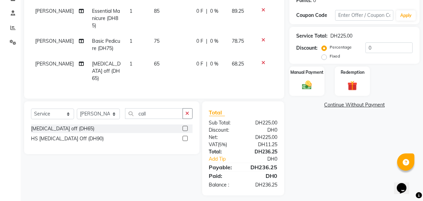
scroll to position [113, 0]
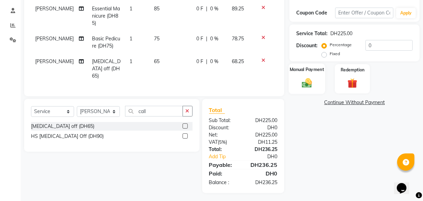
click at [297, 76] on div "Manual Payment" at bounding box center [307, 78] width 37 height 31
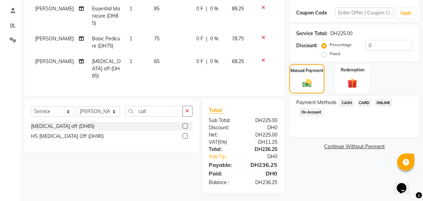
click at [345, 102] on span "CASH" at bounding box center [346, 103] width 15 height 8
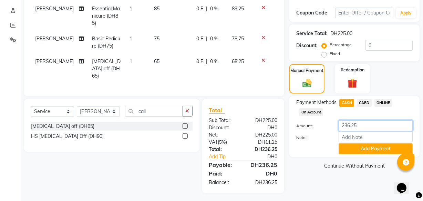
click at [372, 124] on input "236.25" at bounding box center [376, 125] width 74 height 11
type input "2"
type input "500"
click at [368, 147] on button "Add Payment" at bounding box center [376, 148] width 74 height 11
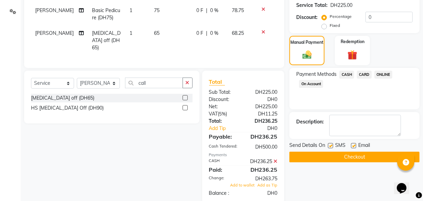
scroll to position [158, 0]
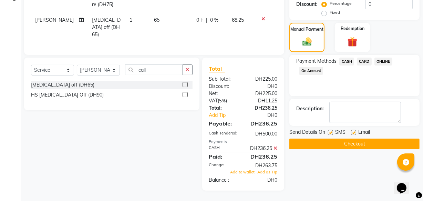
click at [354, 130] on label at bounding box center [353, 132] width 5 height 5
click at [354, 131] on input "checkbox" at bounding box center [353, 133] width 4 height 4
checkbox input "false"
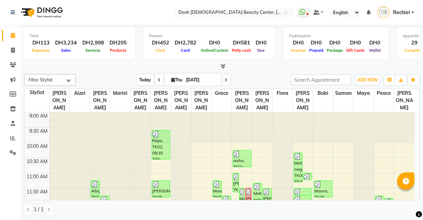
click at [142, 80] on span "Today" at bounding box center [145, 79] width 17 height 11
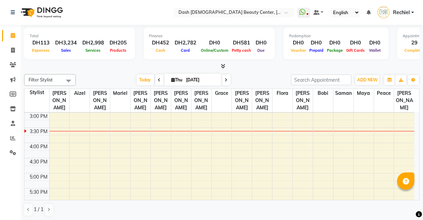
click at [14, 179] on div "Calendar Invoice Clients Marketing Members Inventory Staff Reports Settings Com…" at bounding box center [46, 115] width 93 height 190
click at [14, 189] on div "Calendar Invoice Clients Marketing Members Inventory Staff Reports Settings Com…" at bounding box center [46, 115] width 93 height 190
click at [15, 35] on icon at bounding box center [13, 35] width 4 height 5
click at [13, 38] on icon at bounding box center [13, 35] width 4 height 5
click at [7, 153] on span at bounding box center [13, 153] width 12 height 8
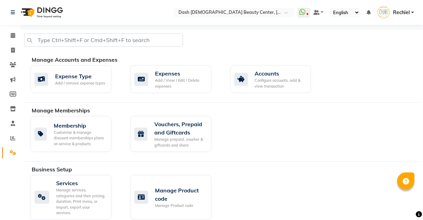
scroll to position [0, 0]
click at [9, 126] on span at bounding box center [13, 123] width 12 height 8
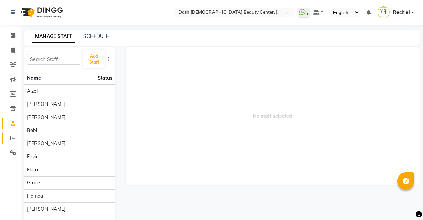
click at [12, 134] on span at bounding box center [13, 138] width 12 height 8
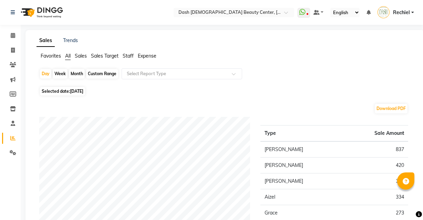
click at [79, 55] on span "Sales" at bounding box center [81, 56] width 12 height 6
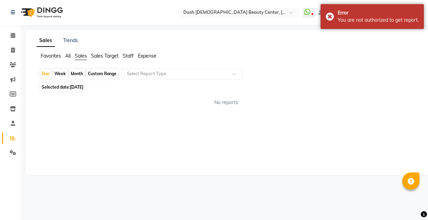
click at [124, 55] on span "Staff" at bounding box center [128, 56] width 11 height 6
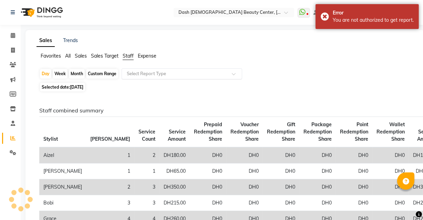
click at [162, 73] on input "text" at bounding box center [174, 73] width 99 height 7
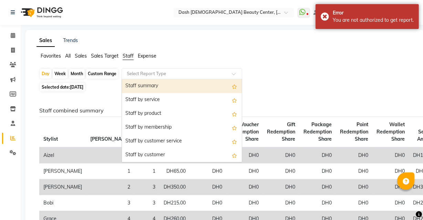
click at [159, 90] on div "Staff summary" at bounding box center [182, 86] width 120 height 14
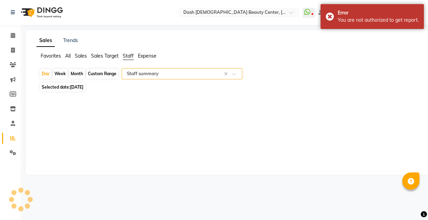
select select "full_report"
select select "pdf"
click at [78, 73] on div "Month" at bounding box center [77, 74] width 16 height 10
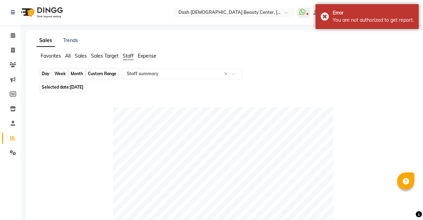
click at [76, 72] on div "Month" at bounding box center [77, 74] width 16 height 10
select select "9"
select select "2025"
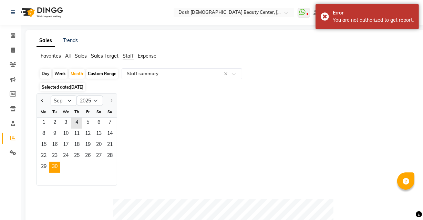
click at [56, 172] on span "30" at bounding box center [54, 167] width 11 height 11
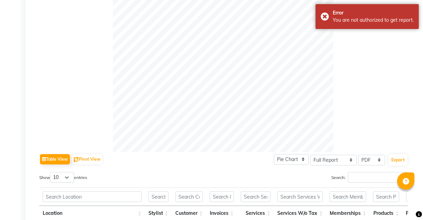
scroll to position [212, 0]
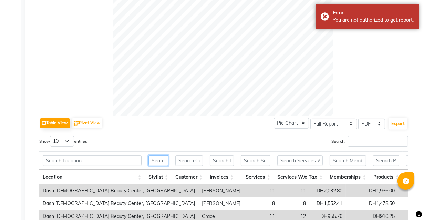
click at [167, 160] on input "text" at bounding box center [158, 160] width 20 height 11
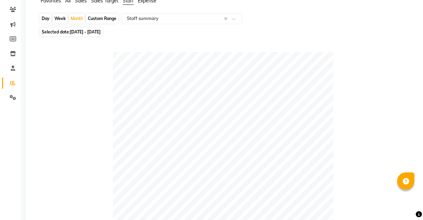
scroll to position [0, 0]
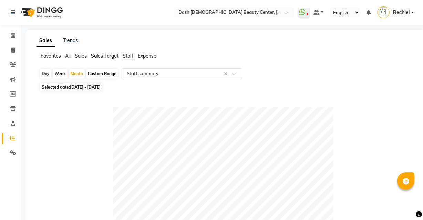
type input "[PERSON_NAME]"
click at [98, 87] on span "[DATE] - [DATE]" at bounding box center [85, 86] width 31 height 5
select select "9"
select select "2025"
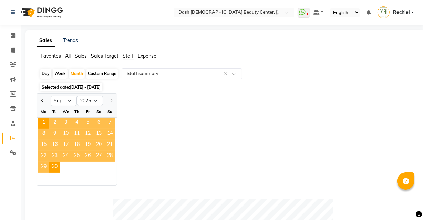
click at [56, 166] on span "30" at bounding box center [54, 167] width 11 height 11
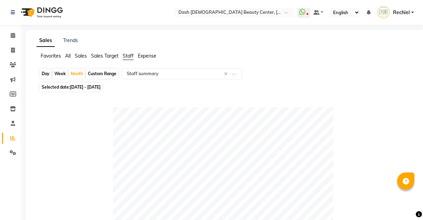
click at [101, 84] on span "[DATE] - [DATE]" at bounding box center [85, 86] width 31 height 5
select select "9"
select select "2025"
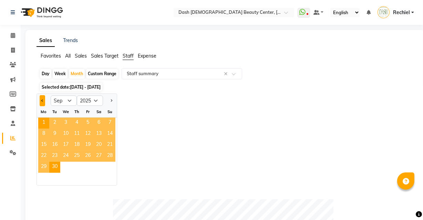
click at [42, 100] on span "Previous month" at bounding box center [42, 100] width 2 height 2
select select "8"
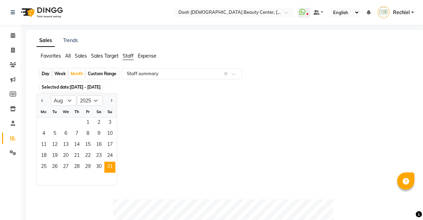
click at [108, 166] on span "31" at bounding box center [109, 167] width 11 height 11
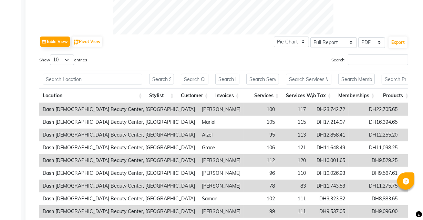
scroll to position [291, 0]
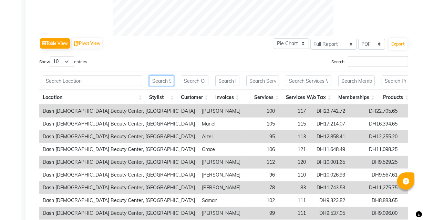
click at [165, 80] on input "text" at bounding box center [161, 80] width 25 height 11
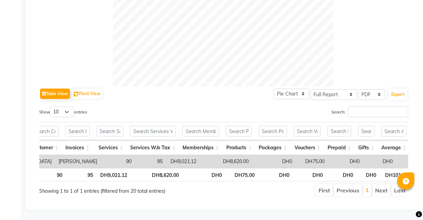
scroll to position [0, 234]
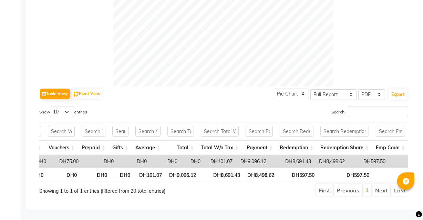
type input "edl"
click at [269, 210] on main "Sales Trends Favorites All Sales Sales Target Staff Expense Day Week Month Cust…" at bounding box center [222, 4] width 402 height 431
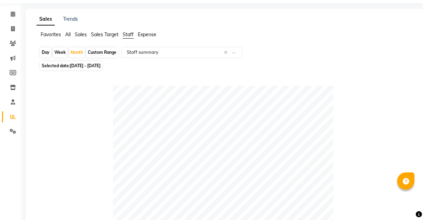
scroll to position [0, 0]
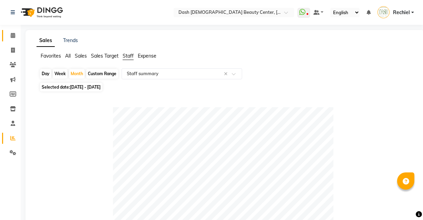
click at [12, 33] on icon at bounding box center [13, 35] width 4 height 5
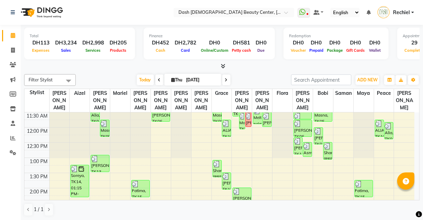
scroll to position [72, 0]
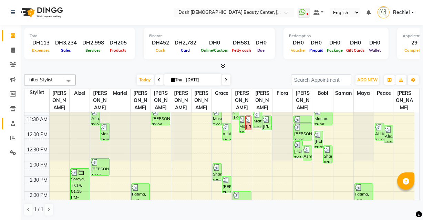
click at [3, 125] on link "Staff" at bounding box center [10, 123] width 17 height 11
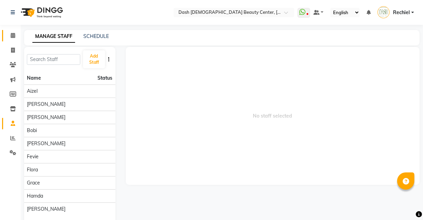
click at [15, 36] on icon at bounding box center [13, 35] width 4 height 5
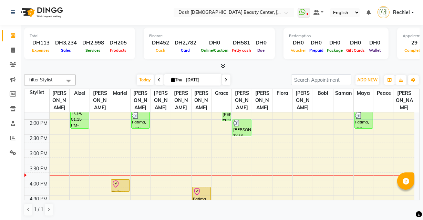
scroll to position [147, 0]
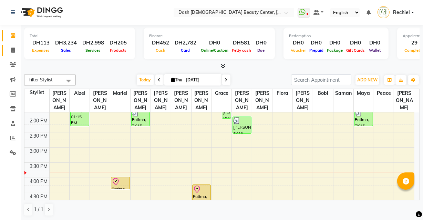
click at [13, 55] on link "Invoice" at bounding box center [10, 50] width 17 height 11
select select "service"
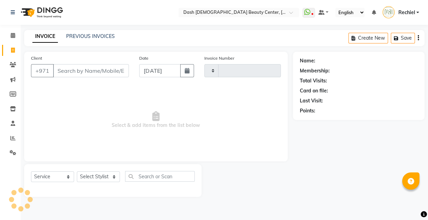
type input "3632"
select select "8372"
click at [65, 70] on input "Client" at bounding box center [91, 70] width 76 height 13
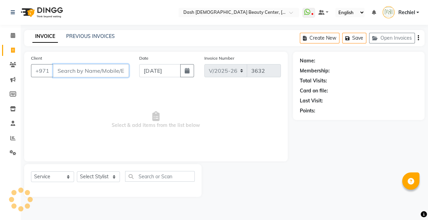
paste input "505134758"
type input "505134758"
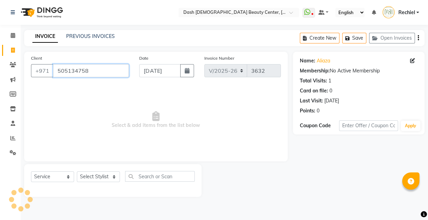
click at [70, 71] on input "505134758" at bounding box center [91, 70] width 76 height 13
click at [74, 68] on input "505134758" at bounding box center [91, 70] width 76 height 13
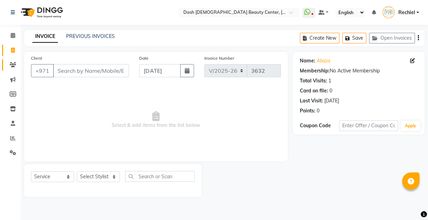
click at [13, 62] on icon at bounding box center [13, 64] width 7 height 5
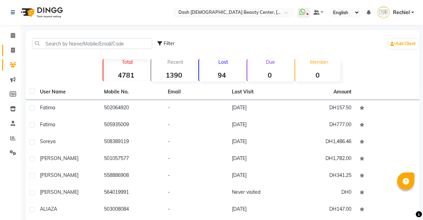
click at [13, 48] on icon at bounding box center [13, 50] width 4 height 5
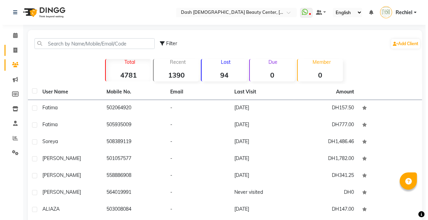
select select "service"
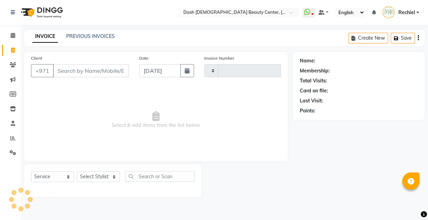
click at [86, 64] on input "Client" at bounding box center [91, 70] width 76 height 13
type input "3632"
select select "8372"
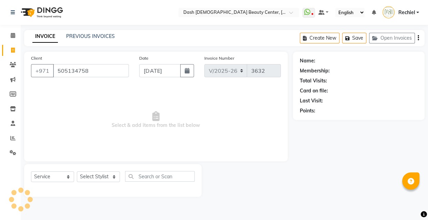
type input "505134758"
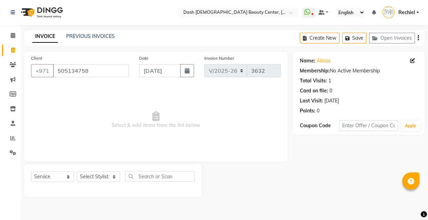
click at [13, 50] on icon at bounding box center [13, 50] width 4 height 5
select select "service"
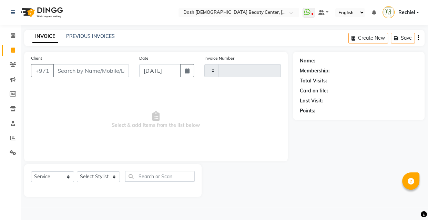
type input "3632"
select select "8372"
click at [99, 35] on link "PREVIOUS INVOICES" at bounding box center [90, 36] width 49 height 6
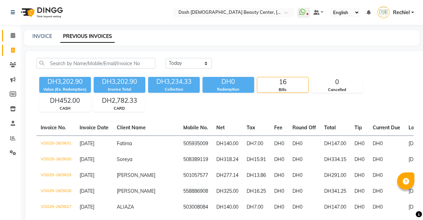
click at [13, 37] on icon at bounding box center [13, 35] width 4 height 5
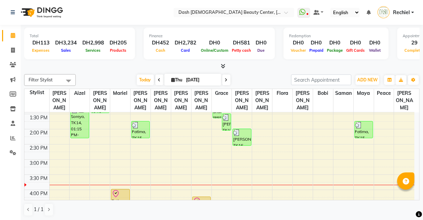
scroll to position [135, 0]
click at [302, 181] on td at bounding box center [231, 185] width 365 height 8
click at [280, 189] on td at bounding box center [231, 193] width 365 height 8
click at [286, 181] on td at bounding box center [231, 185] width 365 height 8
click at [283, 181] on td at bounding box center [231, 185] width 365 height 8
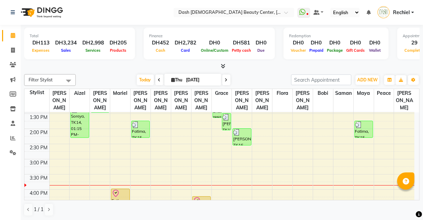
click at [277, 189] on td at bounding box center [231, 193] width 365 height 8
click at [278, 181] on td at bounding box center [231, 185] width 365 height 8
click at [284, 181] on td at bounding box center [231, 185] width 365 height 8
click at [284, 185] on div at bounding box center [282, 185] width 20 height 0
click at [283, 181] on td at bounding box center [231, 185] width 365 height 8
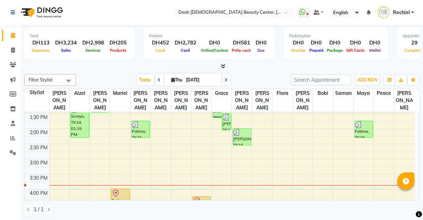
click at [320, 189] on td at bounding box center [231, 193] width 365 height 8
click at [321, 189] on td at bounding box center [231, 193] width 365 height 8
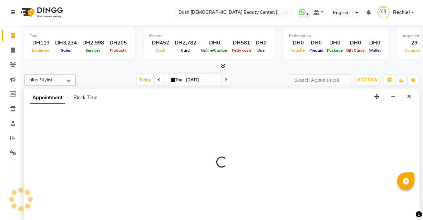
click at [321, 178] on div at bounding box center [221, 165] width 395 height 111
select select "82782"
select select "tentative"
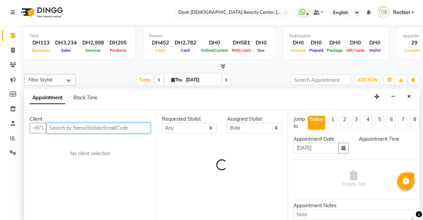
select select "945"
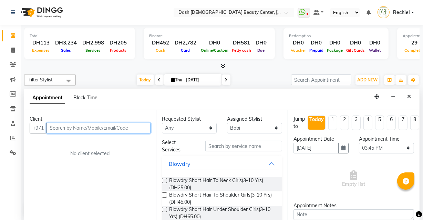
click at [107, 128] on input "text" at bounding box center [98, 128] width 104 height 11
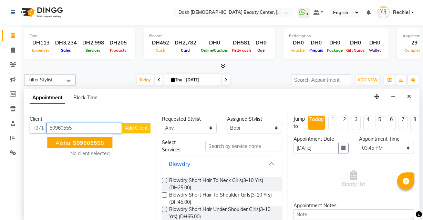
click at [99, 142] on span "50960555" at bounding box center [87, 142] width 28 height 7
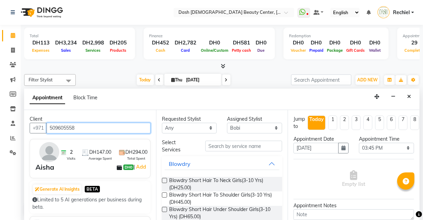
type input "509605558"
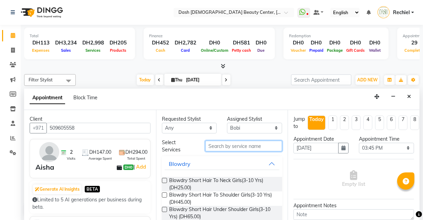
click at [254, 145] on input "text" at bounding box center [243, 146] width 77 height 11
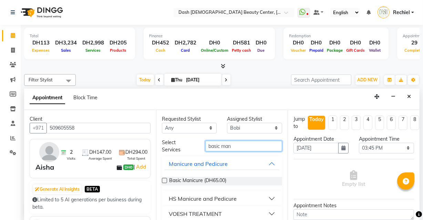
type input "basic man"
click at [164, 181] on label at bounding box center [164, 180] width 5 height 5
click at [164, 181] on input "checkbox" at bounding box center [164, 181] width 4 height 4
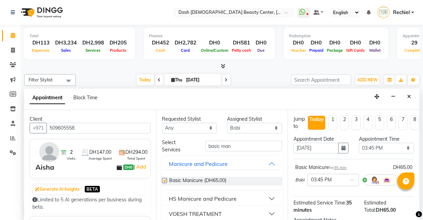
checkbox input "false"
click at [270, 127] on select "Select [PERSON_NAME] [PERSON_NAME] [PERSON_NAME] [PERSON_NAME] [PERSON_NAME] [P…" at bounding box center [254, 128] width 55 height 11
select select "85614"
click at [227, 123] on select "Select [PERSON_NAME] [PERSON_NAME] [PERSON_NAME] [PERSON_NAME] [PERSON_NAME] [P…" at bounding box center [254, 128] width 55 height 11
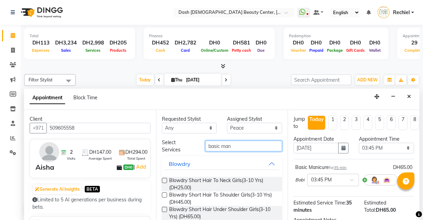
click at [256, 146] on input "basic man" at bounding box center [243, 146] width 77 height 11
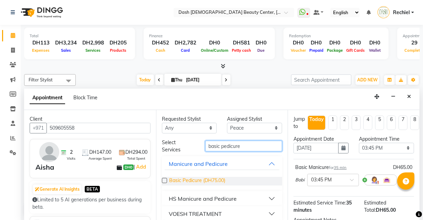
type input "basic pedicure"
click at [171, 183] on span "Basic Pedicure (DH75.00)" at bounding box center [197, 181] width 56 height 9
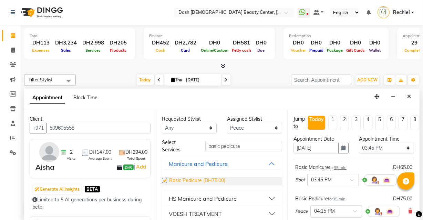
checkbox input "false"
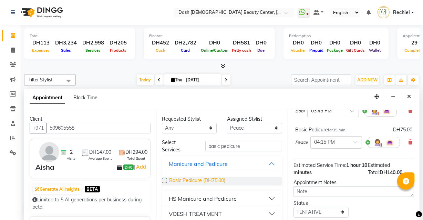
scroll to position [119, 0]
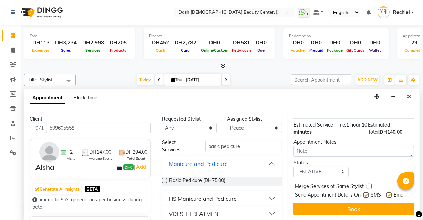
click at [369, 184] on label at bounding box center [368, 186] width 5 height 5
click at [369, 185] on input "checkbox" at bounding box center [368, 187] width 4 height 4
checkbox input "true"
click at [364, 192] on label at bounding box center [365, 194] width 5 height 5
click at [364, 193] on input "checkbox" at bounding box center [365, 195] width 4 height 4
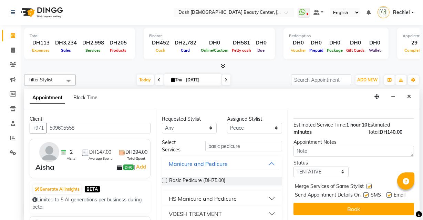
checkbox input "false"
click at [387, 192] on label at bounding box center [388, 194] width 5 height 5
click at [387, 193] on input "checkbox" at bounding box center [388, 195] width 4 height 4
checkbox input "false"
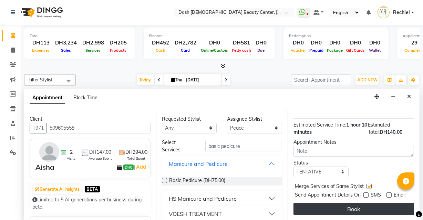
click at [351, 207] on button "Book" at bounding box center [353, 208] width 121 height 12
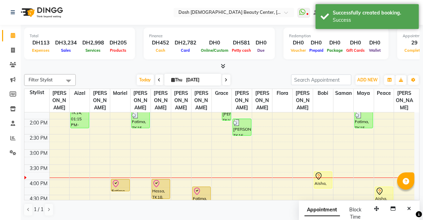
scroll to position [144, 0]
click at [57, 172] on td at bounding box center [231, 176] width 365 height 8
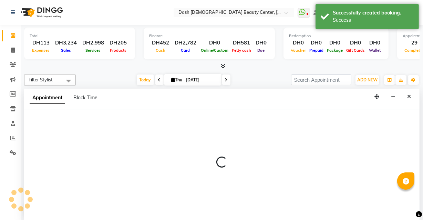
scroll to position [0, 0]
select select "81105"
select select "tentative"
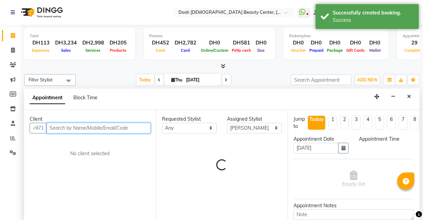
select select "900"
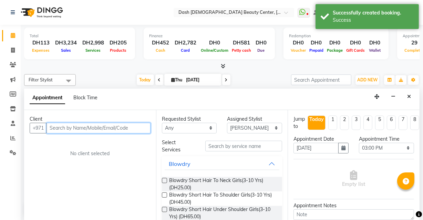
click at [121, 127] on input "text" at bounding box center [98, 128] width 104 height 11
paste input "505134758"
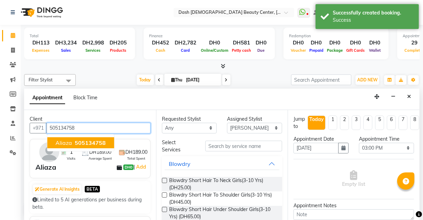
type input "505134758"
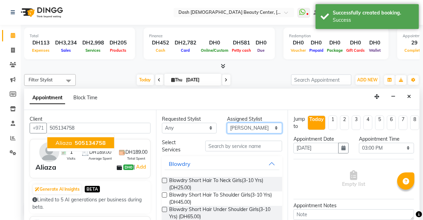
click at [249, 128] on select "Select [PERSON_NAME] [PERSON_NAME] [PERSON_NAME] [PERSON_NAME] [PERSON_NAME] [P…" at bounding box center [254, 128] width 55 height 11
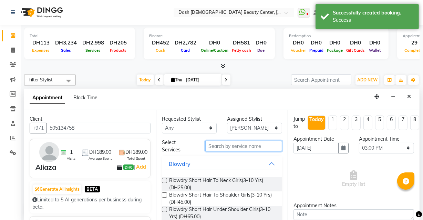
click at [248, 146] on input "text" at bounding box center [243, 146] width 77 height 11
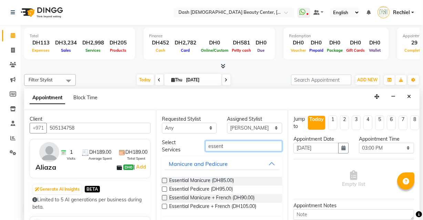
type input "essent"
click at [165, 178] on label at bounding box center [164, 180] width 5 height 5
click at [165, 179] on input "checkbox" at bounding box center [164, 181] width 4 height 4
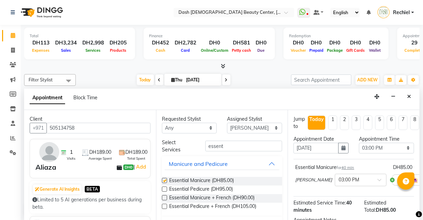
checkbox input "false"
click at [272, 125] on select "Select [PERSON_NAME] [PERSON_NAME] [PERSON_NAME] [PERSON_NAME] [PERSON_NAME] [P…" at bounding box center [254, 128] width 55 height 11
select select "82785"
click at [227, 123] on select "Select [PERSON_NAME] [PERSON_NAME] [PERSON_NAME] [PERSON_NAME] [PERSON_NAME] [P…" at bounding box center [254, 128] width 55 height 11
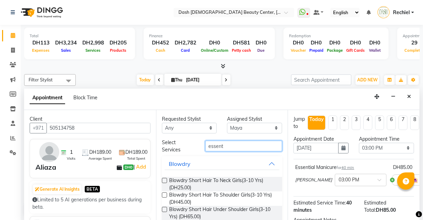
click at [260, 146] on input "essent" at bounding box center [243, 146] width 77 height 11
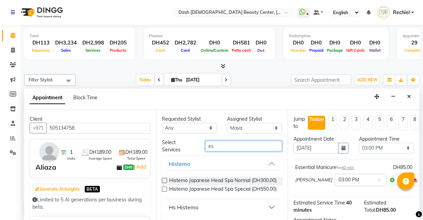
type input "e"
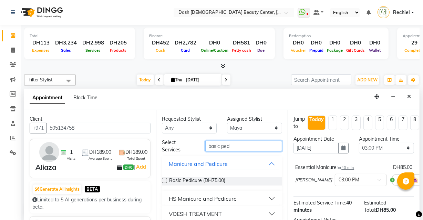
type input "basic ped"
click at [170, 166] on div "Manicure and Pedicure" at bounding box center [198, 163] width 59 height 8
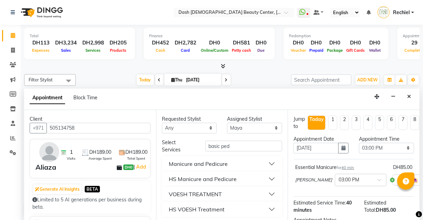
click at [212, 165] on div "Manicure and Pedicure" at bounding box center [198, 163] width 59 height 8
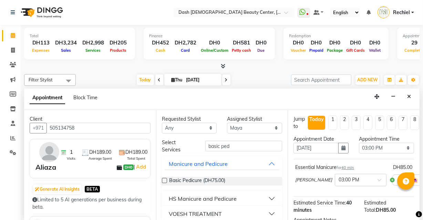
click at [165, 180] on label at bounding box center [164, 180] width 5 height 5
click at [165, 180] on input "checkbox" at bounding box center [164, 181] width 4 height 4
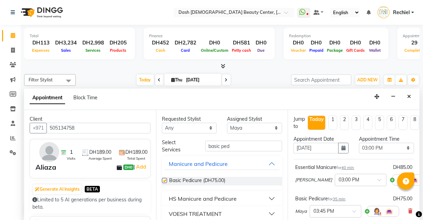
checkbox input "false"
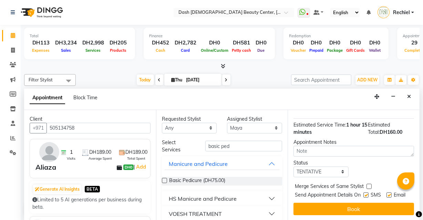
scroll to position [121, 0]
click at [371, 184] on label at bounding box center [368, 186] width 5 height 5
click at [371, 185] on input "checkbox" at bounding box center [368, 187] width 4 height 4
checkbox input "true"
click at [364, 192] on label at bounding box center [365, 194] width 5 height 5
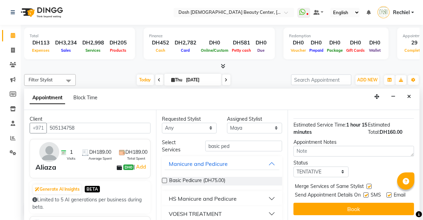
click at [364, 193] on input "checkbox" at bounding box center [365, 195] width 4 height 4
checkbox input "false"
click at [386, 192] on label at bounding box center [388, 194] width 5 height 5
click at [386, 193] on input "checkbox" at bounding box center [388, 195] width 4 height 4
checkbox input "false"
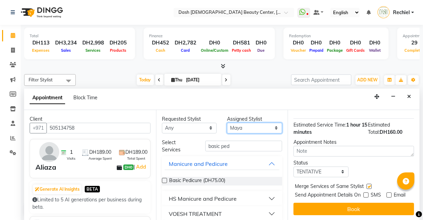
click at [268, 123] on select "Select [PERSON_NAME] [PERSON_NAME] [PERSON_NAME] [PERSON_NAME] [PERSON_NAME] [P…" at bounding box center [254, 128] width 55 height 11
select select "81109"
click at [227, 123] on select "Select [PERSON_NAME] [PERSON_NAME] [PERSON_NAME] [PERSON_NAME] [PERSON_NAME] [P…" at bounding box center [254, 128] width 55 height 11
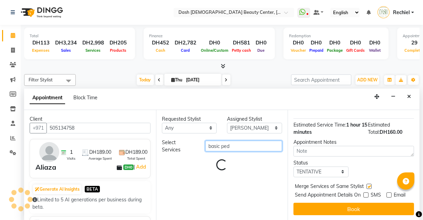
click at [273, 145] on input "basic ped" at bounding box center [243, 146] width 77 height 11
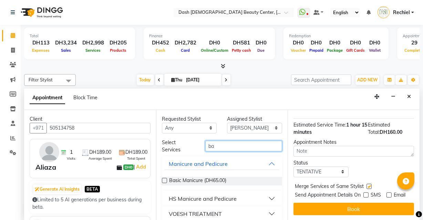
type input "b"
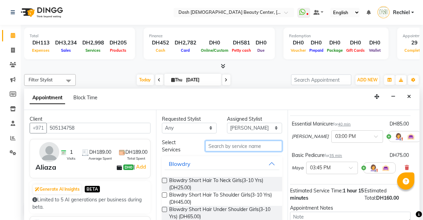
scroll to position [43, 3]
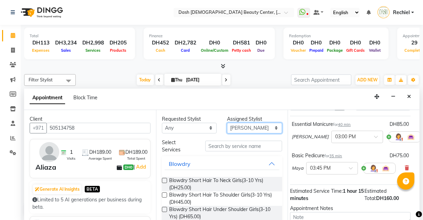
click at [274, 124] on select "Select [PERSON_NAME] [PERSON_NAME] [PERSON_NAME] [PERSON_NAME] [PERSON_NAME] [P…" at bounding box center [254, 128] width 55 height 11
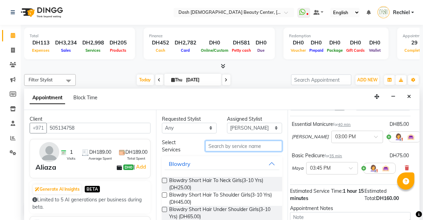
click at [267, 146] on input "text" at bounding box center [243, 146] width 77 height 11
click at [405, 167] on icon at bounding box center [407, 167] width 4 height 5
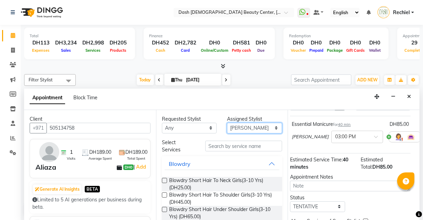
click at [277, 124] on select "Select [PERSON_NAME] [PERSON_NAME] [PERSON_NAME] [PERSON_NAME] [PERSON_NAME] [P…" at bounding box center [254, 128] width 55 height 11
select select "81111"
click at [227, 123] on select "Select [PERSON_NAME] [PERSON_NAME] [PERSON_NAME] [PERSON_NAME] [PERSON_NAME] [P…" at bounding box center [254, 128] width 55 height 11
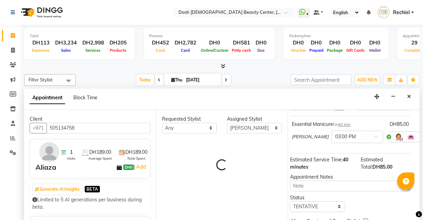
click at [254, 145] on div "Requested Stylist Any Aizel Angelina Anna Bobi Edlyn Flora Grace Janine Jelyn M…" at bounding box center [222, 165] width 132 height 111
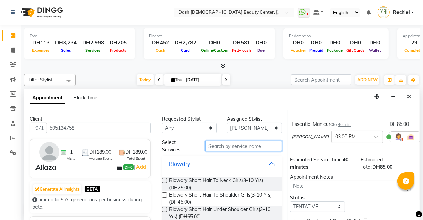
click at [269, 145] on input "text" at bounding box center [243, 146] width 77 height 11
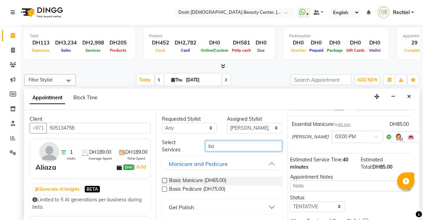
type input "b"
type input "basic"
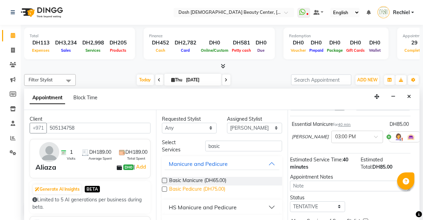
click at [171, 186] on span "Basic Pedicure (DH75.00)" at bounding box center [197, 189] width 56 height 9
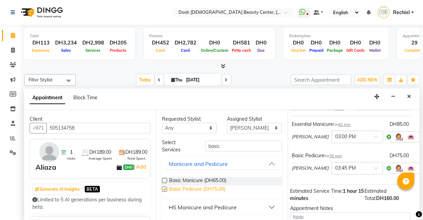
checkbox input "false"
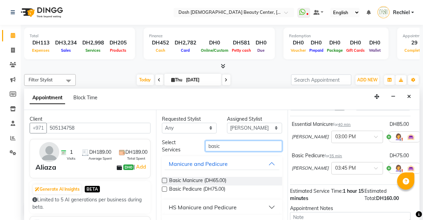
click at [234, 144] on input "basic" at bounding box center [243, 146] width 77 height 11
type input "b"
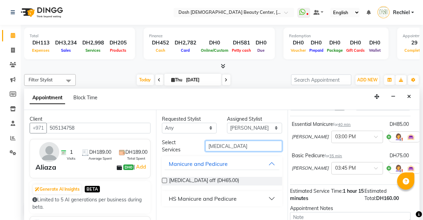
type input "callus"
click at [165, 180] on label at bounding box center [164, 180] width 5 height 5
click at [165, 180] on input "checkbox" at bounding box center [164, 181] width 4 height 4
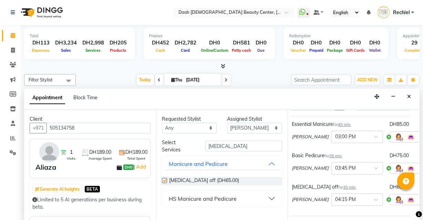
checkbox input "false"
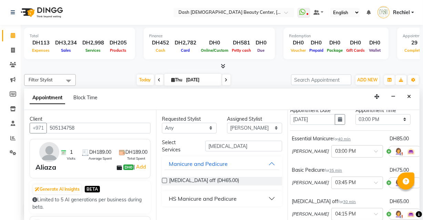
scroll to position [29, 3]
click at [266, 125] on select "Select [PERSON_NAME] [PERSON_NAME] [PERSON_NAME] [PERSON_NAME] [PERSON_NAME] [P…" at bounding box center [254, 128] width 55 height 11
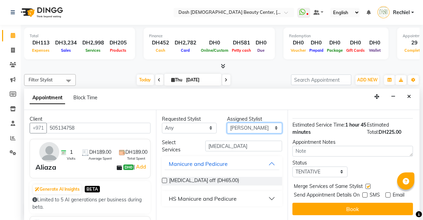
scroll to position [152, 1]
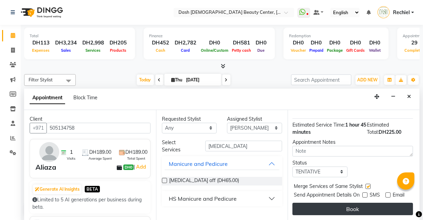
click at [329, 209] on button "Book" at bounding box center [352, 208] width 121 height 12
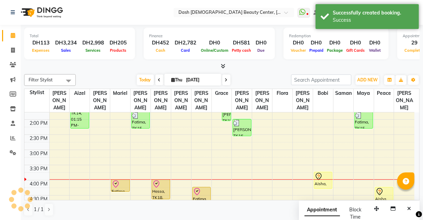
scroll to position [0, 0]
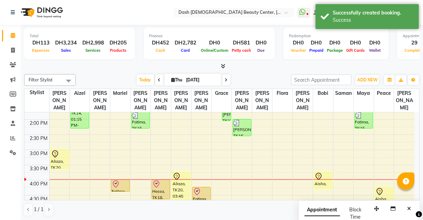
click at [62, 153] on div "Aliaza, TK20, 03:00 PM-03:40 PM, Essential Manicure" at bounding box center [60, 158] width 18 height 19
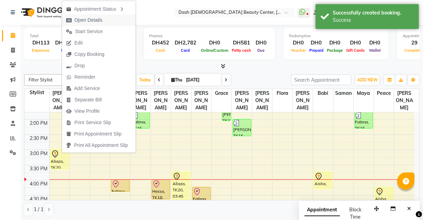
click at [115, 20] on button "Open Details" at bounding box center [99, 19] width 74 height 11
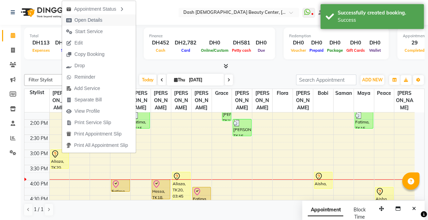
select select "7"
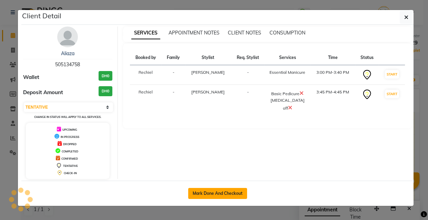
click at [235, 193] on button "Mark Done And Checkout" at bounding box center [217, 193] width 59 height 11
select select "service"
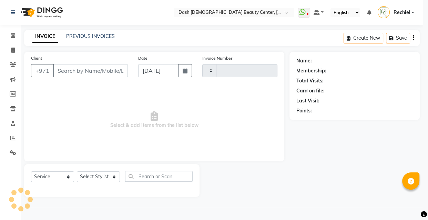
type input "3632"
select select "8372"
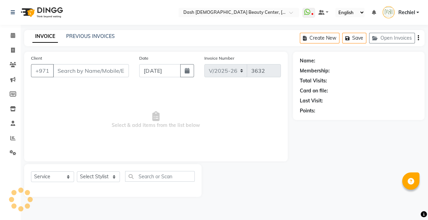
type input "505134758"
select select "81105"
select select "8372"
select select "service"
type input "505134758"
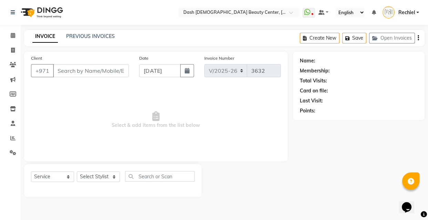
select select "81111"
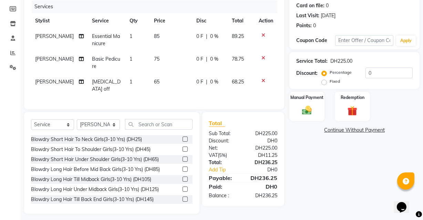
scroll to position [86, 0]
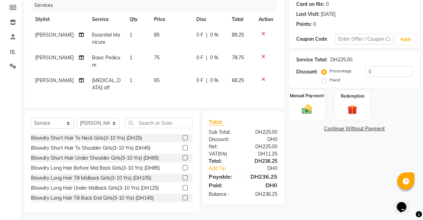
click at [308, 113] on img at bounding box center [307, 109] width 17 height 12
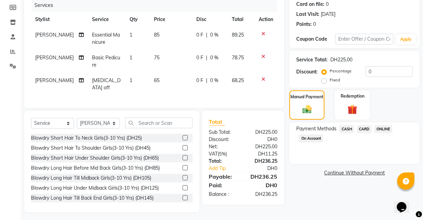
click at [363, 129] on span "CARD" at bounding box center [364, 129] width 15 height 8
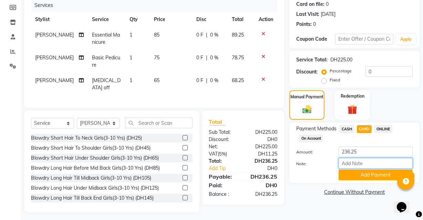
click at [362, 163] on input "Note:" at bounding box center [376, 163] width 74 height 11
type input "5"
click at [392, 154] on input "236.25" at bounding box center [376, 151] width 74 height 11
click at [352, 125] on span "CASH" at bounding box center [346, 129] width 15 height 8
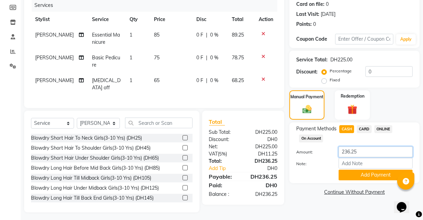
click at [379, 148] on input "236.25" at bounding box center [376, 151] width 74 height 11
type input "2"
type input "50"
click at [375, 176] on button "Add Payment" at bounding box center [376, 174] width 74 height 11
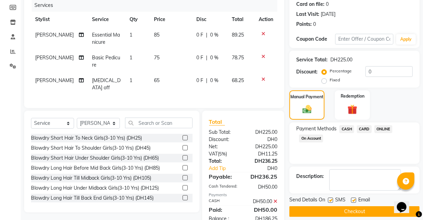
scroll to position [103, 0]
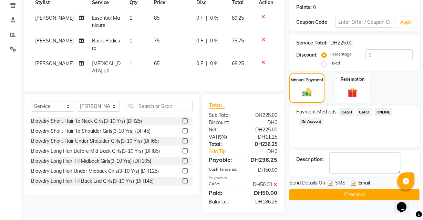
click at [352, 185] on label at bounding box center [353, 182] width 5 height 5
click at [352, 185] on input "checkbox" at bounding box center [353, 183] width 4 height 4
checkbox input "false"
click at [365, 162] on textarea at bounding box center [365, 162] width 72 height 21
click at [277, 182] on icon at bounding box center [275, 184] width 4 height 5
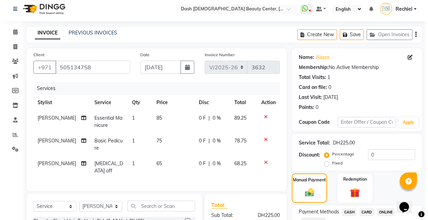
scroll to position [0, 0]
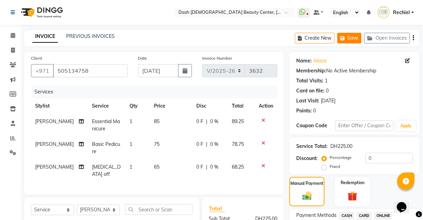
click at [349, 42] on button "Save" at bounding box center [349, 38] width 24 height 11
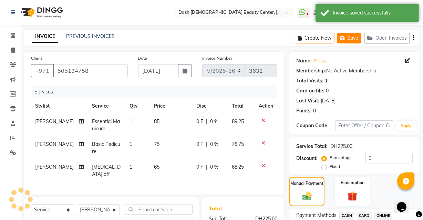
click at [351, 36] on button "Save" at bounding box center [349, 38] width 24 height 11
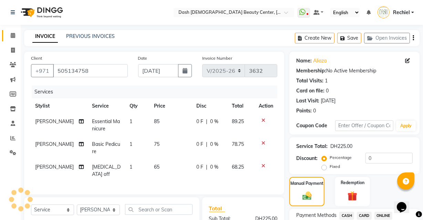
click at [13, 34] on icon at bounding box center [13, 35] width 4 height 5
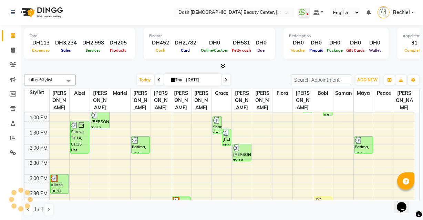
click at [40, 197] on td at bounding box center [36, 201] width 25 height 8
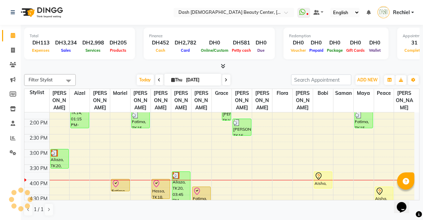
scroll to position [124, 0]
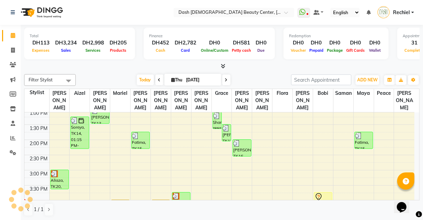
click at [55, 174] on div "Aliaza, TK20, 03:00 PM-03:40 PM, Essential Manicure" at bounding box center [60, 179] width 18 height 19
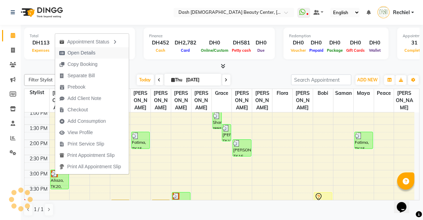
click at [96, 51] on span "Open Details" at bounding box center [77, 52] width 44 height 11
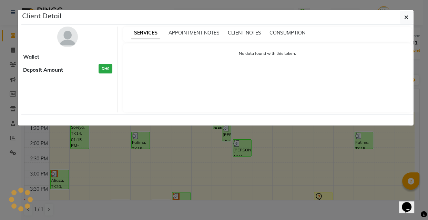
select select "3"
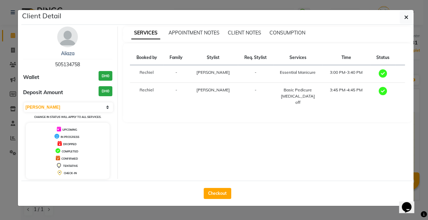
click at [203, 219] on ngb-modal-window "Client Detail Aliaza 505134758 Wallet DH0 Deposit Amount DH0 Select MARK DONE U…" at bounding box center [214, 110] width 428 height 220
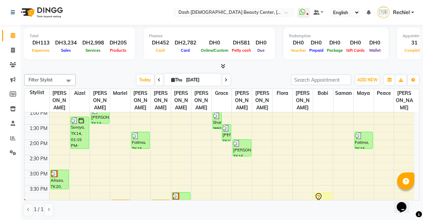
click at [55, 171] on div "Aliaza, TK20, 03:00 PM-03:40 PM, Essential Manicure" at bounding box center [60, 179] width 18 height 19
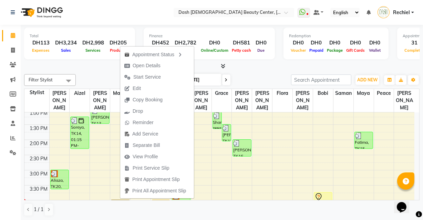
click at [56, 172] on div "Aliaza, TK20, 03:00 PM-03:40 PM, Essential Manicure" at bounding box center [60, 179] width 18 height 19
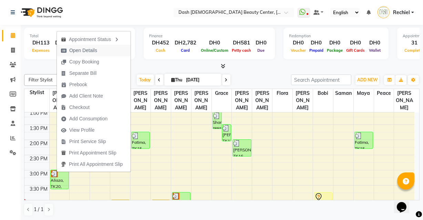
click at [111, 49] on button "Open Details" at bounding box center [94, 50] width 74 height 11
select select "3"
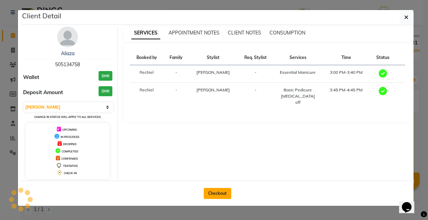
click at [212, 192] on button "Checkout" at bounding box center [218, 193] width 28 height 11
select select "service"
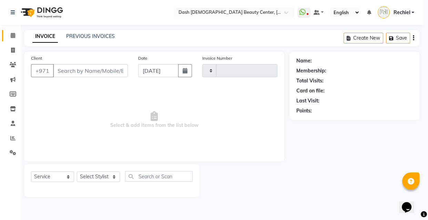
type input "3632"
select select "8372"
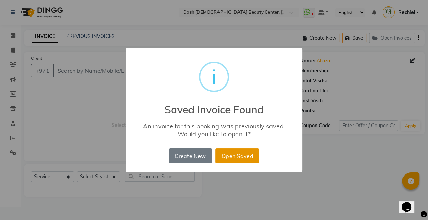
click at [253, 151] on button "Open Saved" at bounding box center [237, 155] width 44 height 15
type input "505134758"
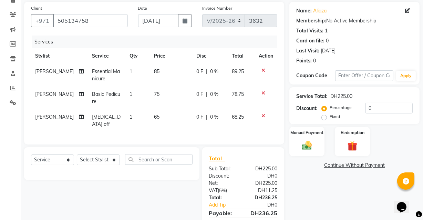
scroll to position [79, 0]
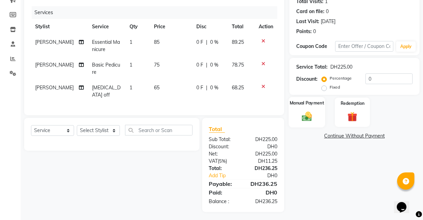
click at [310, 113] on img at bounding box center [307, 116] width 17 height 12
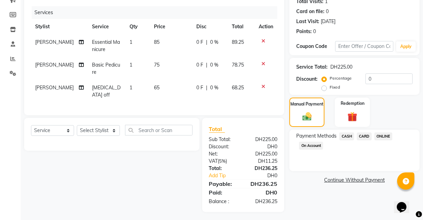
click at [363, 134] on span "CARD" at bounding box center [364, 136] width 15 height 8
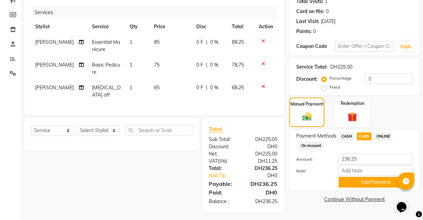
click at [349, 137] on span "CASH" at bounding box center [346, 136] width 15 height 8
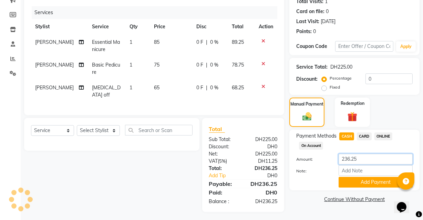
click at [371, 160] on input "236.25" at bounding box center [376, 159] width 74 height 11
type input "2"
type input "500"
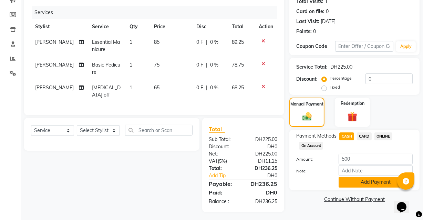
click at [372, 187] on button "Add Payment" at bounding box center [376, 182] width 74 height 11
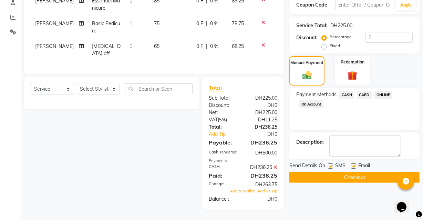
scroll to position [125, 0]
click at [354, 163] on label at bounding box center [353, 165] width 5 height 5
click at [354, 164] on input "checkbox" at bounding box center [353, 166] width 4 height 4
checkbox input "false"
click at [359, 173] on button "Checkout" at bounding box center [354, 177] width 130 height 11
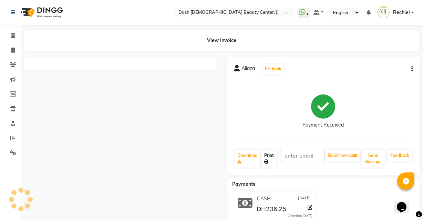
click at [269, 154] on link "Print" at bounding box center [268, 158] width 15 height 18
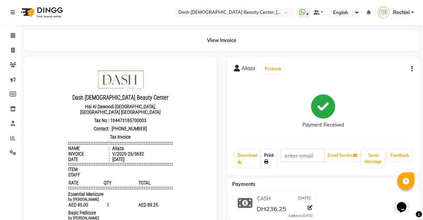
click at [268, 160] on icon at bounding box center [266, 161] width 4 height 4
click at [12, 38] on icon at bounding box center [13, 35] width 4 height 5
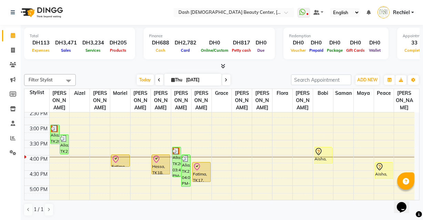
scroll to position [170, 0]
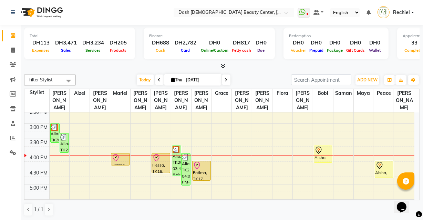
click at [175, 164] on div "Aliaza, TK20, 03:45 PM-04:45 PM, Basic Pedicure,[MEDICAL_DATA] off" at bounding box center [176, 160] width 9 height 29
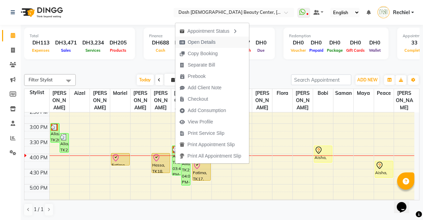
click at [216, 39] on span "Open Details" at bounding box center [197, 42] width 44 height 11
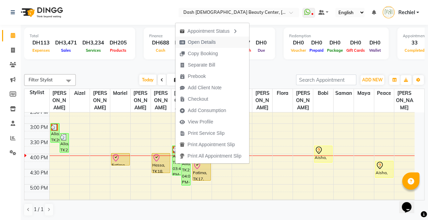
select select "3"
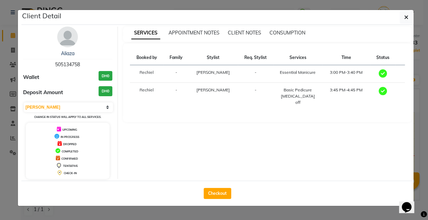
click at [205, 218] on ngb-modal-window "Client Detail Aliaza 505134758 Wallet DH0 Deposit Amount DH0 Select MARK DONE U…" at bounding box center [214, 110] width 428 height 220
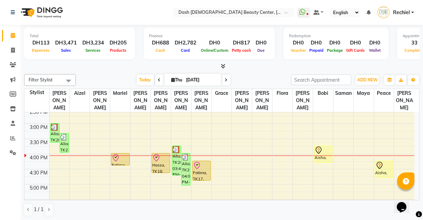
click at [183, 165] on div "Aliaza, TK21, 04:00 PM-05:05 PM, Basic Pedicure,[MEDICAL_DATA] off" at bounding box center [185, 169] width 9 height 32
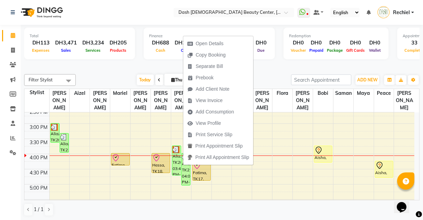
click at [12, 197] on div "Calendar Invoice Clients Marketing Members Inventory Staff Reports Settings Com…" at bounding box center [46, 115] width 93 height 190
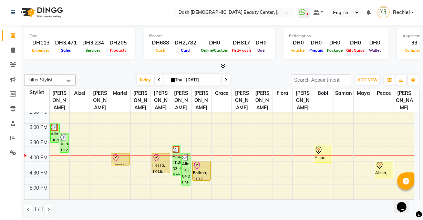
click at [119, 155] on div "Fatima, TK17, 04:00 PM-04:25 PM, Additional Hairwash" at bounding box center [120, 159] width 18 height 12
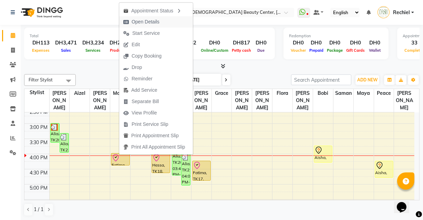
click at [172, 19] on button "Open Details" at bounding box center [156, 21] width 74 height 11
select select "8"
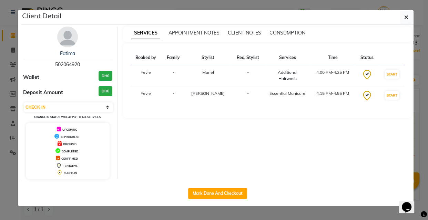
click at [254, 217] on ngb-modal-window "Client Detail Fatima 502064920 Wallet DH0 Deposit Amount DH0 Select IN SERVICE …" at bounding box center [214, 110] width 428 height 220
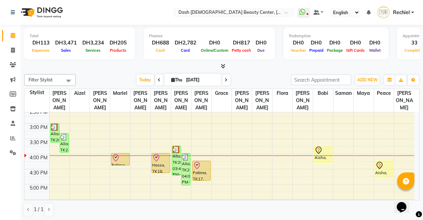
click at [65, 135] on div "Aliaza, TK21, 03:20 PM-04:00 PM, Essential Manicure" at bounding box center [64, 142] width 9 height 19
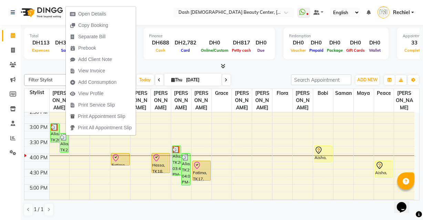
click at [122, 154] on div at bounding box center [120, 158] width 17 height 8
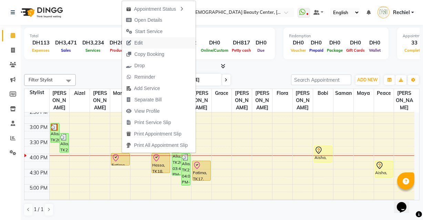
click at [163, 41] on button "Edit" at bounding box center [159, 42] width 74 height 11
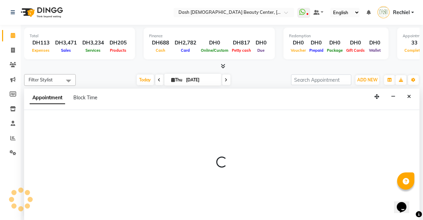
scroll to position [0, 0]
select select "tentative"
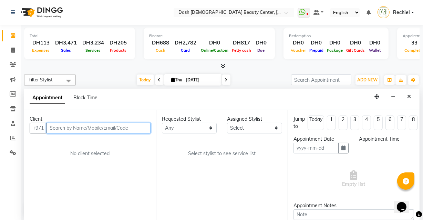
type input "[DATE]"
select select "check-in"
select select "960"
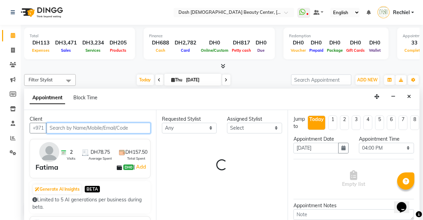
select select "81112"
select select "4202"
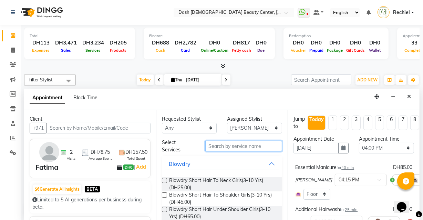
click at [266, 144] on input "text" at bounding box center [243, 146] width 77 height 11
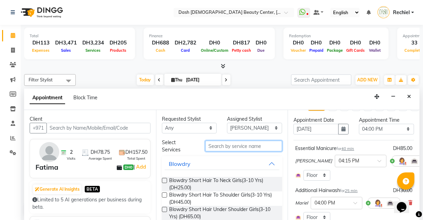
scroll to position [19, 22]
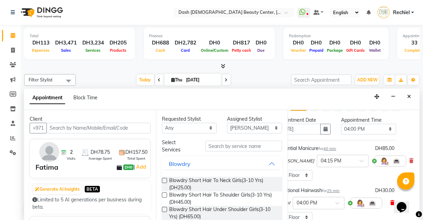
click at [390, 201] on icon at bounding box center [392, 202] width 4 height 5
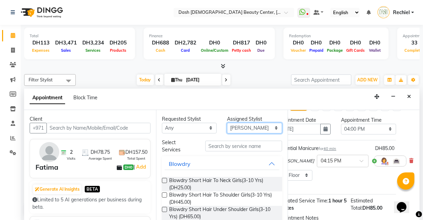
click at [262, 127] on select "Select [PERSON_NAME] [PERSON_NAME] [PERSON_NAME] [PERSON_NAME] [PERSON_NAME] [P…" at bounding box center [254, 128] width 55 height 11
select select "81108"
click at [227, 123] on select "Select [PERSON_NAME] [PERSON_NAME] [PERSON_NAME] [PERSON_NAME] [PERSON_NAME] [P…" at bounding box center [254, 128] width 55 height 11
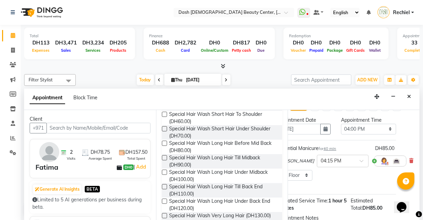
scroll to position [75, 0]
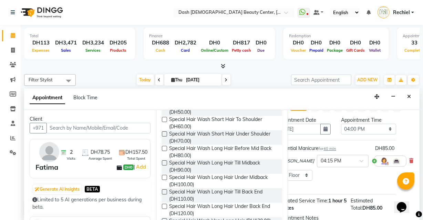
type input "special"
click at [165, 162] on label at bounding box center [164, 162] width 5 height 5
click at [165, 162] on input "checkbox" at bounding box center [164, 163] width 4 height 4
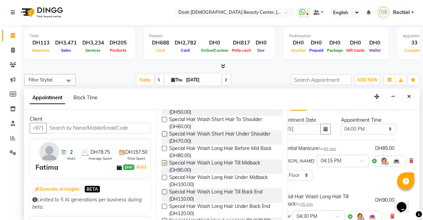
checkbox input "false"
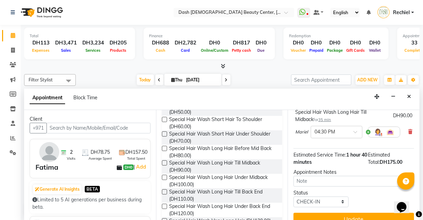
scroll to position [118, 0]
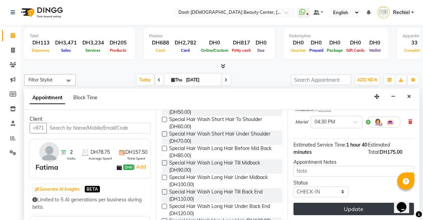
click at [372, 203] on button "Update" at bounding box center [353, 208] width 121 height 12
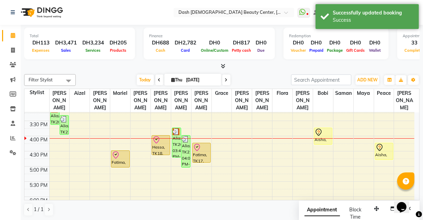
scroll to position [188, 0]
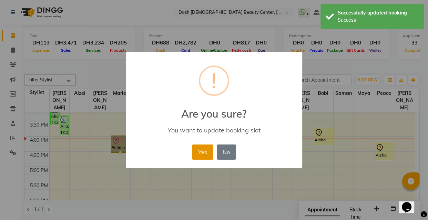
click at [210, 157] on button "Yes" at bounding box center [202, 151] width 21 height 15
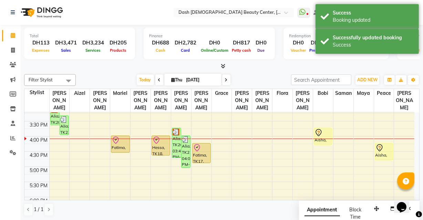
click at [112, 138] on div "Fatima, TK17, 04:00 PM-04:35 PM, Special Hair Wash Long Hair Till Midback" at bounding box center [120, 144] width 18 height 17
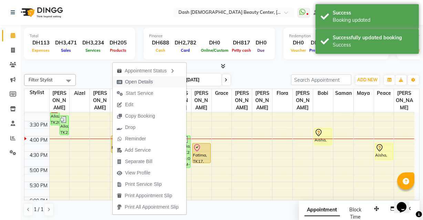
click at [141, 81] on span "Open Details" at bounding box center [139, 81] width 28 height 7
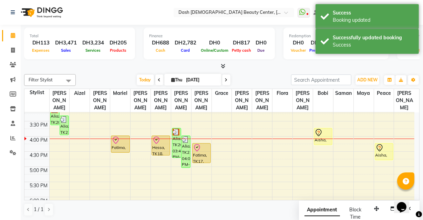
click at [113, 140] on div "Fatima, TK17, 04:00 PM-04:35 PM, Special Hair Wash Long Hair Till Midback" at bounding box center [120, 144] width 18 height 17
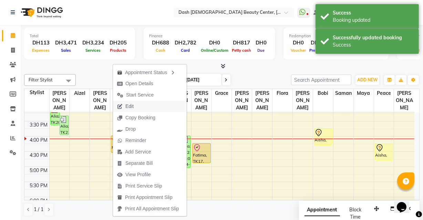
click at [134, 105] on span "Edit" at bounding box center [125, 106] width 25 height 11
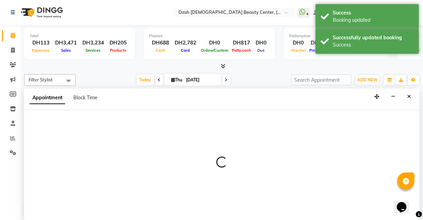
scroll to position [0, 0]
select select "tentative"
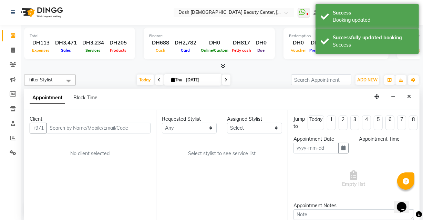
type input "[DATE]"
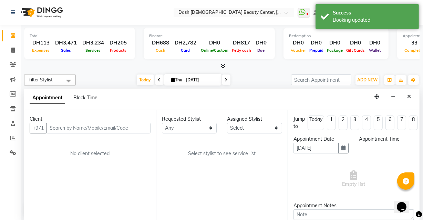
select select "check-in"
select select "960"
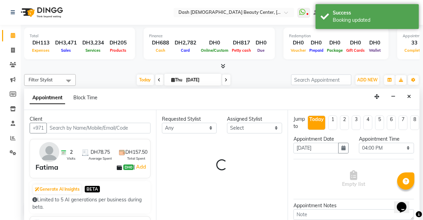
select select "81112"
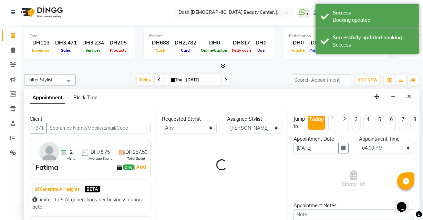
select select "4202"
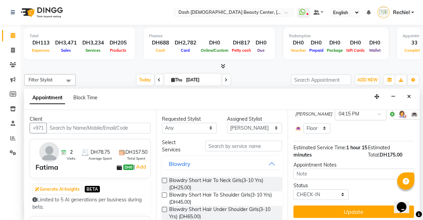
scroll to position [116, 0]
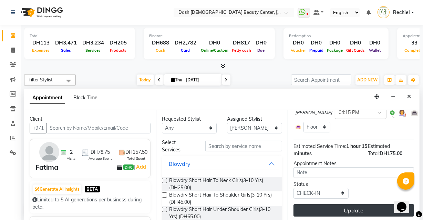
click at [347, 209] on button "Update" at bounding box center [353, 210] width 121 height 12
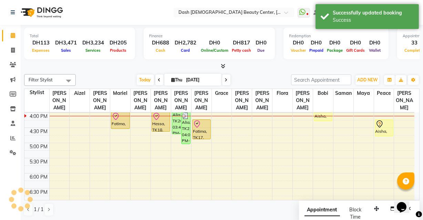
scroll to position [0, 0]
click at [199, 123] on div "Fatima, TK17, 04:15 PM-04:55 PM, Essential Manicure" at bounding box center [202, 128] width 18 height 19
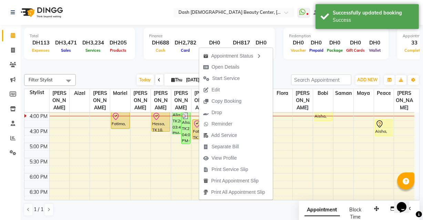
click at [18, 184] on div "Calendar Invoice Clients Marketing Members Inventory Staff Reports Settings Com…" at bounding box center [46, 115] width 93 height 190
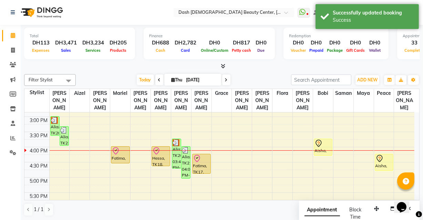
scroll to position [179, 0]
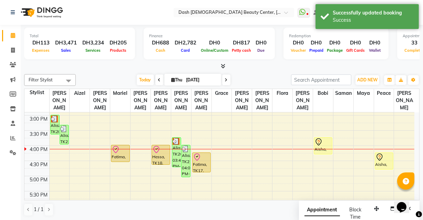
click at [203, 155] on div "Fatima, TK17, 04:15 PM-04:55 PM, Essential Manicure" at bounding box center [202, 162] width 18 height 19
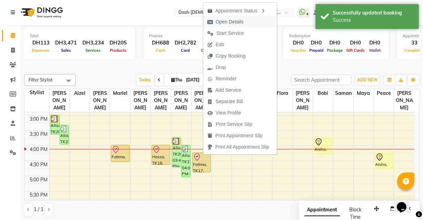
click at [245, 20] on span "Open Details" at bounding box center [225, 21] width 44 height 11
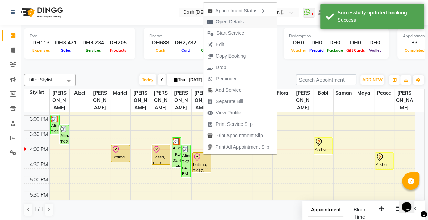
select select "8"
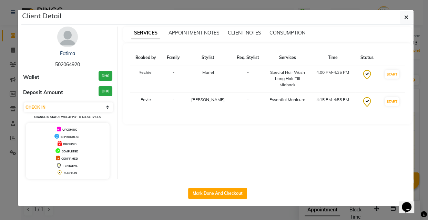
click at [202, 217] on ngb-modal-window "Client Detail Fatima 502064920 Wallet DH0 Deposit Amount DH0 Select IN SERVICE …" at bounding box center [214, 110] width 428 height 220
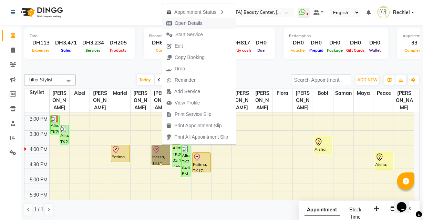
click at [215, 20] on button "Open Details" at bounding box center [199, 23] width 74 height 11
select select "8"
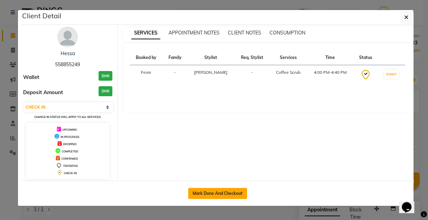
click at [235, 196] on button "Mark Done And Checkout" at bounding box center [217, 193] width 59 height 11
select select "service"
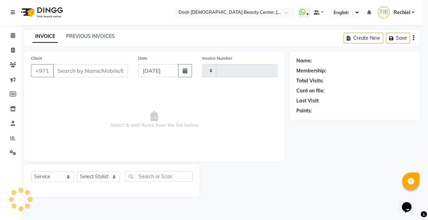
type input "3633"
select select "8372"
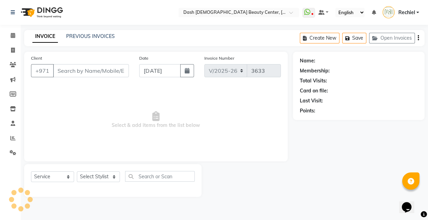
type input "558855249"
select select "81110"
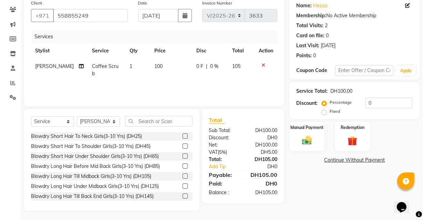
scroll to position [55, 0]
click at [317, 143] on div "Manual Payment" at bounding box center [307, 136] width 37 height 31
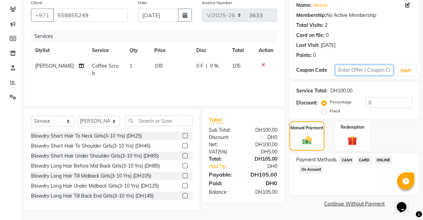
click at [372, 67] on input "text" at bounding box center [364, 70] width 58 height 11
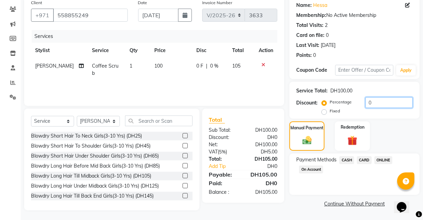
click at [386, 101] on input "0" at bounding box center [388, 102] width 47 height 11
type input "15"
click at [386, 126] on div "Manual Payment Redemption" at bounding box center [354, 135] width 141 height 29
click at [368, 160] on span "CARD" at bounding box center [364, 160] width 15 height 8
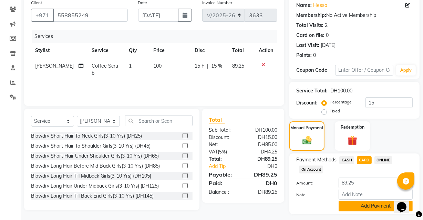
click at [372, 207] on button "Add Payment" at bounding box center [376, 205] width 74 height 11
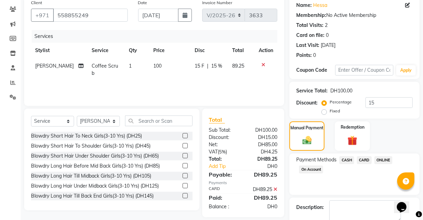
scroll to position [93, 0]
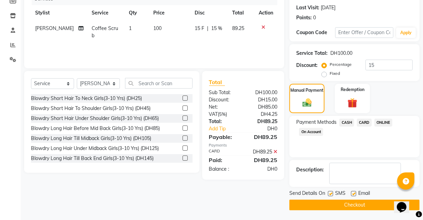
click at [370, 192] on span "Email" at bounding box center [364, 193] width 12 height 9
click at [361, 171] on textarea at bounding box center [365, 173] width 72 height 21
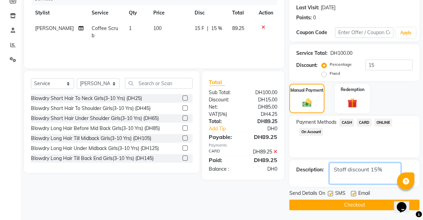
type textarea "Staff discount 15%"
click at [354, 193] on label at bounding box center [353, 193] width 5 height 5
click at [354, 193] on input "checkbox" at bounding box center [353, 193] width 4 height 4
checkbox input "false"
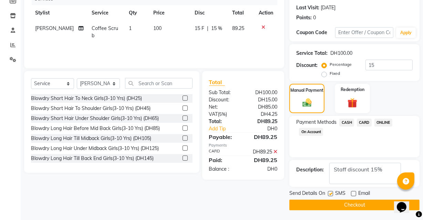
click at [352, 205] on button "Checkout" at bounding box center [354, 204] width 130 height 11
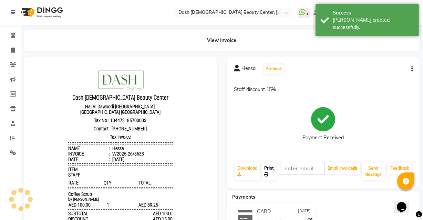
click at [272, 174] on link "Print" at bounding box center [268, 171] width 15 height 18
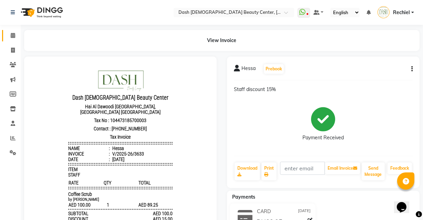
click at [17, 35] on span at bounding box center [13, 36] width 12 height 8
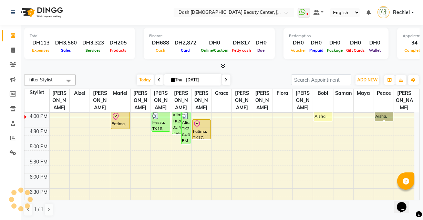
scroll to position [197, 0]
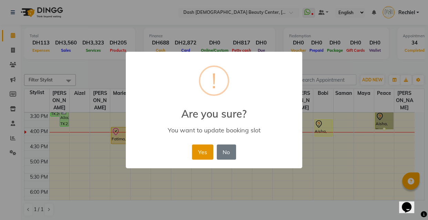
click at [200, 152] on button "Yes" at bounding box center [202, 151] width 21 height 15
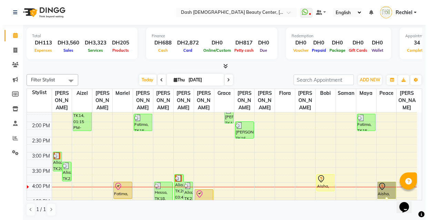
scroll to position [142, 0]
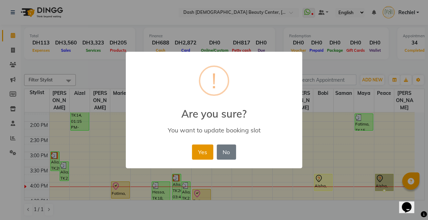
click at [202, 154] on button "Yes" at bounding box center [202, 151] width 21 height 15
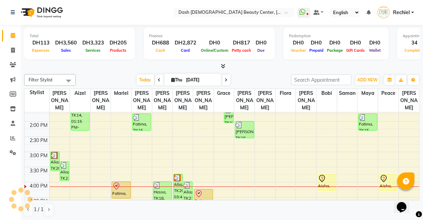
click at [388, 174] on div "Aisha, TK19, 03:30 PM-04:05 PM, Basic Pedicure" at bounding box center [388, 182] width 18 height 17
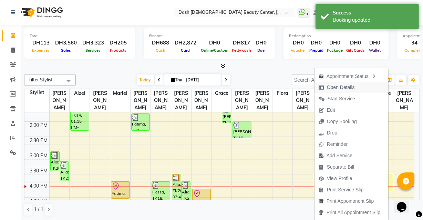
click at [349, 86] on span "Open Details" at bounding box center [341, 87] width 28 height 7
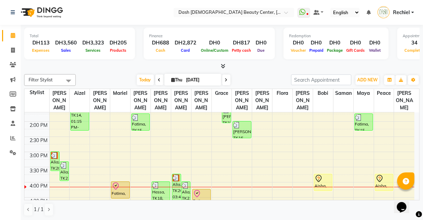
click at [326, 177] on div "Aisha, TK19, 03:45 PM-04:20 PM, Basic Manicure" at bounding box center [323, 182] width 18 height 17
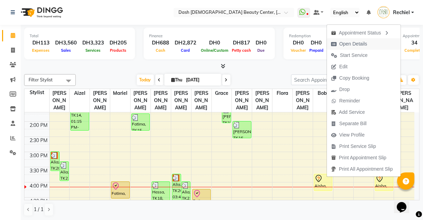
click at [365, 44] on span "Open Details" at bounding box center [353, 43] width 28 height 7
select select "7"
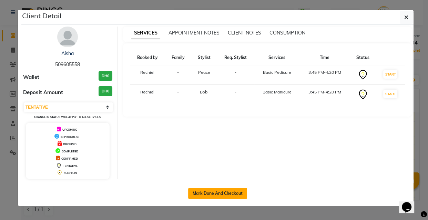
click at [230, 193] on button "Mark Done And Checkout" at bounding box center [217, 193] width 59 height 11
select select "service"
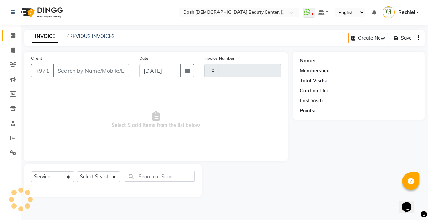
type input "3634"
select select "8372"
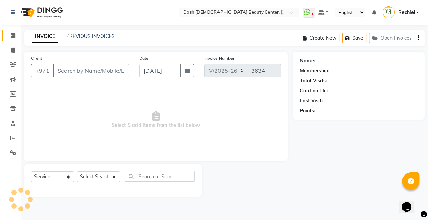
type input "509605558"
select select "85614"
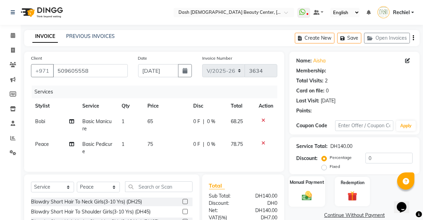
click at [307, 190] on img at bounding box center [307, 195] width 17 height 12
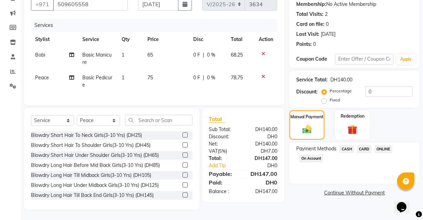
click at [363, 145] on span "CARD" at bounding box center [364, 149] width 15 height 8
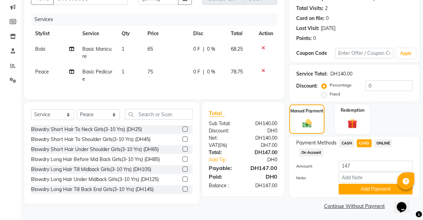
scroll to position [74, 0]
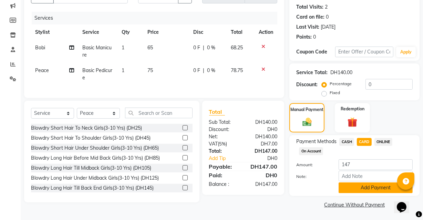
click at [367, 190] on button "Add Payment" at bounding box center [376, 187] width 74 height 11
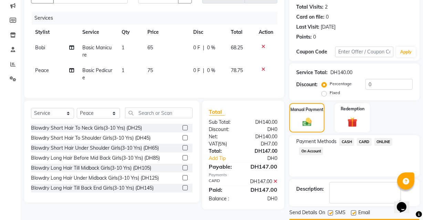
click at [353, 211] on label at bounding box center [353, 212] width 5 height 5
click at [353, 211] on input "checkbox" at bounding box center [353, 213] width 4 height 4
checkbox input "false"
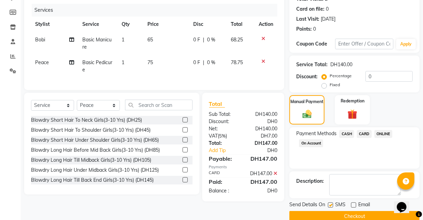
scroll to position [93, 0]
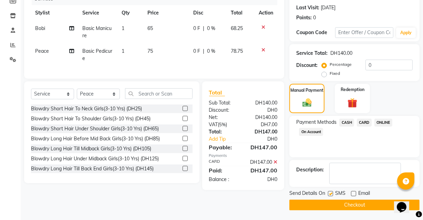
click at [329, 206] on button "Checkout" at bounding box center [354, 204] width 130 height 11
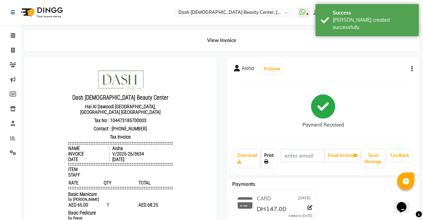
click at [273, 153] on link "Print" at bounding box center [268, 158] width 15 height 18
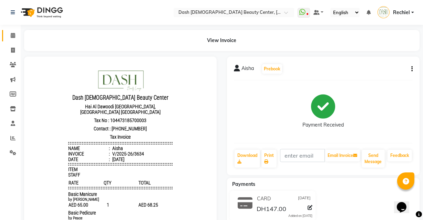
click at [13, 35] on icon at bounding box center [13, 35] width 4 height 5
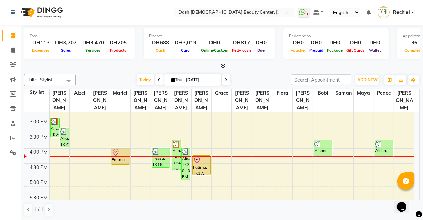
scroll to position [175, 0]
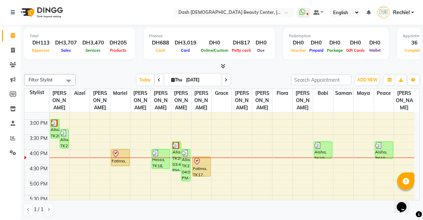
click at [202, 164] on div "Fatima, TK17, 04:15 PM-04:55 PM, Essential Manicure" at bounding box center [202, 166] width 18 height 19
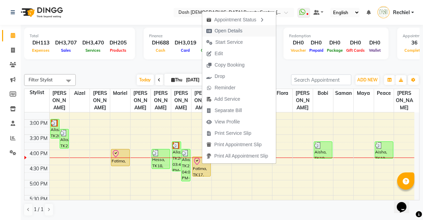
click at [243, 30] on span "Open Details" at bounding box center [224, 30] width 44 height 11
select select "8"
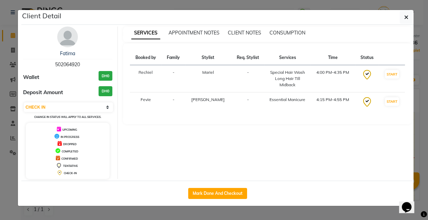
click at [330, 218] on ngb-modal-window "Client Detail Fatima 502064920 Wallet DH0 Deposit Amount DH0 Select IN SERVICE …" at bounding box center [214, 110] width 428 height 220
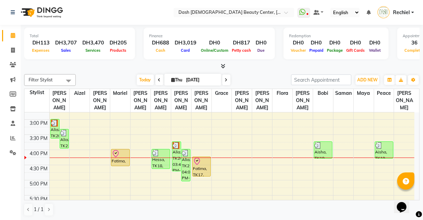
click at [158, 79] on icon at bounding box center [159, 80] width 3 height 4
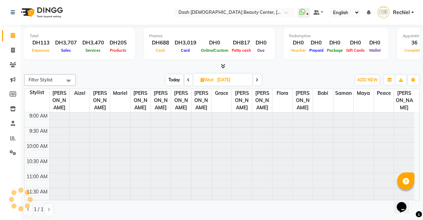
scroll to position [212, 0]
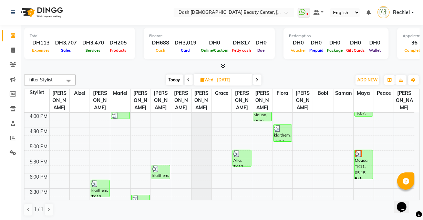
click at [188, 79] on icon at bounding box center [188, 80] width 3 height 4
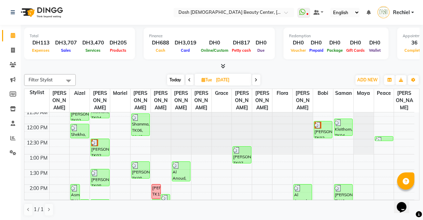
scroll to position [72, 0]
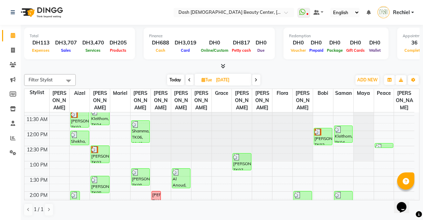
click at [189, 81] on icon at bounding box center [189, 80] width 3 height 4
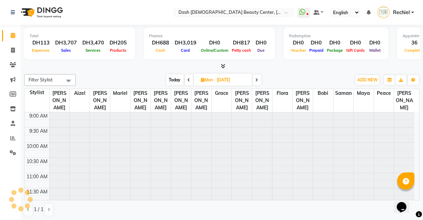
scroll to position [212, 0]
click at [188, 79] on icon at bounding box center [189, 80] width 3 height 4
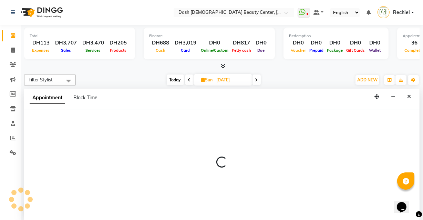
scroll to position [0, 0]
click at [407, 94] on icon "Close" at bounding box center [409, 96] width 4 height 5
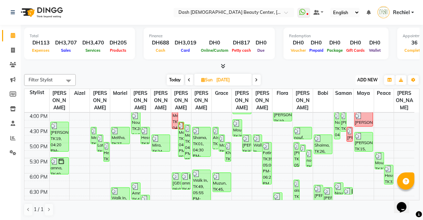
click at [356, 81] on button "ADD NEW Toggle Dropdown" at bounding box center [367, 80] width 24 height 10
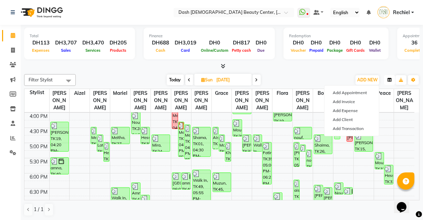
click at [389, 79] on icon "button" at bounding box center [389, 80] width 4 height 4
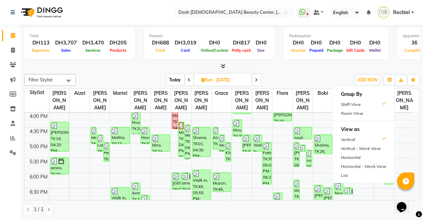
click at [349, 179] on ul "Group By Staff View Room View View as Vertical Vertical - Week View Horizontal …" at bounding box center [363, 133] width 62 height 97
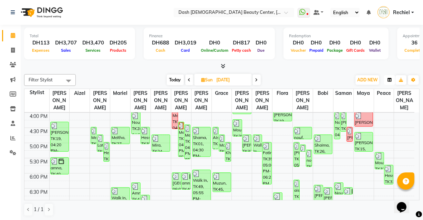
click at [389, 79] on icon "button" at bounding box center [389, 80] width 4 height 4
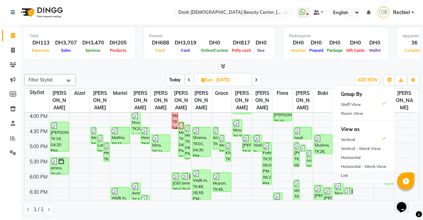
click at [349, 175] on div "List" at bounding box center [364, 175] width 62 height 9
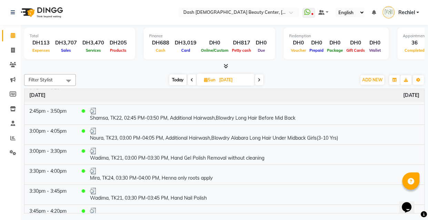
scroll to position [745, 0]
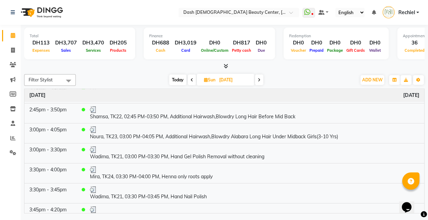
click at [173, 74] on span "Today" at bounding box center [177, 79] width 17 height 11
type input "[DATE]"
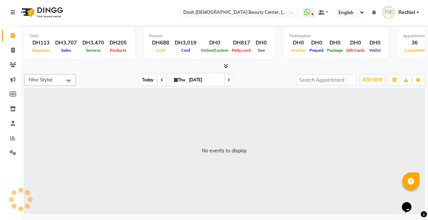
scroll to position [0, 0]
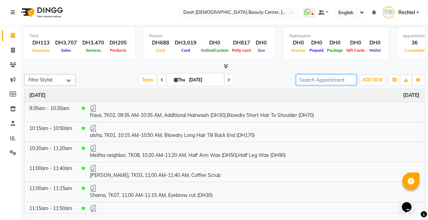
click at [314, 80] on input "search" at bounding box center [326, 79] width 60 height 11
click at [376, 80] on span "ADD NEW" at bounding box center [372, 79] width 20 height 5
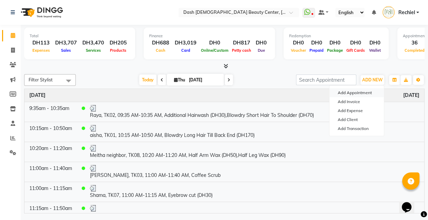
click at [356, 93] on button "Add Appointment" at bounding box center [356, 92] width 54 height 9
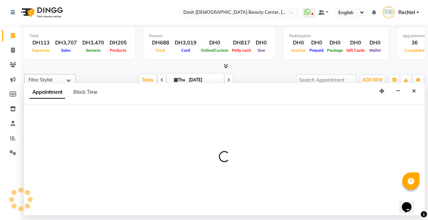
select select "600"
select select "tentative"
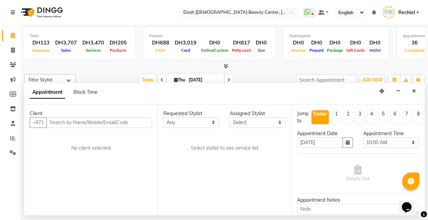
click at [79, 121] on input "text" at bounding box center [98, 122] width 105 height 11
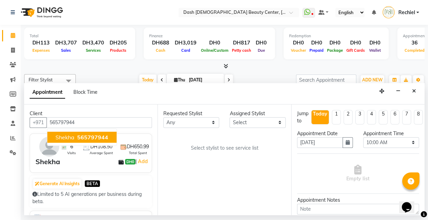
click at [83, 141] on button "Shekha 565797944" at bounding box center [81, 137] width 69 height 11
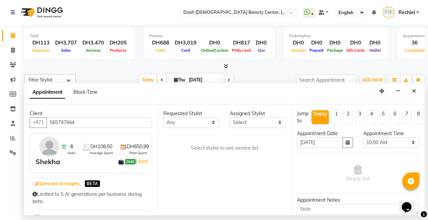
type input "565797944"
click at [202, 124] on select "Any [PERSON_NAME] [PERSON_NAME] [PERSON_NAME] [PERSON_NAME] [PERSON_NAME] [PERS…" at bounding box center [191, 122] width 56 height 11
click at [267, 125] on select "Select [PERSON_NAME] [PERSON_NAME] [PERSON_NAME] [PERSON_NAME] [PERSON_NAME] [P…" at bounding box center [257, 122] width 56 height 11
click at [198, 125] on select "Any [PERSON_NAME] [PERSON_NAME] [PERSON_NAME] [PERSON_NAME] [PERSON_NAME] [PERS…" at bounding box center [191, 122] width 56 height 11
click at [258, 124] on select "Select [PERSON_NAME] [PERSON_NAME] [PERSON_NAME] [PERSON_NAME] [PERSON_NAME] [P…" at bounding box center [257, 122] width 56 height 11
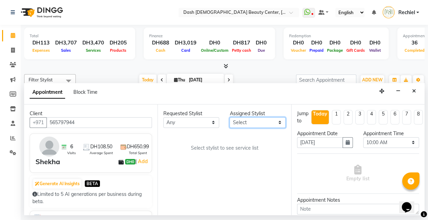
select select "81113"
click at [229, 117] on select "Select [PERSON_NAME] [PERSON_NAME] [PERSON_NAME] [PERSON_NAME] [PERSON_NAME] [P…" at bounding box center [257, 122] width 56 height 11
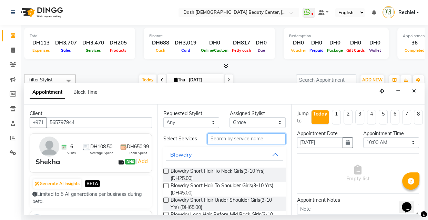
click at [253, 141] on input "text" at bounding box center [246, 138] width 78 height 11
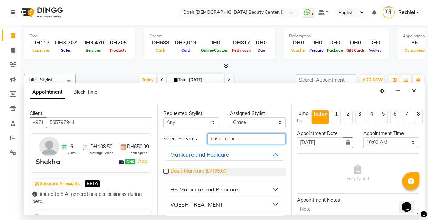
type input "basic mani"
click at [175, 175] on span "Basic Manicure (DH65.00)" at bounding box center [198, 171] width 57 height 9
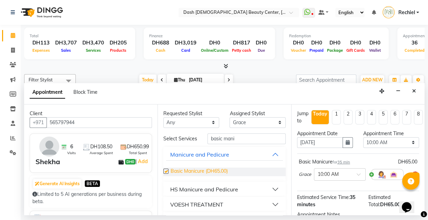
checkbox input "false"
click at [266, 121] on select "Select [PERSON_NAME] [PERSON_NAME] [PERSON_NAME] [PERSON_NAME] [PERSON_NAME] [P…" at bounding box center [257, 122] width 56 height 11
select select "81116"
click at [229, 117] on select "Select [PERSON_NAME] [PERSON_NAME] [PERSON_NAME] [PERSON_NAME] [PERSON_NAME] [P…" at bounding box center [257, 122] width 56 height 11
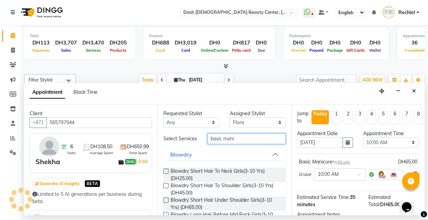
click at [259, 141] on input "basic mani" at bounding box center [246, 138] width 78 height 11
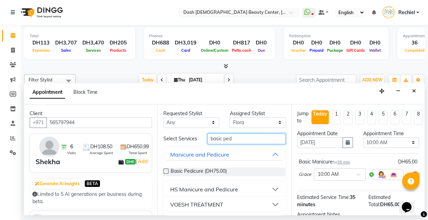
type input "basic ped"
click at [166, 174] on label at bounding box center [165, 170] width 5 height 5
click at [166, 174] on input "checkbox" at bounding box center [165, 171] width 4 height 4
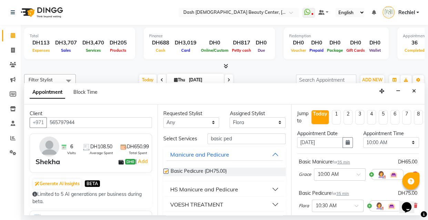
checkbox input "false"
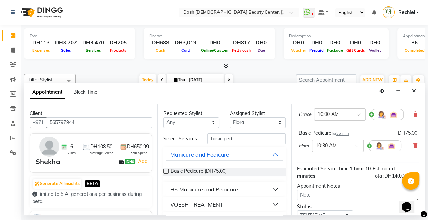
scroll to position [119, 0]
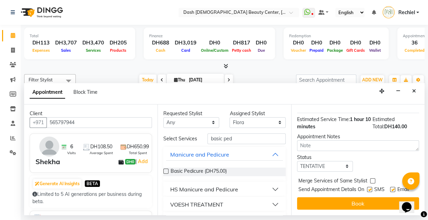
click at [372, 178] on label at bounding box center [372, 180] width 5 height 5
click at [372, 179] on input "checkbox" at bounding box center [372, 181] width 4 height 4
checkbox input "true"
click at [367, 187] on label at bounding box center [369, 189] width 5 height 5
click at [367, 188] on input "checkbox" at bounding box center [369, 190] width 4 height 4
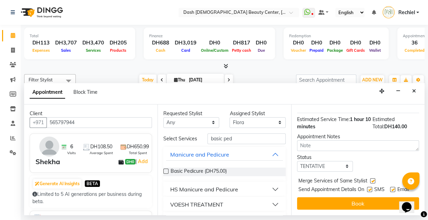
checkbox input "false"
click at [391, 187] on label at bounding box center [392, 189] width 5 height 5
click at [391, 188] on input "checkbox" at bounding box center [392, 190] width 4 height 4
checkbox input "false"
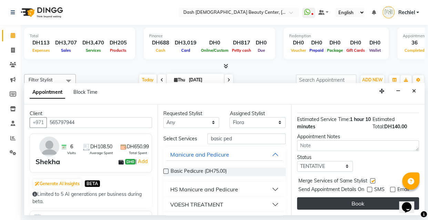
click at [372, 203] on button "Book" at bounding box center [358, 203] width 122 height 12
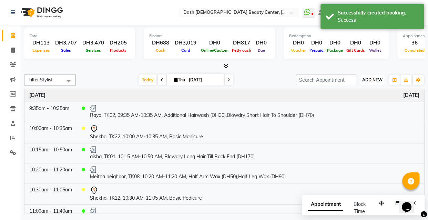
click at [372, 77] on span "ADD NEW" at bounding box center [372, 79] width 20 height 5
click at [405, 79] on icon "button" at bounding box center [406, 80] width 4 height 4
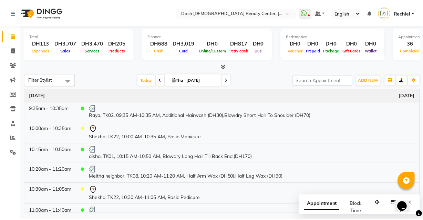
scroll to position [0, 0]
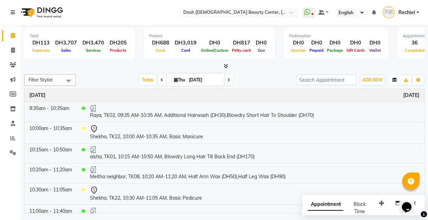
click at [394, 79] on icon "button" at bounding box center [394, 80] width 4 height 4
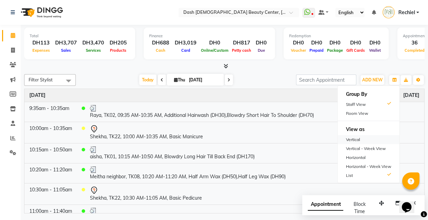
click at [356, 137] on div "Vertical" at bounding box center [368, 139] width 62 height 9
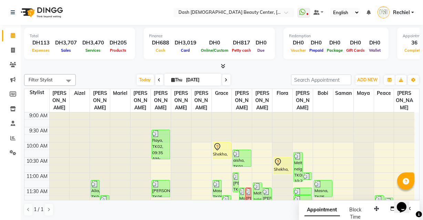
scroll to position [2, 0]
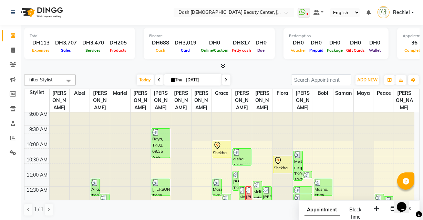
click at [284, 158] on div "Shekha, TK22, 10:30 AM-11:05 AM, Basic Pedicure" at bounding box center [282, 164] width 18 height 17
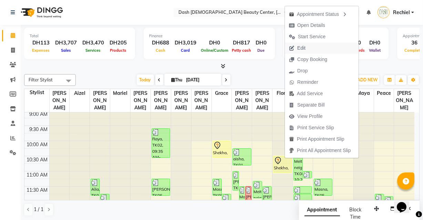
click at [320, 47] on button "Edit" at bounding box center [322, 47] width 74 height 11
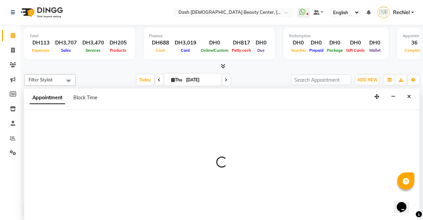
scroll to position [0, 0]
select select "tentative"
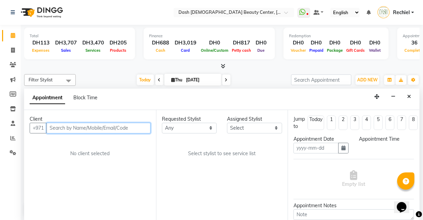
type input "[DATE]"
select select "600"
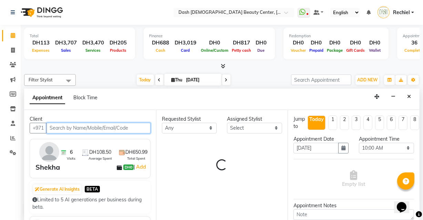
select select "81116"
select select "4202"
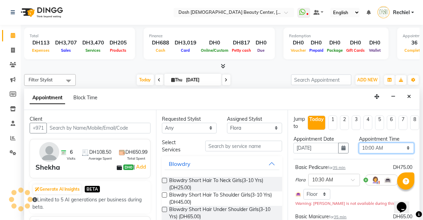
click at [385, 146] on select "Select 10:00 AM 10:15 AM 10:30 AM 10:45 AM 11:00 AM 11:15 AM 11:30 AM 11:45 AM …" at bounding box center [386, 148] width 55 height 11
select select "990"
click at [359, 143] on select "Select 10:00 AM 10:15 AM 10:30 AM 10:45 AM 11:00 AM 11:15 AM 11:30 AM 11:45 AM …" at bounding box center [386, 148] width 55 height 11
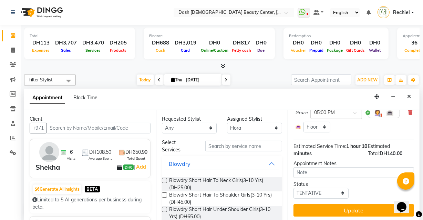
scroll to position [115, 0]
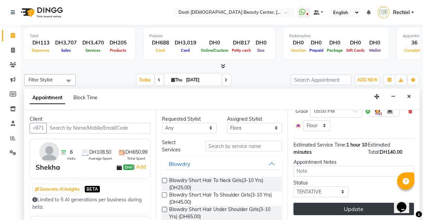
click at [350, 206] on button "Update" at bounding box center [353, 208] width 121 height 12
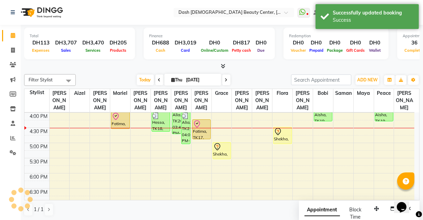
scroll to position [0, 0]
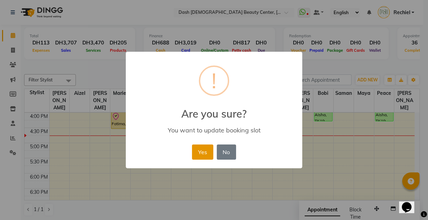
click at [196, 154] on button "Yes" at bounding box center [202, 151] width 21 height 15
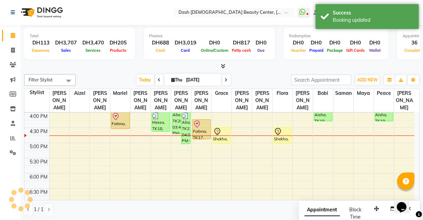
click at [222, 127] on div at bounding box center [221, 131] width 17 height 8
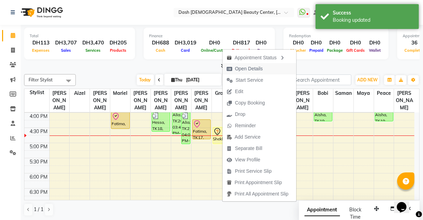
click at [257, 65] on span "Open Details" at bounding box center [249, 68] width 28 height 7
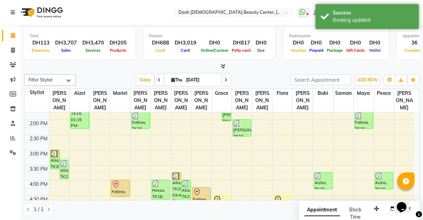
scroll to position [142, 0]
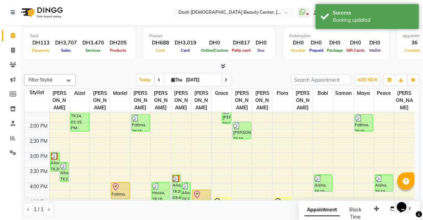
click at [392, 175] on div "Aisha, TK19, 03:45 PM-04:20 PM, Basic Pedicure" at bounding box center [384, 183] width 18 height 17
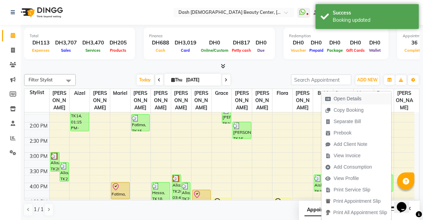
click at [363, 98] on span "Open Details" at bounding box center [343, 98] width 44 height 11
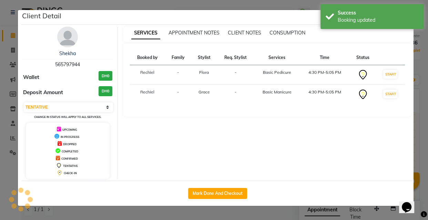
select select "3"
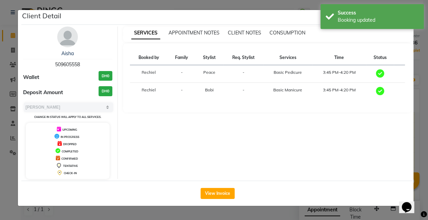
click at [261, 214] on ngb-modal-window "Client Detail Aisha 509605558 Wallet DH0 Deposit Amount DH0 Select MARK DONE UP…" at bounding box center [214, 110] width 428 height 220
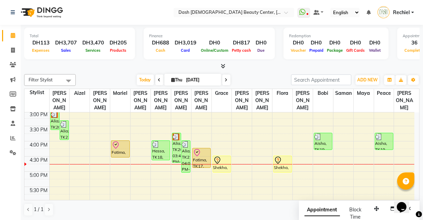
scroll to position [175, 0]
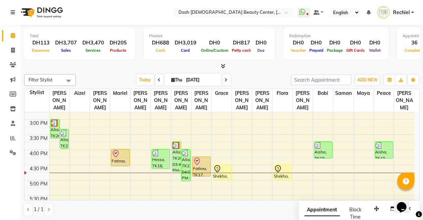
click at [219, 173] on div at bounding box center [222, 173] width 20 height 0
click at [218, 173] on div at bounding box center [222, 173] width 20 height 0
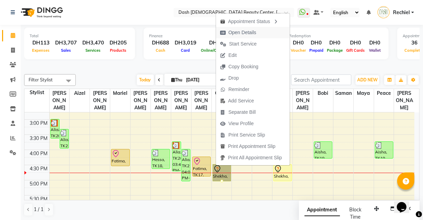
click at [265, 34] on button "Open Details" at bounding box center [253, 32] width 74 height 11
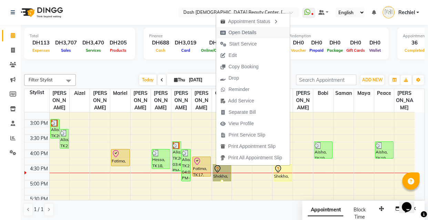
select select "7"
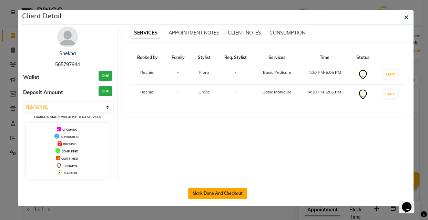
click at [227, 197] on button "Mark Done And Checkout" at bounding box center [217, 193] width 59 height 11
select select "service"
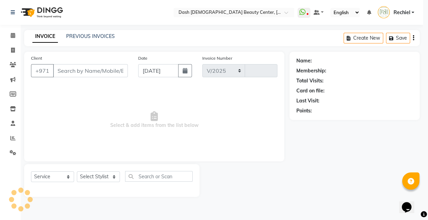
select select "8372"
type input "3635"
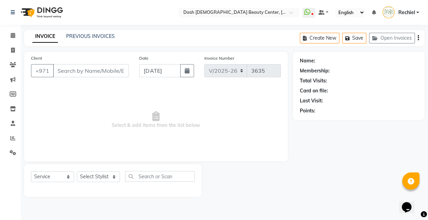
type input "565797944"
select select "81116"
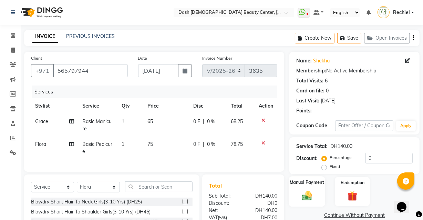
click at [308, 186] on div "Manual Payment" at bounding box center [307, 191] width 37 height 31
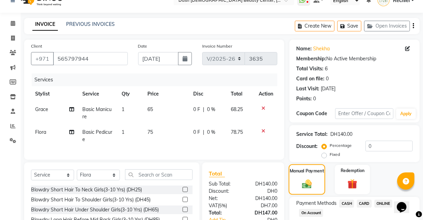
scroll to position [71, 0]
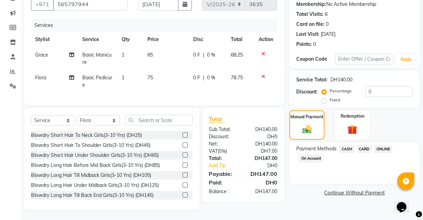
click at [362, 145] on span "CARD" at bounding box center [364, 149] width 15 height 8
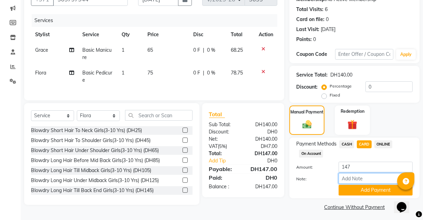
click at [371, 175] on input "Note:" at bounding box center [376, 178] width 74 height 11
click at [371, 188] on button "Add Payment" at bounding box center [376, 190] width 74 height 11
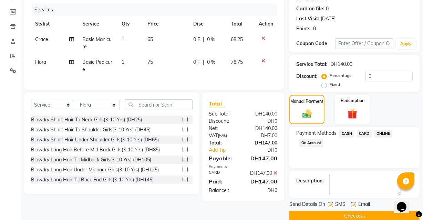
scroll to position [93, 0]
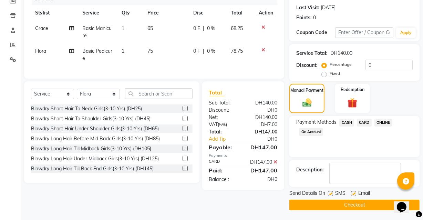
click at [351, 195] on label at bounding box center [353, 193] width 5 height 5
click at [351, 195] on input "checkbox" at bounding box center [353, 193] width 4 height 4
checkbox input "false"
click at [324, 207] on button "Checkout" at bounding box center [354, 204] width 130 height 11
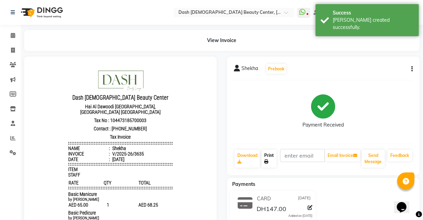
click at [268, 162] on icon at bounding box center [266, 161] width 4 height 4
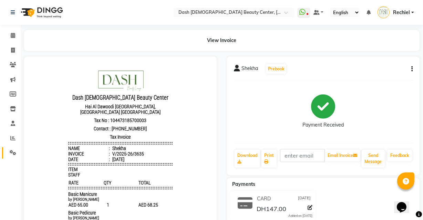
click at [2, 158] on link "Settings" at bounding box center [10, 152] width 17 height 11
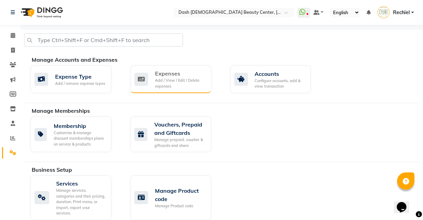
click at [193, 73] on div "Expenses" at bounding box center [180, 73] width 51 height 8
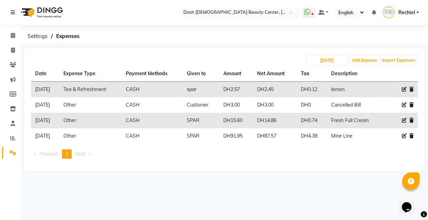
click at [131, 212] on div "Select Location × Dash [DEMOGRAPHIC_DATA] Beauty Center, [GEOGRAPHIC_DATA] What…" at bounding box center [214, 110] width 428 height 220
click at [13, 34] on icon at bounding box center [13, 35] width 4 height 5
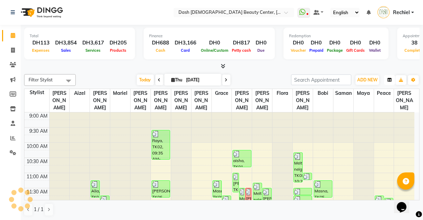
click at [387, 80] on icon "button" at bounding box center [389, 80] width 4 height 4
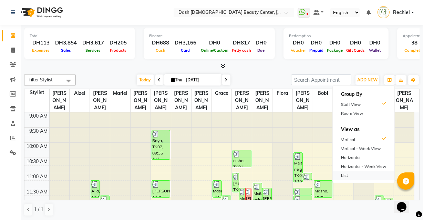
click at [360, 175] on div "List" at bounding box center [364, 175] width 62 height 9
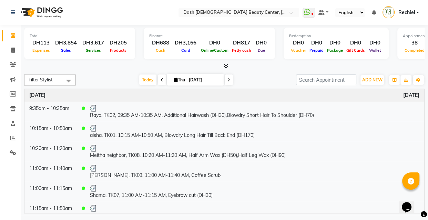
click at [160, 79] on icon at bounding box center [161, 80] width 3 height 4
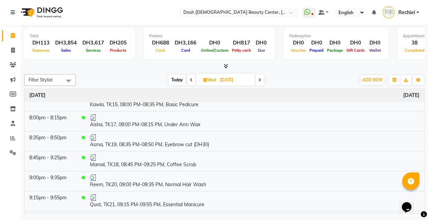
scroll to position [407, 0]
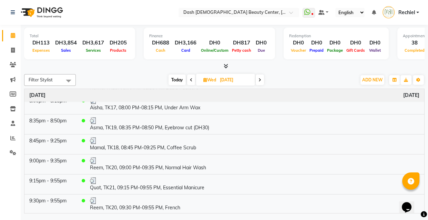
click at [190, 79] on icon at bounding box center [191, 80] width 3 height 4
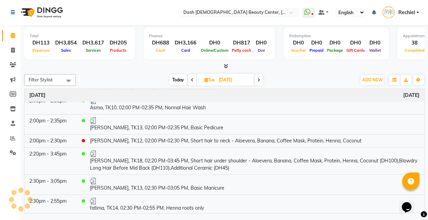
click at [191, 79] on icon at bounding box center [192, 80] width 3 height 4
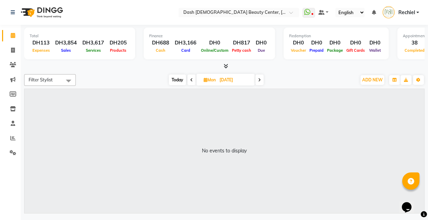
click at [190, 79] on icon at bounding box center [191, 80] width 3 height 4
type input "[DATE]"
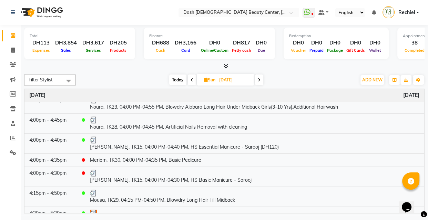
scroll to position [896, 0]
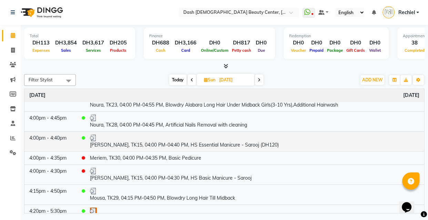
click at [214, 141] on td "[PERSON_NAME], TK15, 04:00 PM-04:40 PM, HS Essential Manicure - Sarooj (DH120)" at bounding box center [254, 141] width 339 height 20
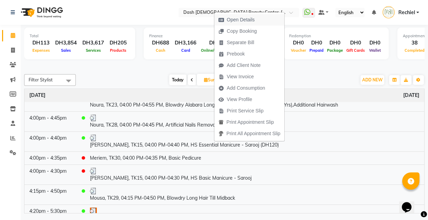
click at [256, 19] on span "Open Details" at bounding box center [236, 19] width 44 height 11
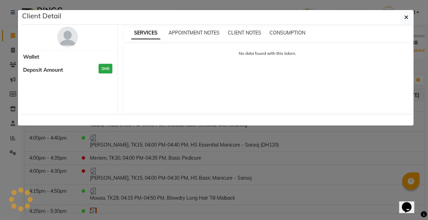
select select "3"
